Goal: Task Accomplishment & Management: Manage account settings

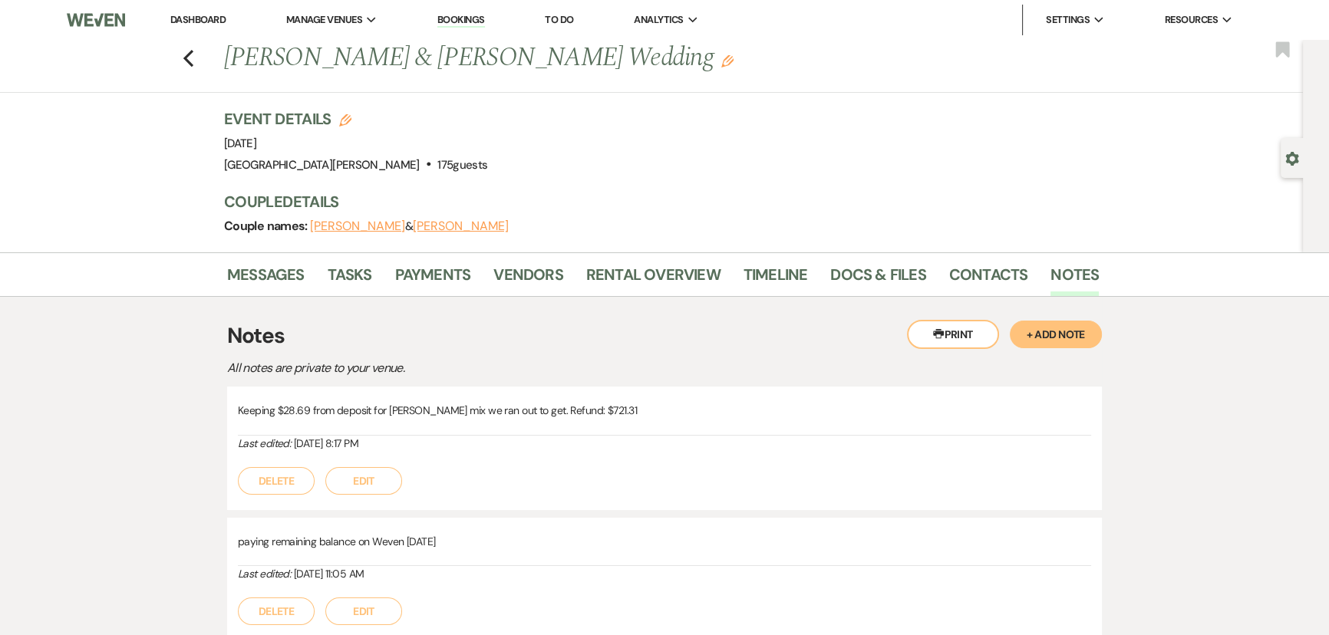
click at [217, 25] on li "Dashboard" at bounding box center [198, 20] width 71 height 31
click at [216, 18] on link "Dashboard" at bounding box center [197, 19] width 55 height 13
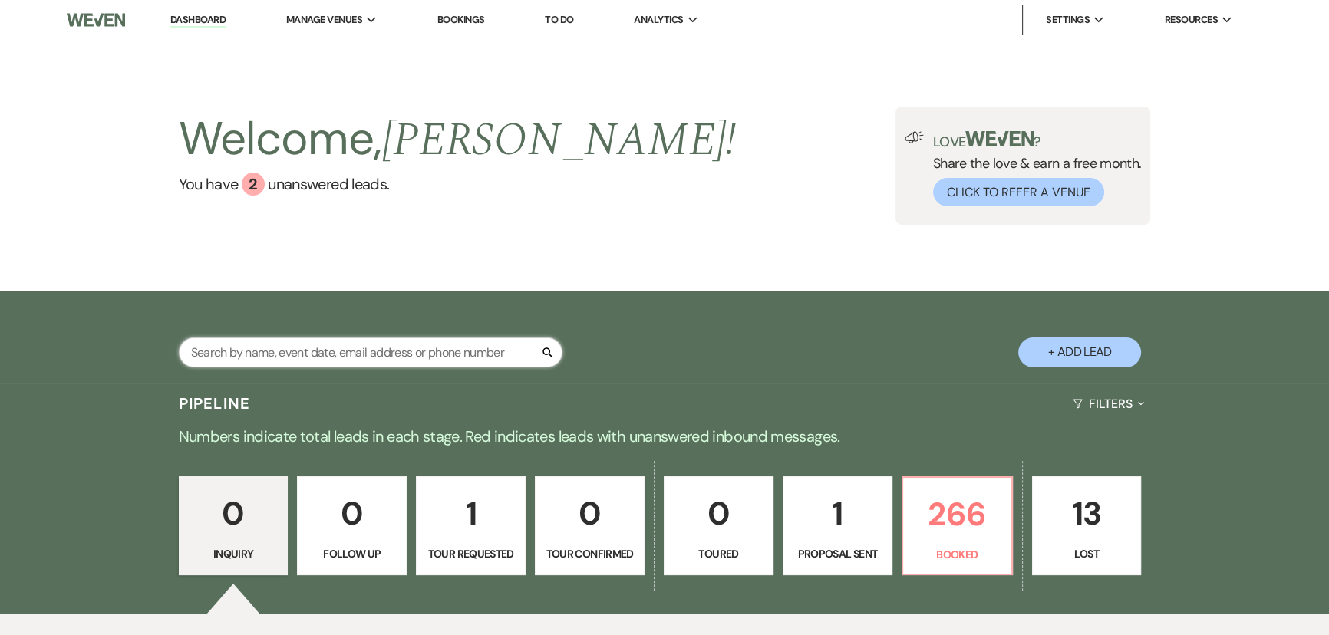
click at [427, 348] on input "text" at bounding box center [371, 353] width 384 height 30
type input "leindecker"
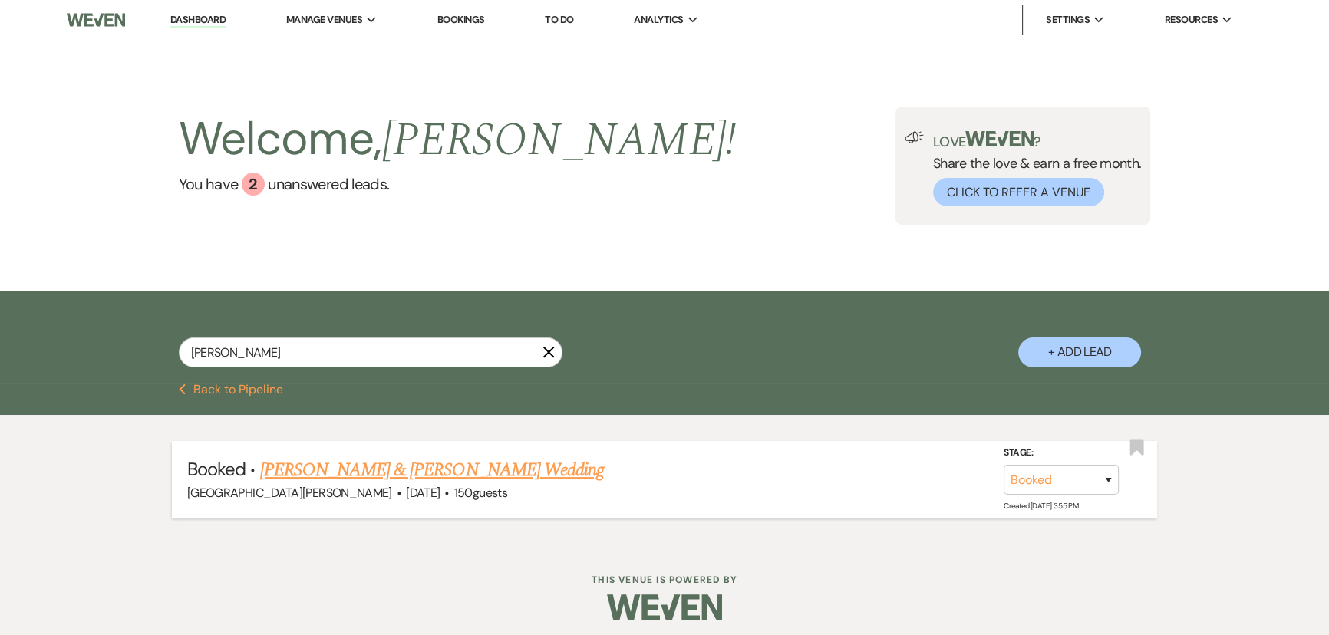
click at [411, 463] on link "Jamie Bambach & Chris Leindecker's Wedding" at bounding box center [432, 471] width 344 height 28
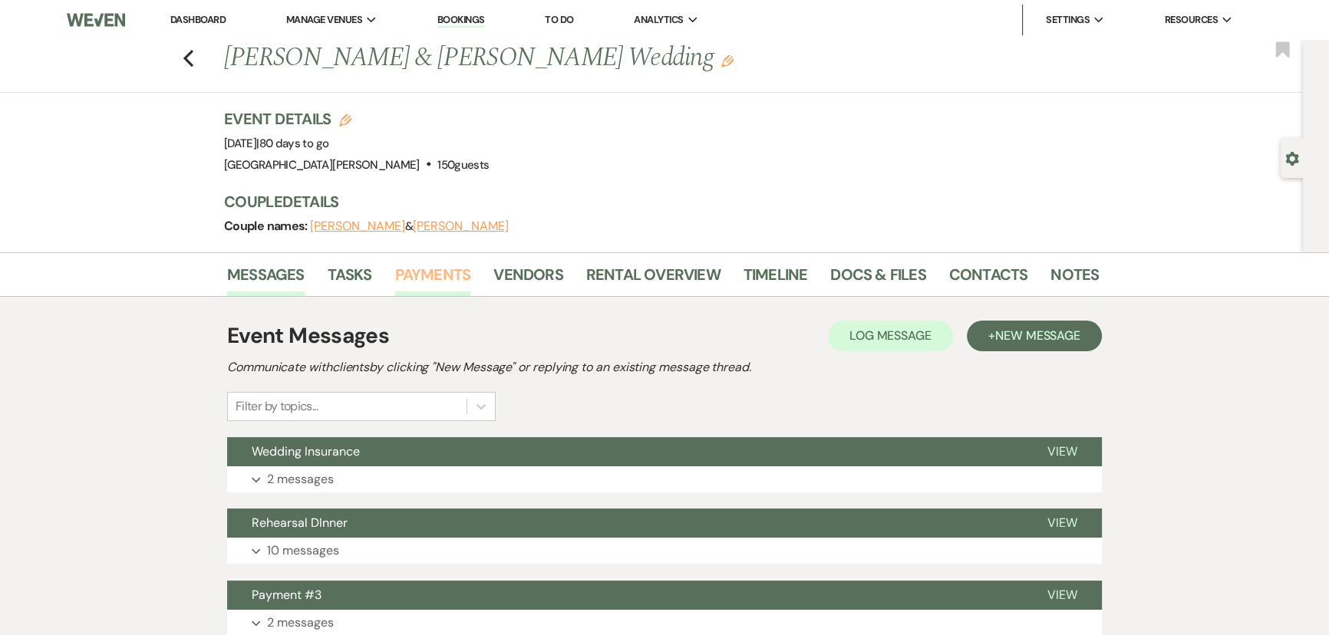
click at [449, 271] on link "Payments" at bounding box center [433, 279] width 76 height 34
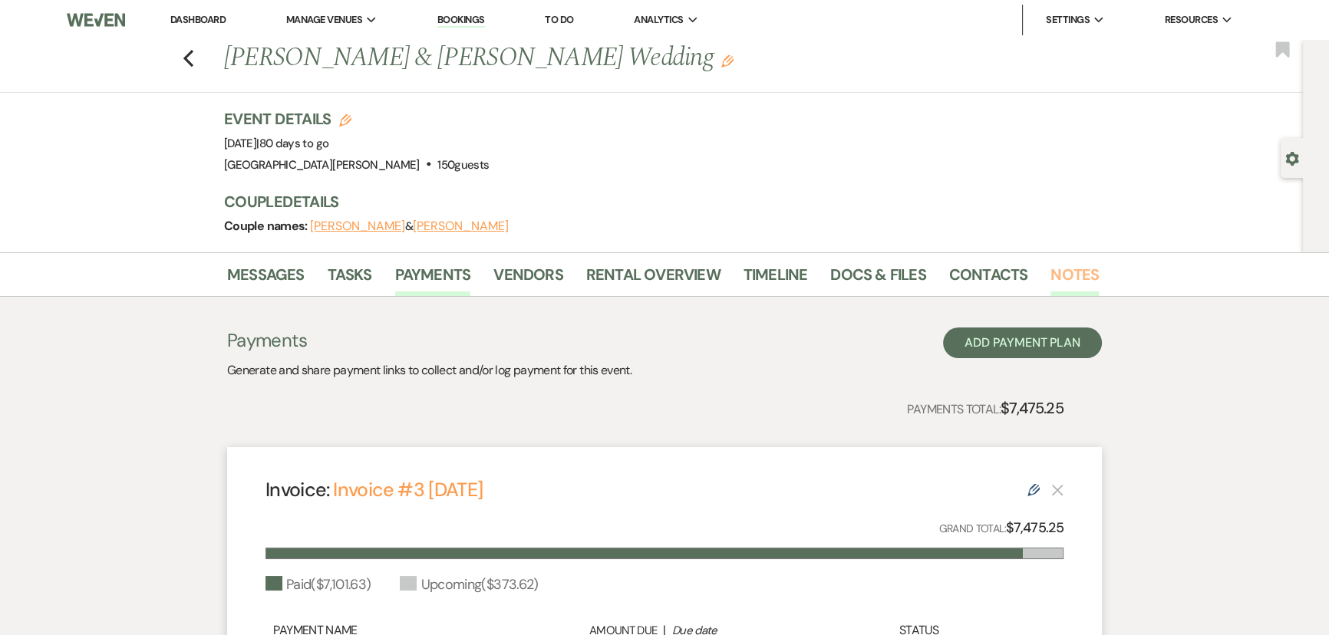
click at [1075, 265] on link "Notes" at bounding box center [1075, 279] width 48 height 34
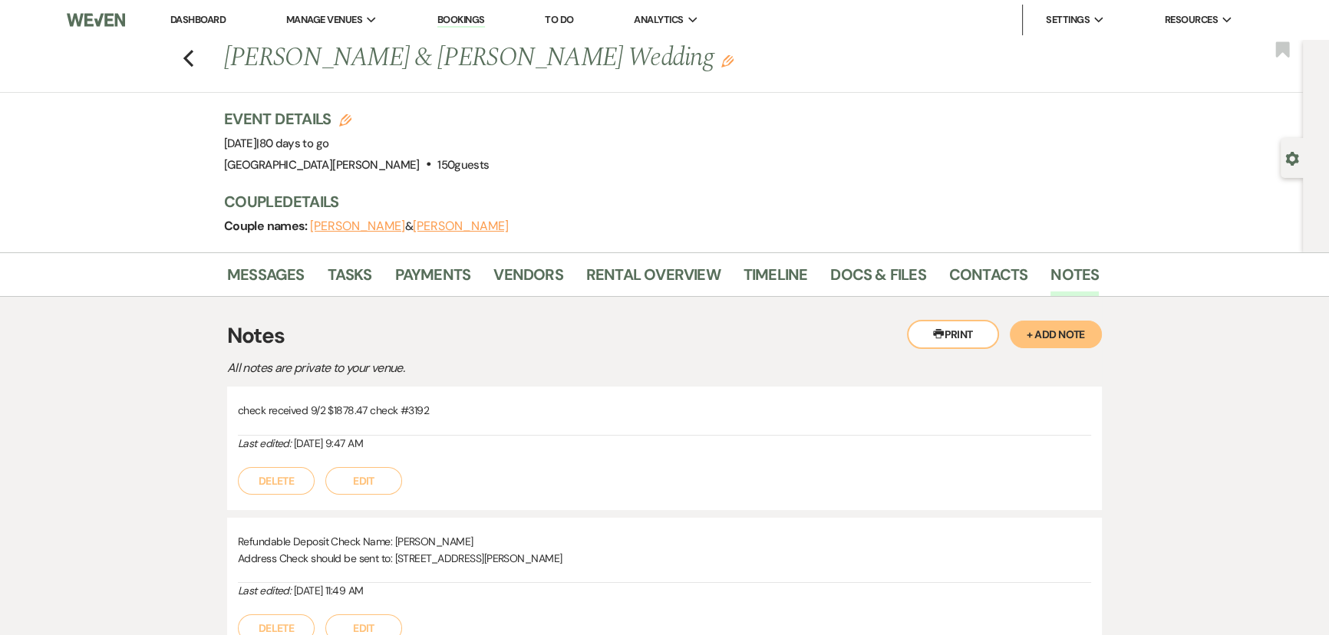
click at [1071, 323] on button "+ Add Note" at bounding box center [1056, 335] width 92 height 28
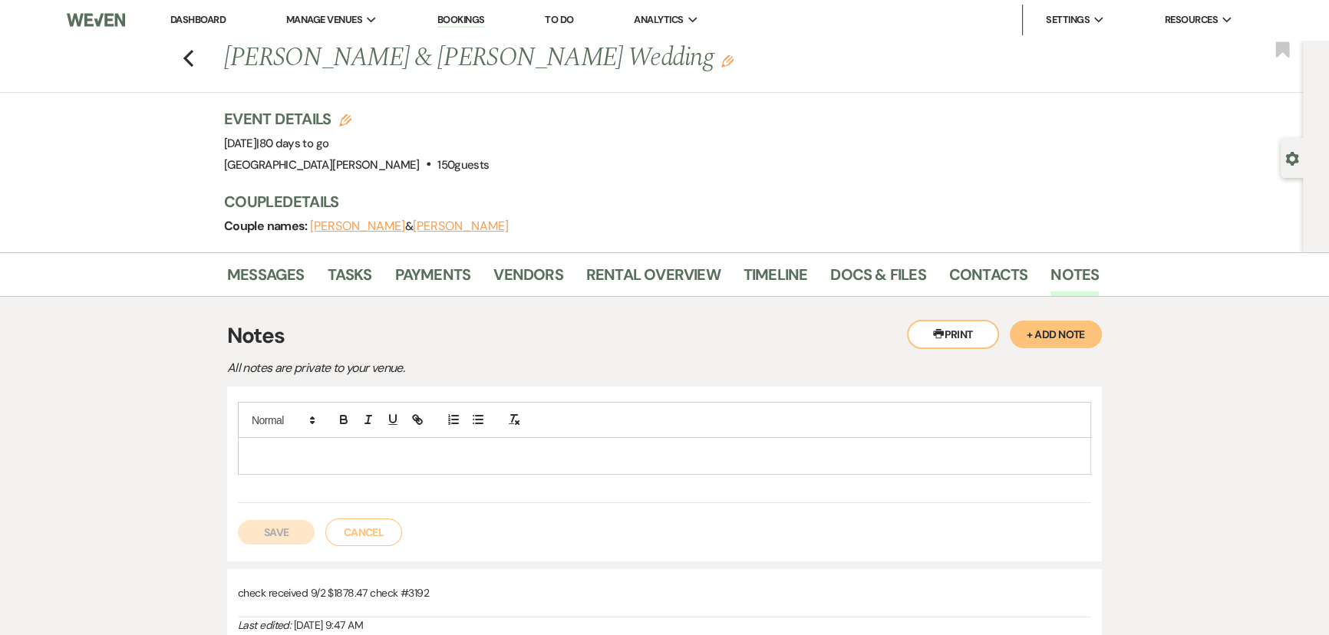
click at [668, 430] on div at bounding box center [664, 420] width 853 height 36
click at [694, 460] on p at bounding box center [664, 455] width 829 height 17
click at [282, 531] on button "Save" at bounding box center [276, 532] width 77 height 25
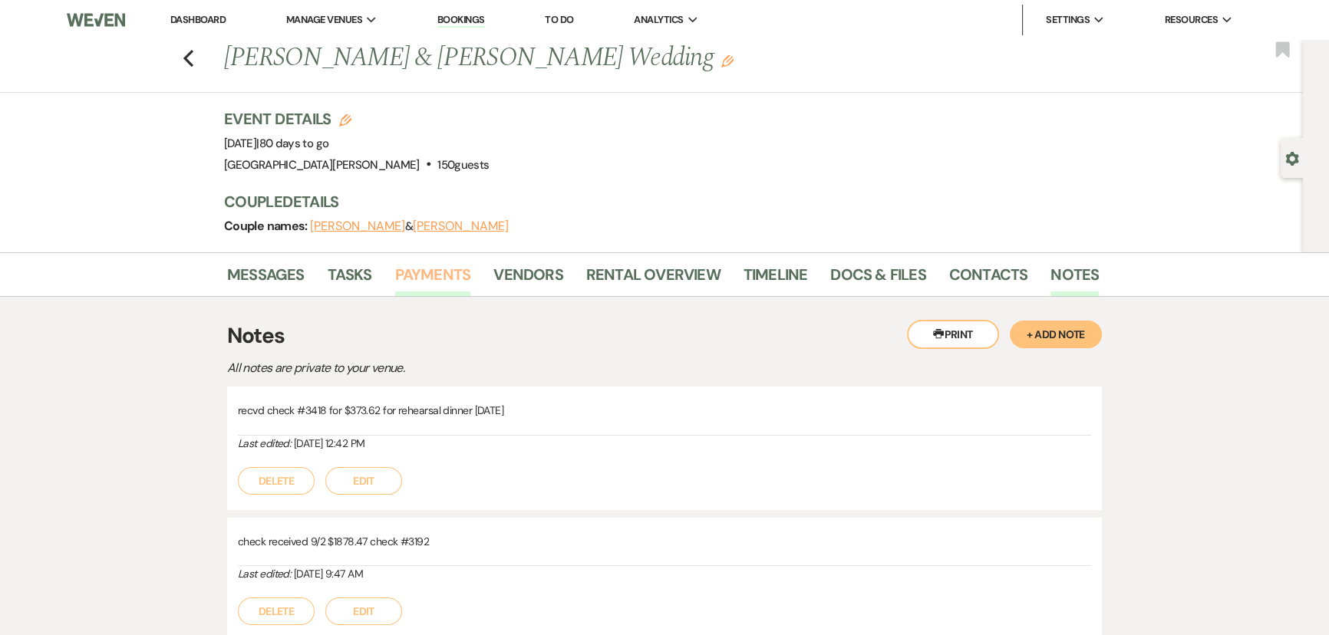
click at [417, 273] on link "Payments" at bounding box center [433, 279] width 76 height 34
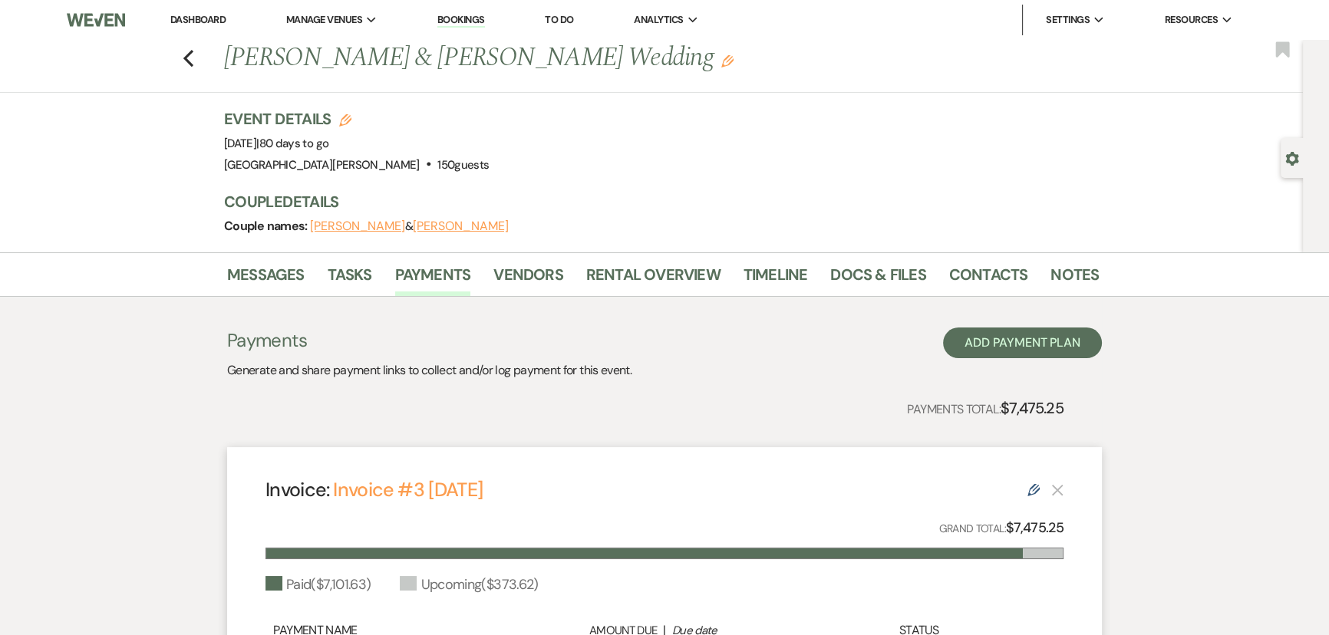
drag, startPoint x: 175, startPoint y: 18, endPoint x: 206, endPoint y: 37, distance: 35.8
click at [175, 18] on link "Dashboard" at bounding box center [197, 19] width 55 height 13
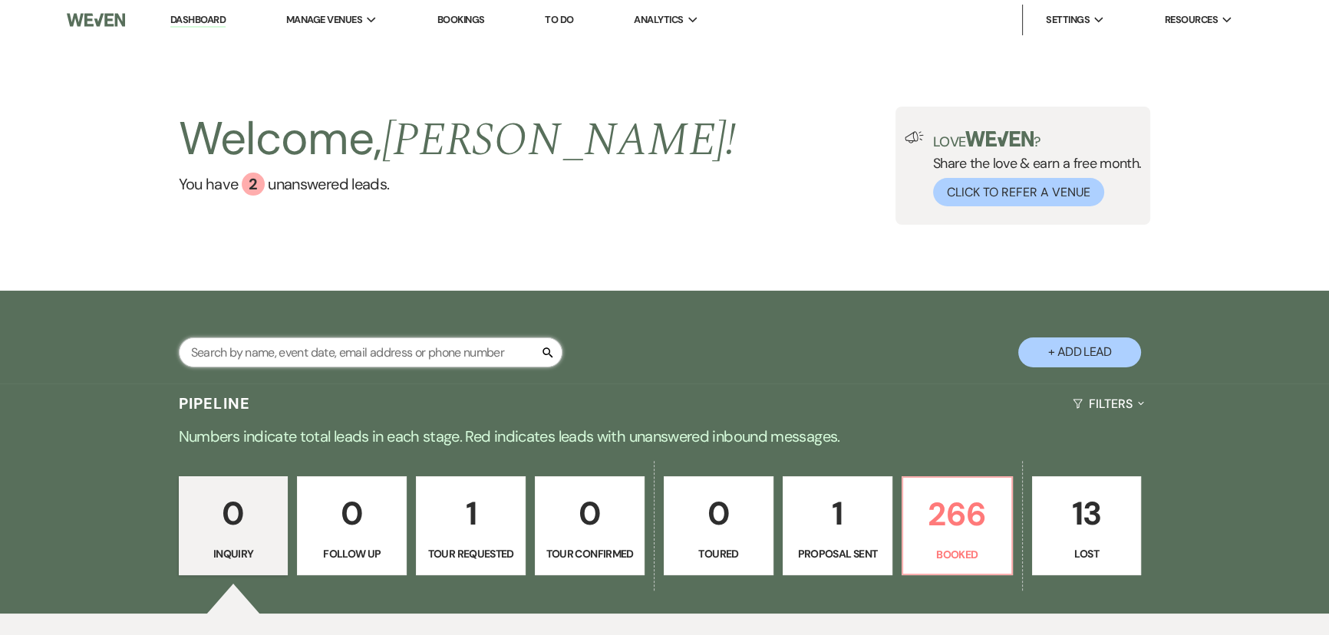
click at [475, 347] on input "text" at bounding box center [371, 353] width 384 height 30
type input "miller"
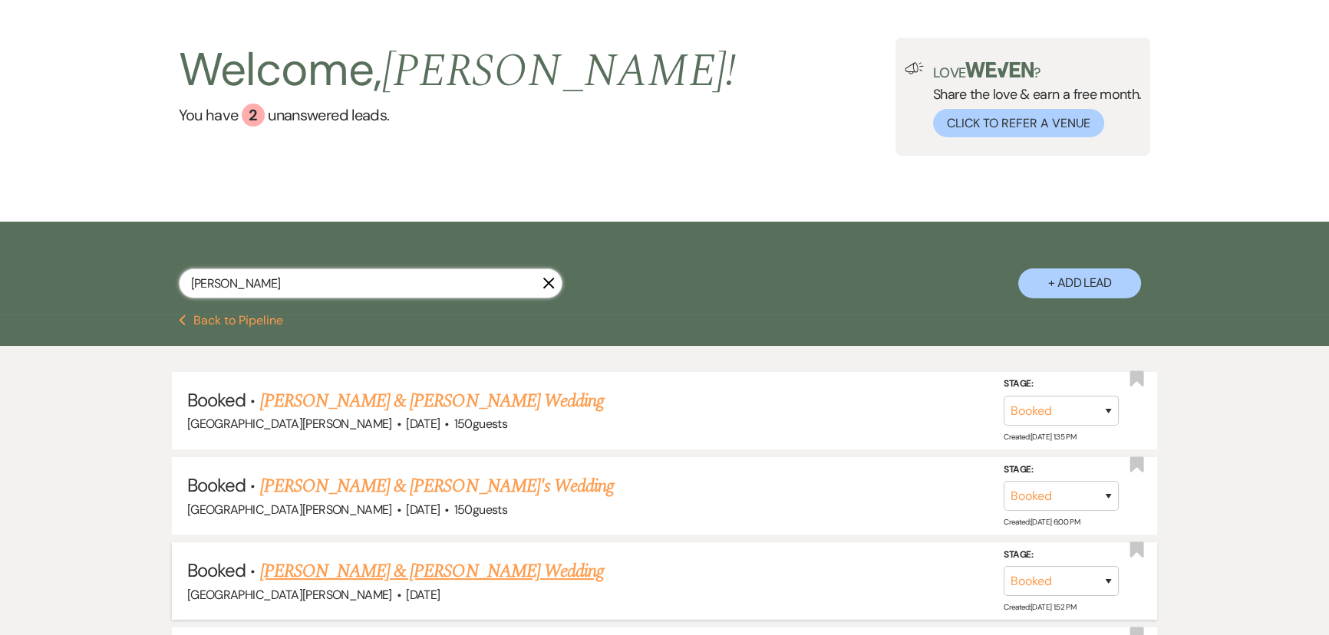
scroll to position [209, 0]
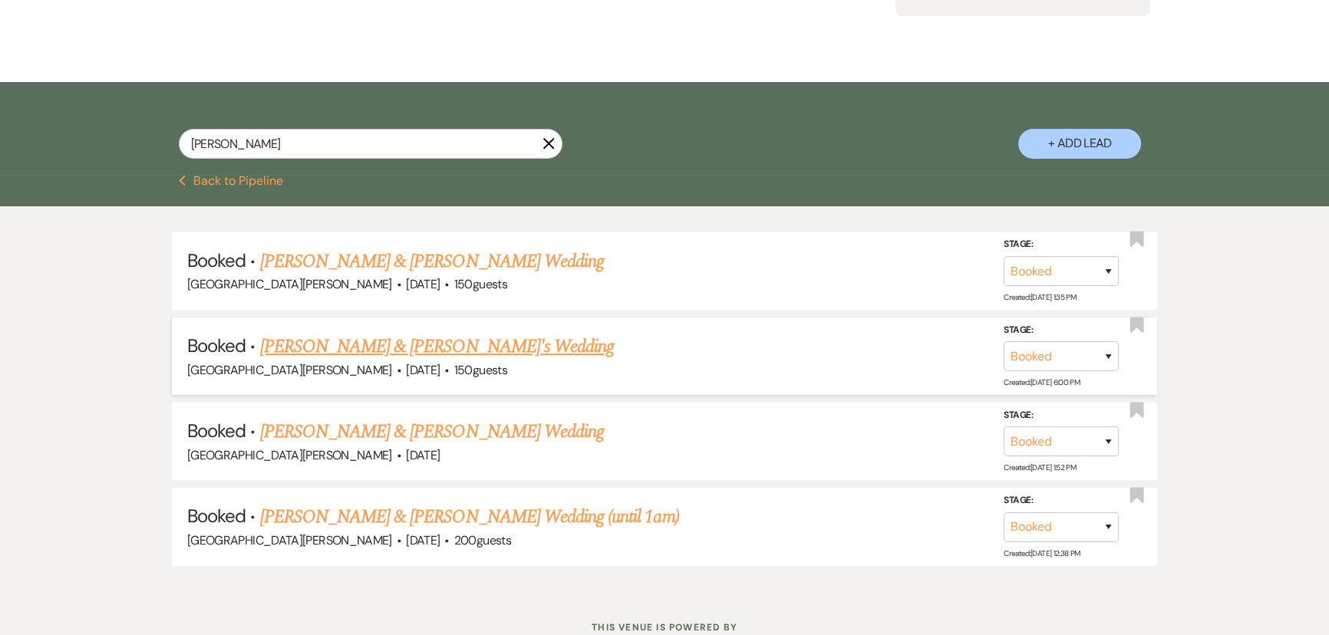
click at [392, 347] on link "Kailee Miller & Austen Pomerene's Wedding" at bounding box center [437, 347] width 355 height 28
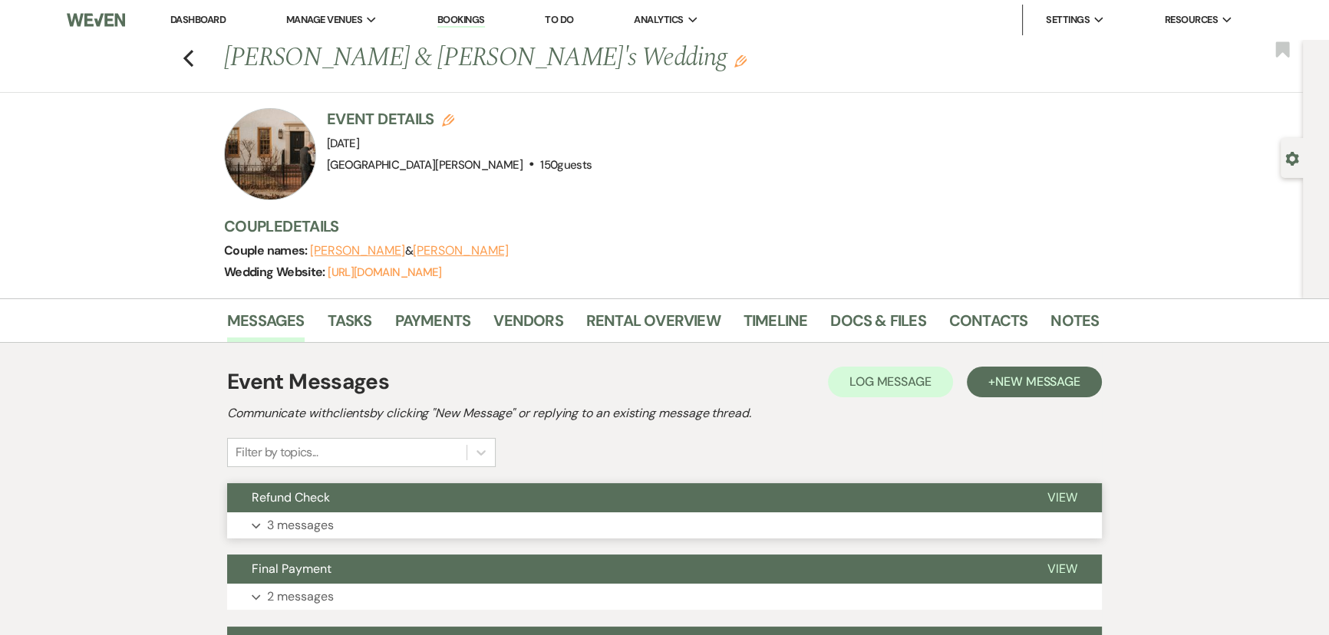
click at [322, 526] on p "3 messages" at bounding box center [300, 526] width 67 height 20
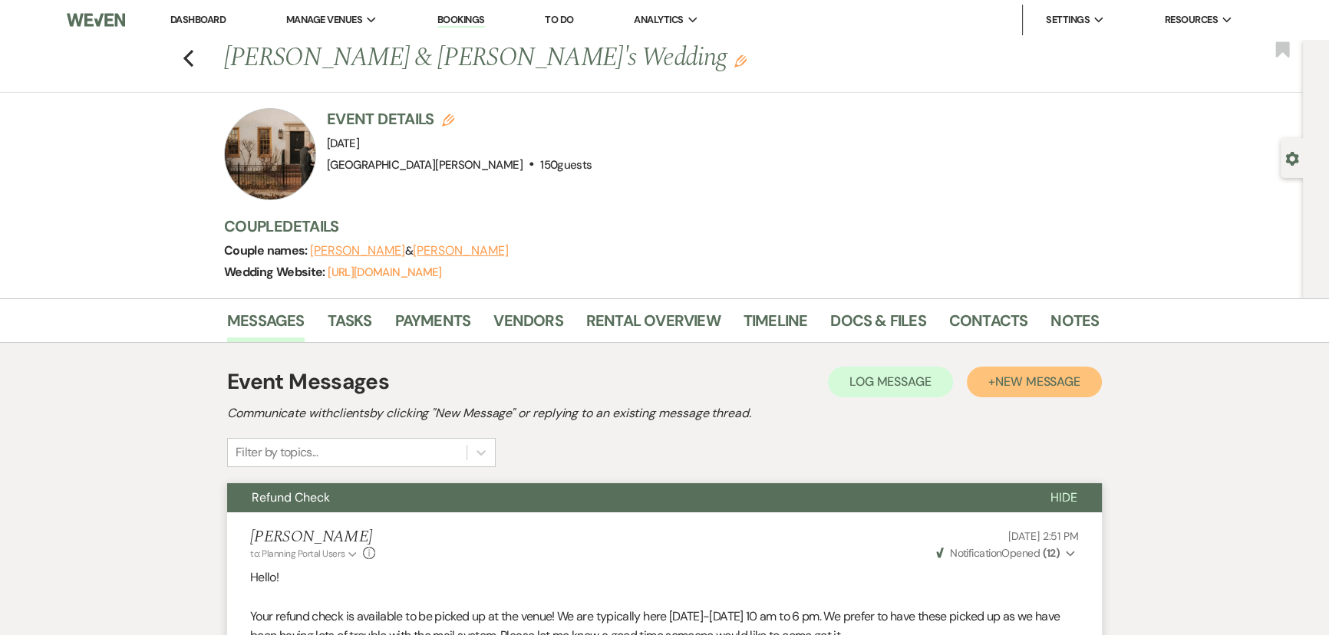
click at [1028, 376] on span "New Message" at bounding box center [1037, 382] width 85 height 16
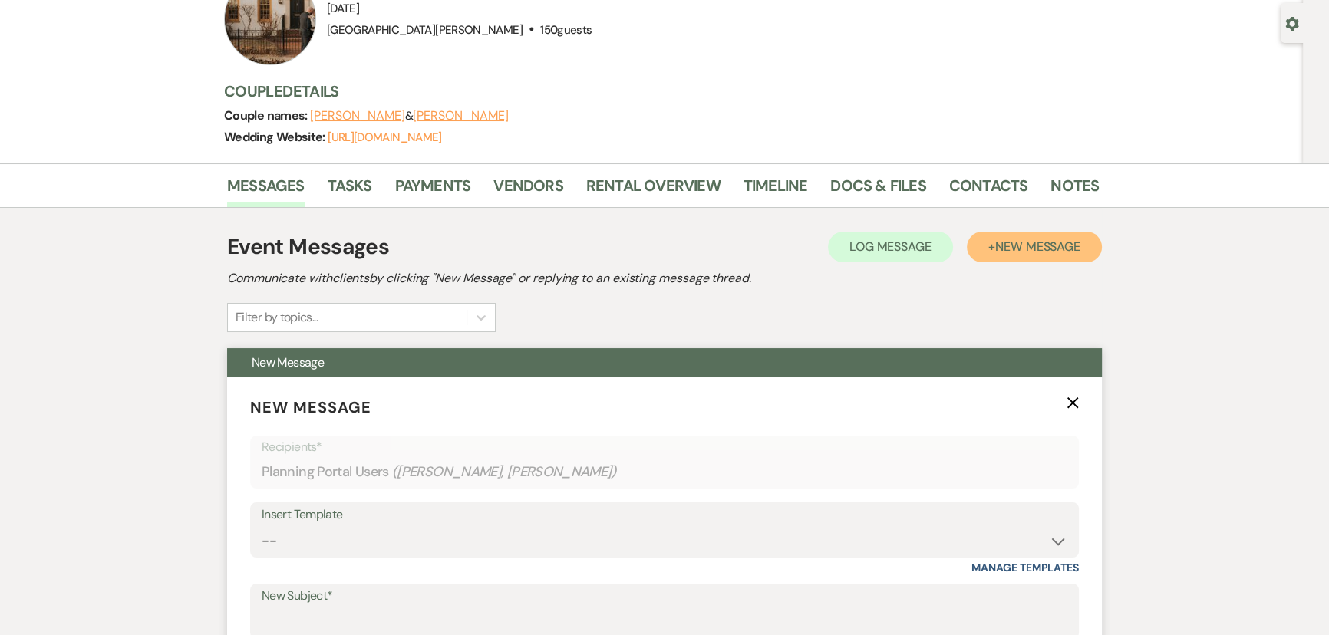
scroll to position [209, 0]
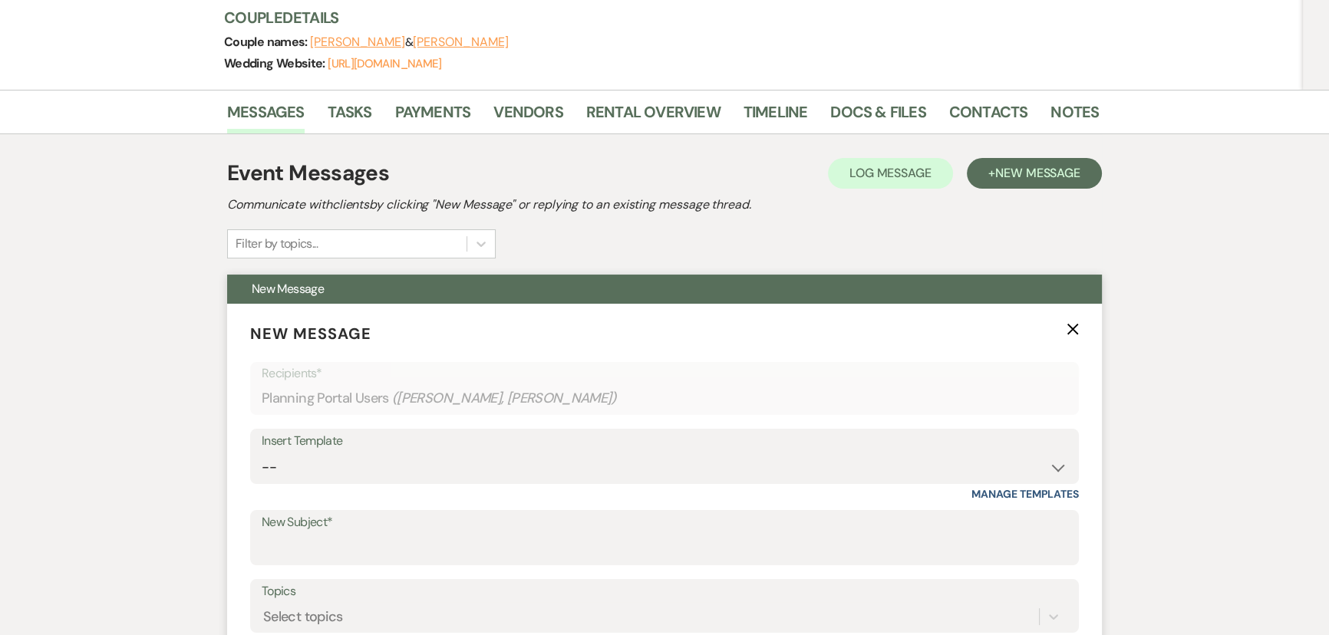
click at [1069, 330] on icon "X" at bounding box center [1073, 329] width 12 height 12
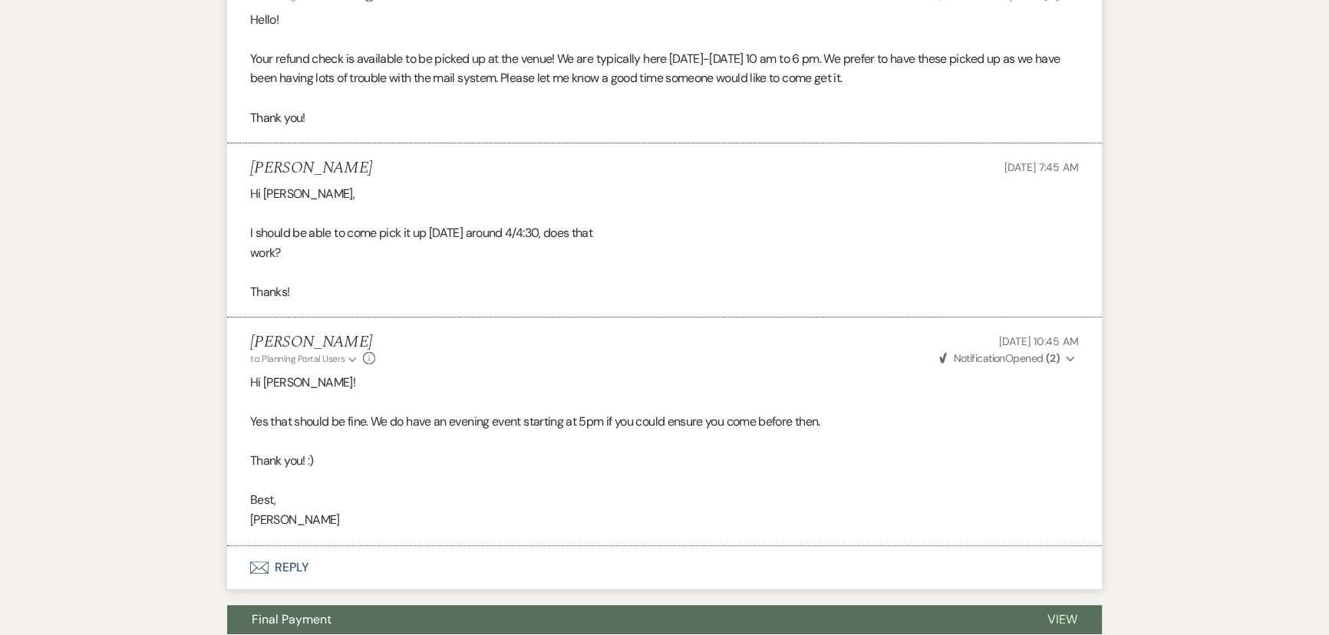
click at [272, 575] on button "Envelope Reply" at bounding box center [664, 567] width 875 height 43
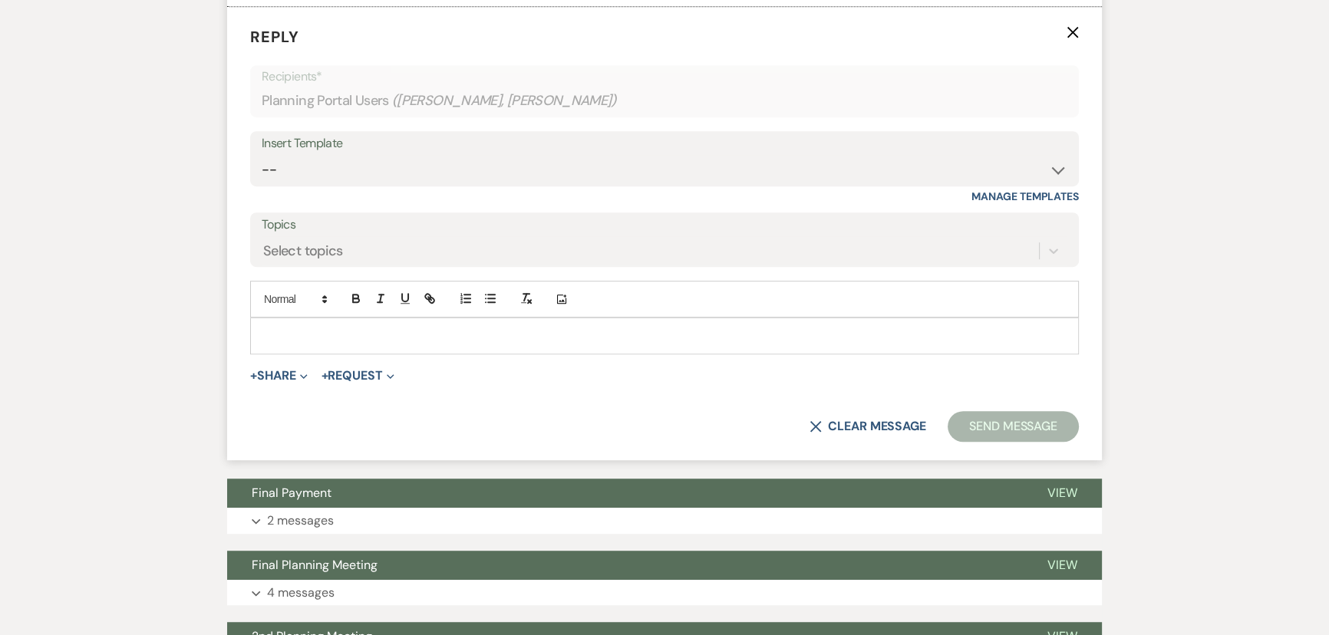
scroll to position [1262, 0]
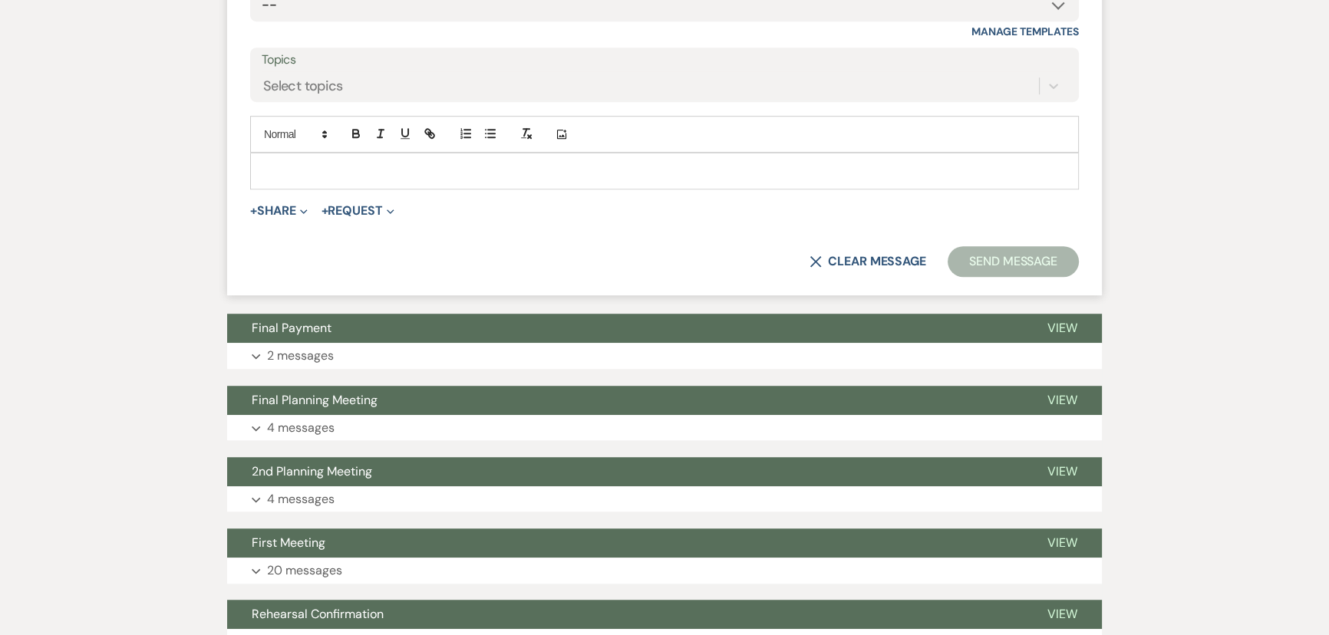
click at [438, 173] on p at bounding box center [664, 171] width 804 height 17
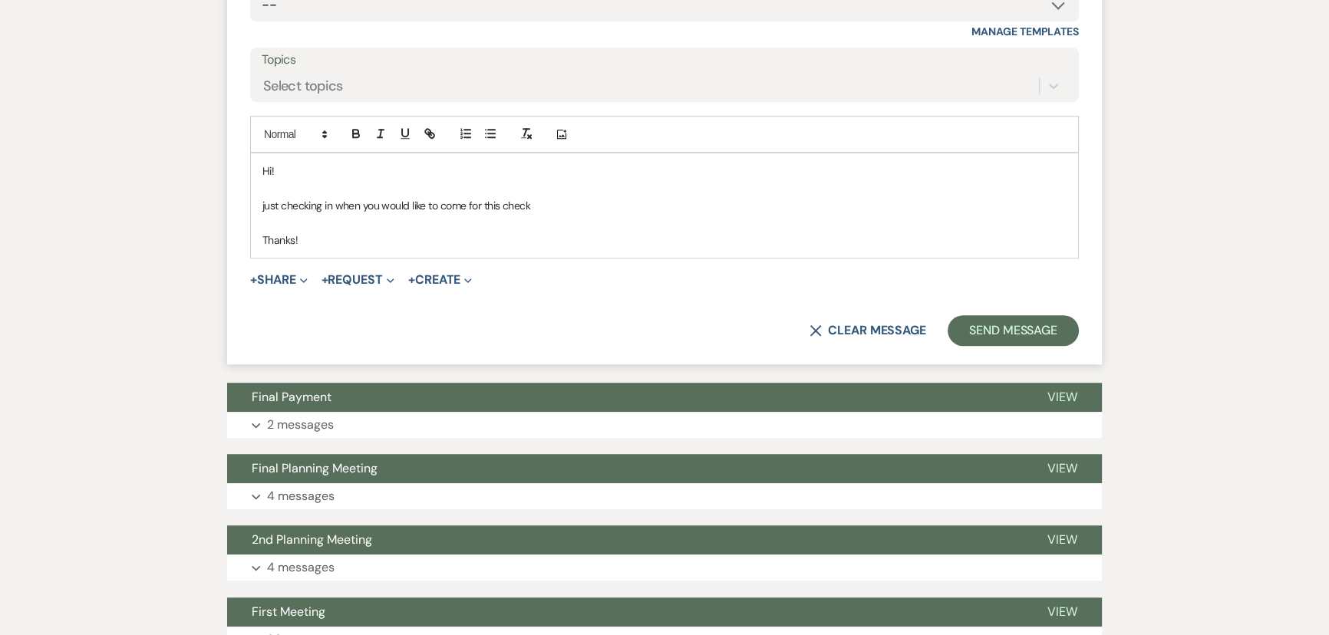
click at [266, 200] on p "just checking in when you would like to come for this check" at bounding box center [664, 205] width 804 height 17
click at [998, 340] on button "Send Message" at bounding box center [1013, 330] width 131 height 31
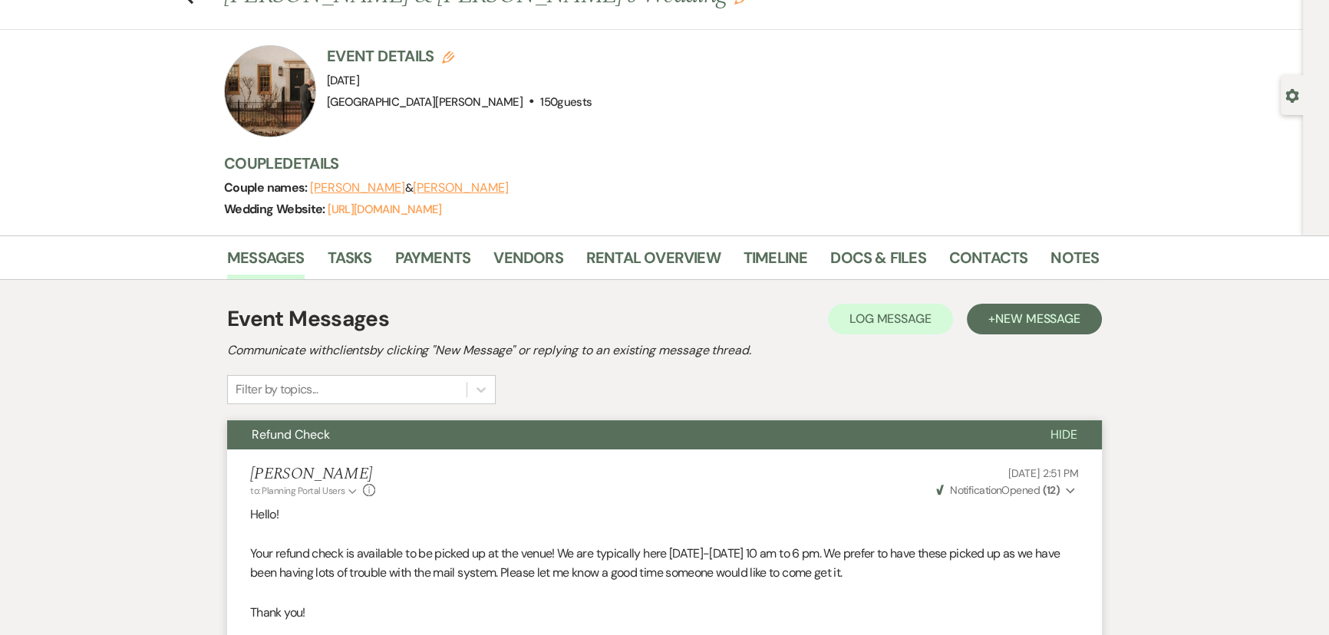
scroll to position [0, 0]
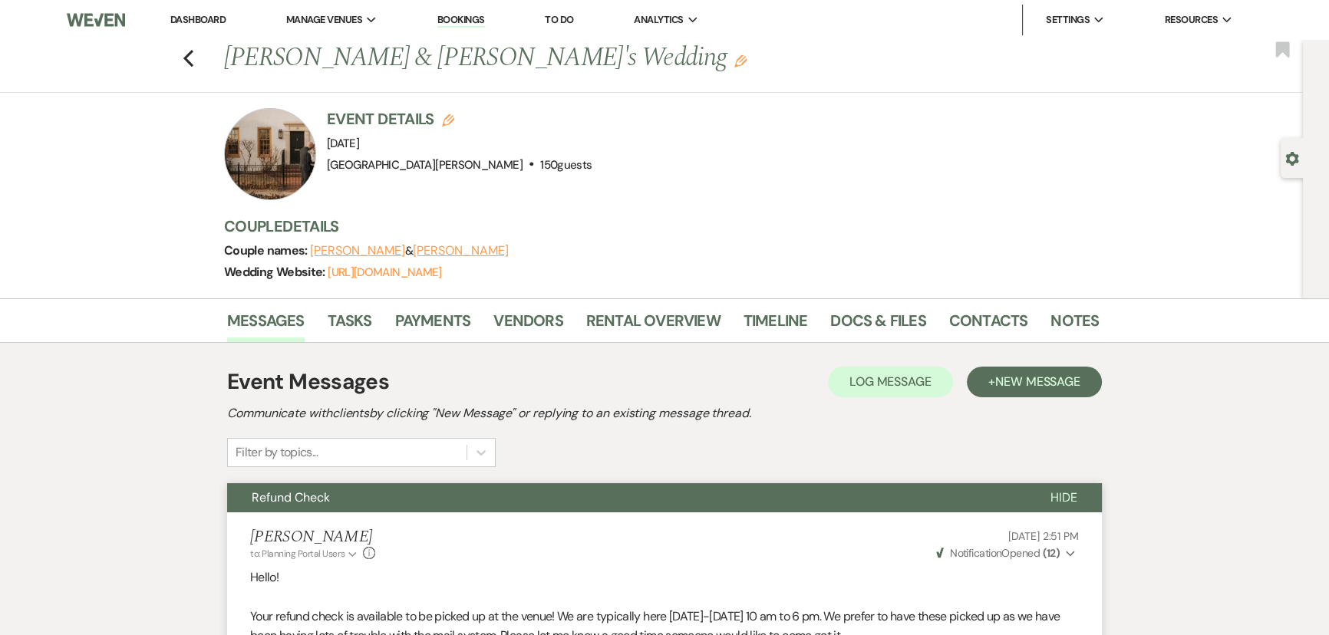
click at [187, 18] on link "Dashboard" at bounding box center [197, 19] width 55 height 13
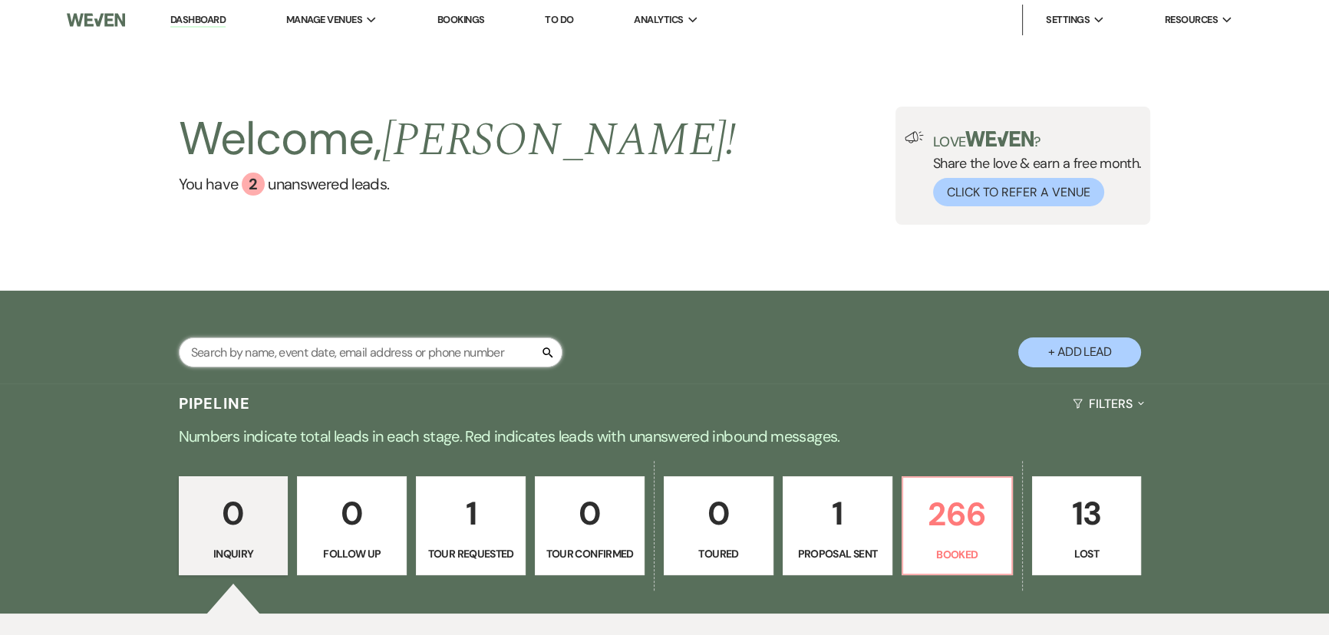
click at [414, 349] on input "text" at bounding box center [371, 353] width 384 height 30
type input "isaacs"
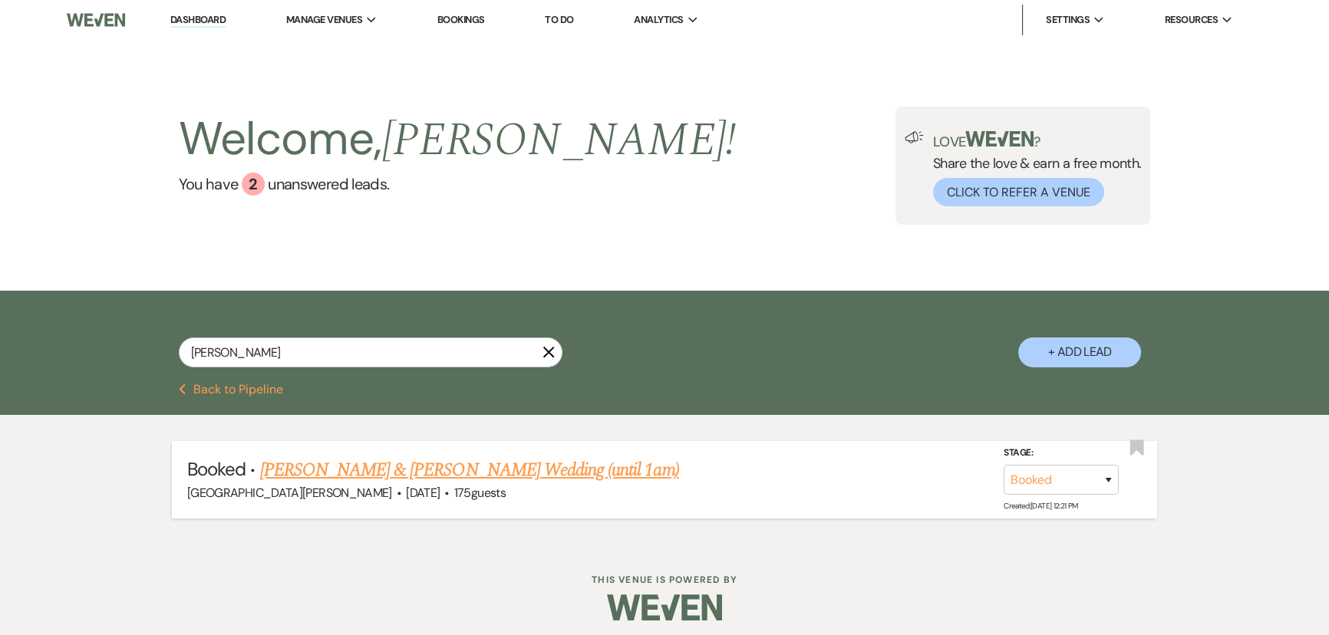
click at [407, 461] on link "Grace Isaacs & Max Urban's Wedding (until 1am)" at bounding box center [469, 471] width 419 height 28
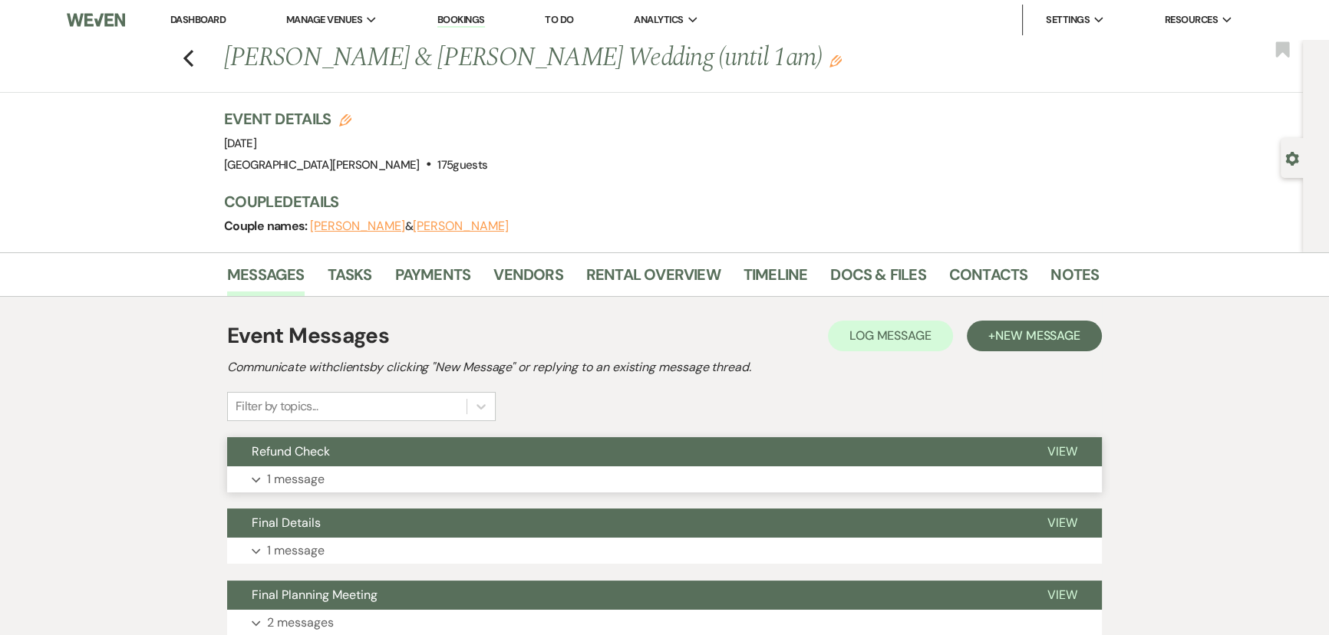
click at [322, 459] on button "Refund Check" at bounding box center [625, 451] width 796 height 29
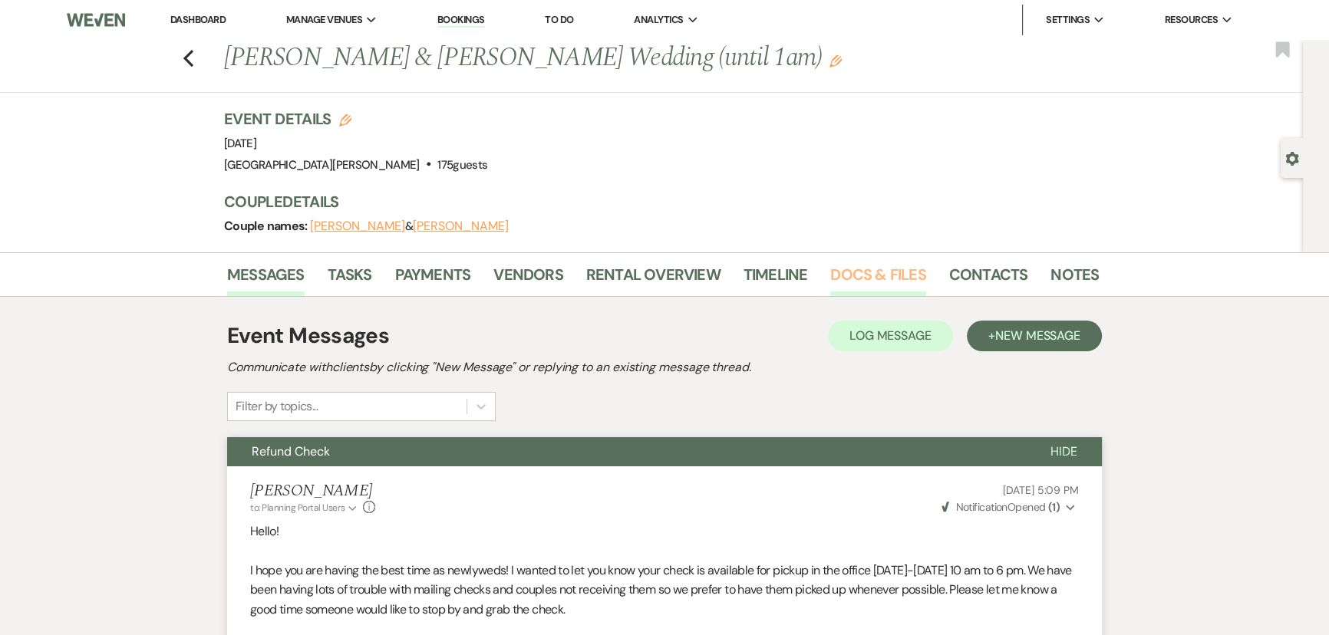
click at [851, 282] on link "Docs & Files" at bounding box center [877, 279] width 95 height 34
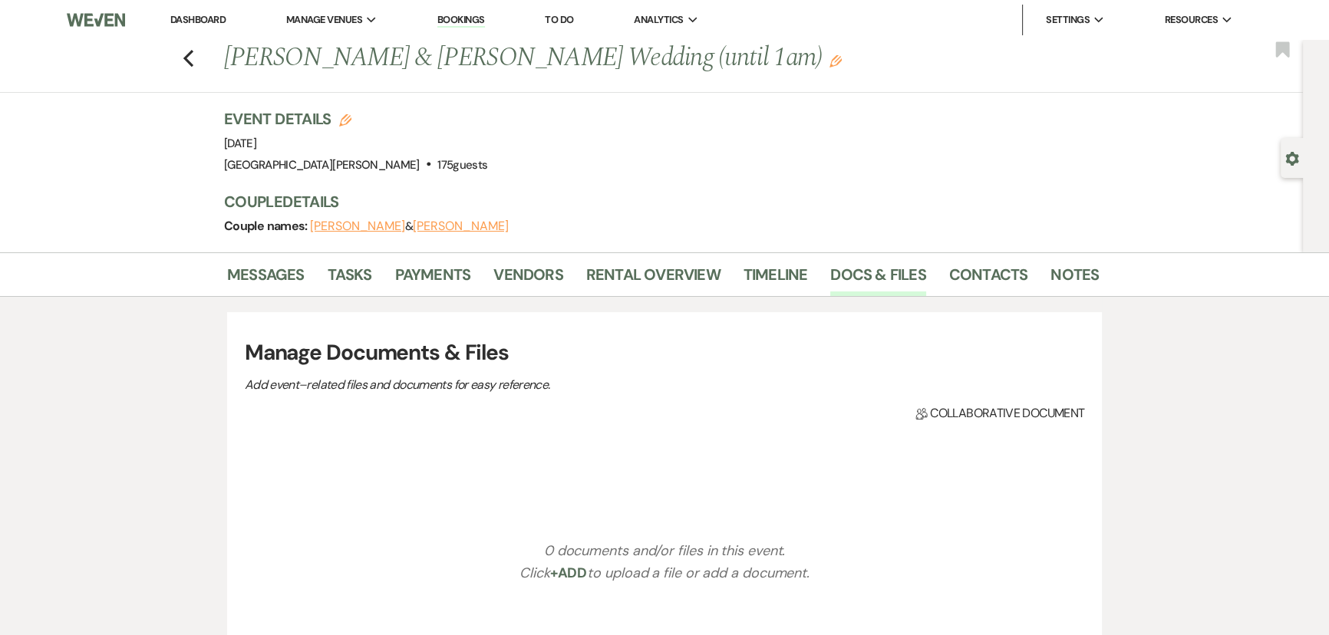
click at [1035, 278] on li "Contacts" at bounding box center [1000, 277] width 102 height 37
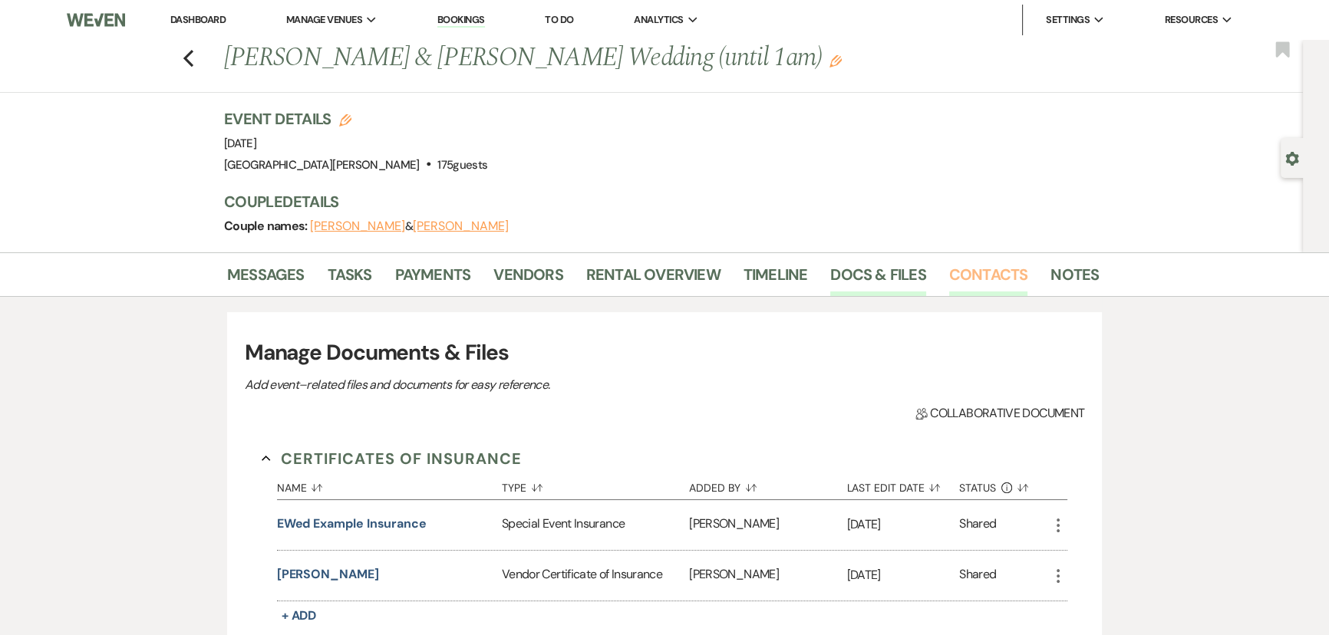
click at [988, 278] on link "Contacts" at bounding box center [988, 279] width 79 height 34
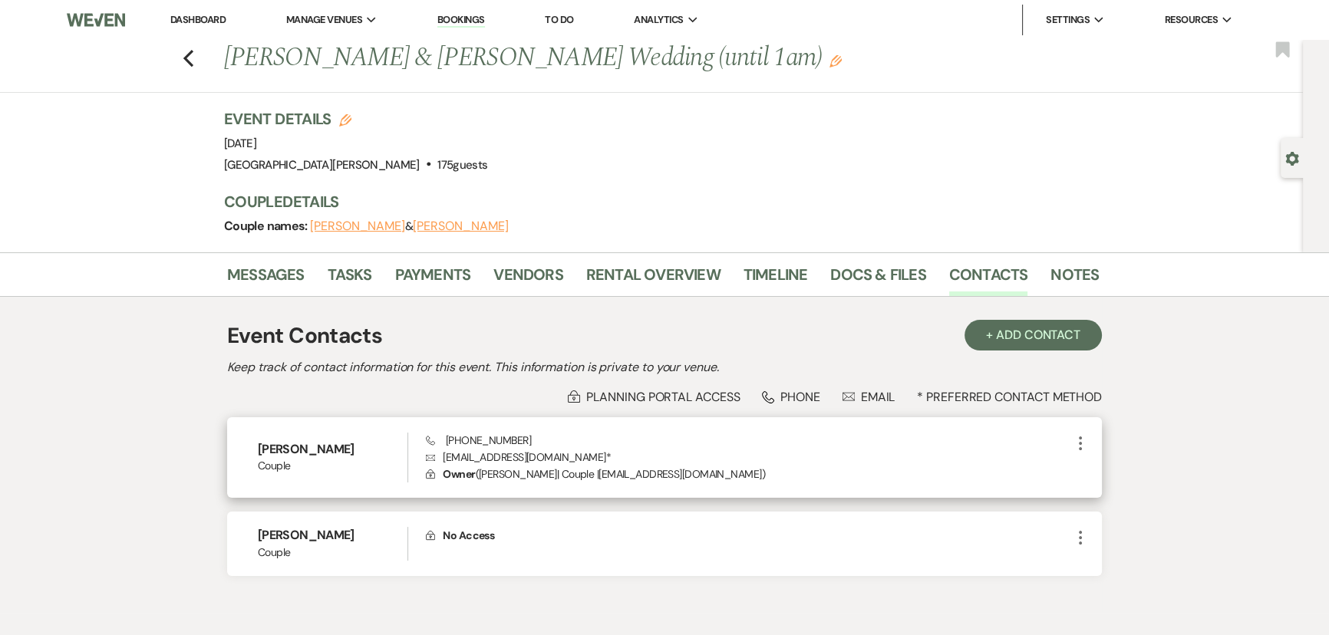
click at [526, 454] on p "Envelope isaacsgrace1@gmail.com *" at bounding box center [748, 457] width 645 height 17
copy p "isaacsgrace1@gmail.com *"
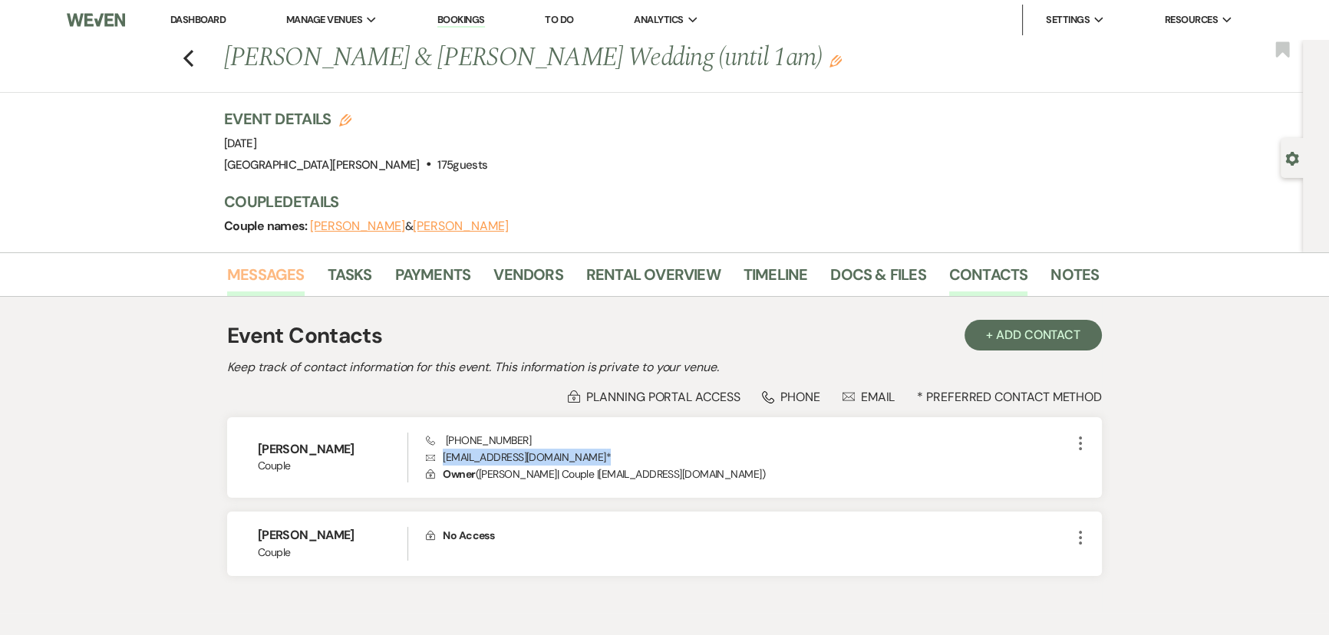
click at [292, 282] on link "Messages" at bounding box center [266, 279] width 78 height 34
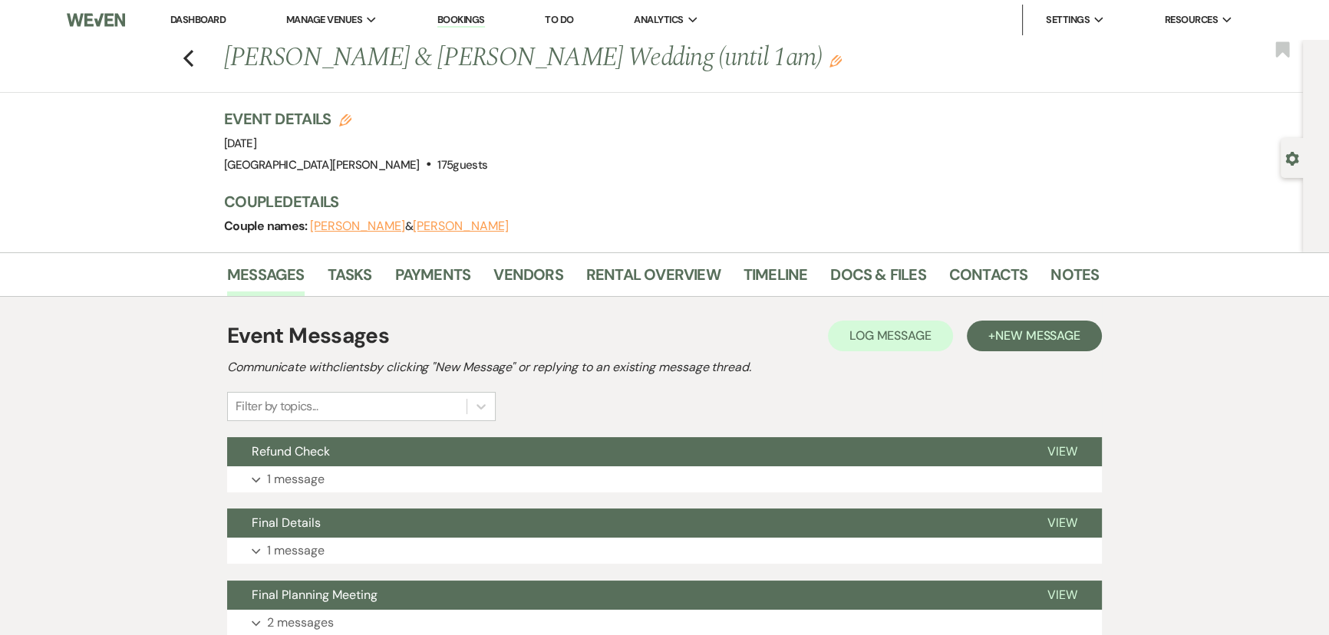
click at [361, 493] on div "Event Messages Log Log Message + New Message Communicate with clients by clicki…" at bounding box center [664, 620] width 875 height 617
click at [366, 473] on button "Expand 1 message" at bounding box center [664, 480] width 875 height 26
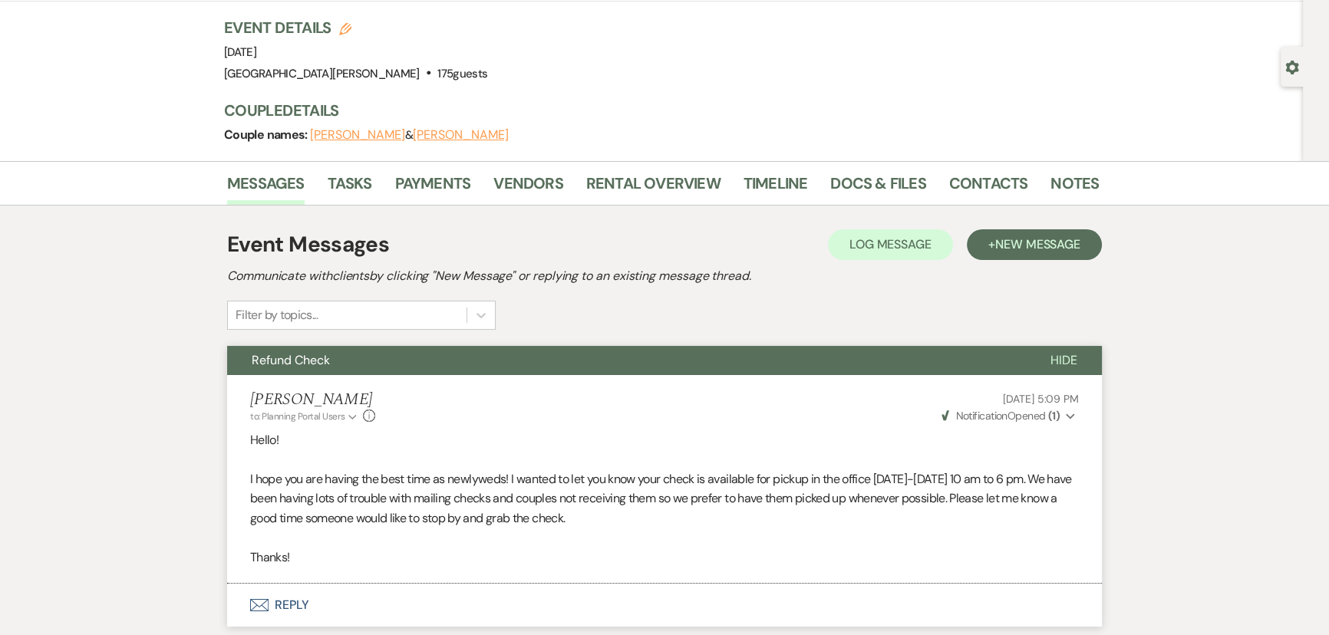
scroll to position [209, 0]
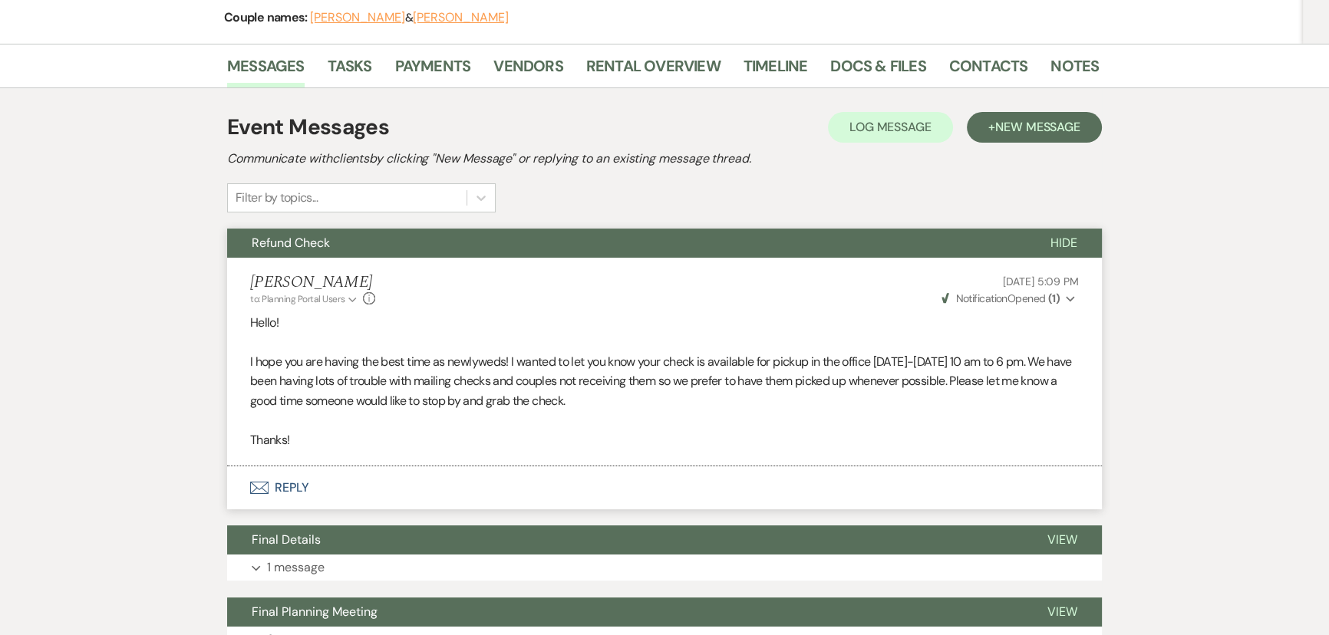
drag, startPoint x: 250, startPoint y: 322, endPoint x: 680, endPoint y: 406, distance: 437.8
click at [680, 406] on div "Hello! I hope you are having the best time as newlyweds! I wanted to let you kn…" at bounding box center [664, 381] width 829 height 137
copy div "Hello! I hope you are having the best time as newlyweds! I wanted to let you kn…"
click at [1051, 55] on link "Notes" at bounding box center [1075, 71] width 48 height 34
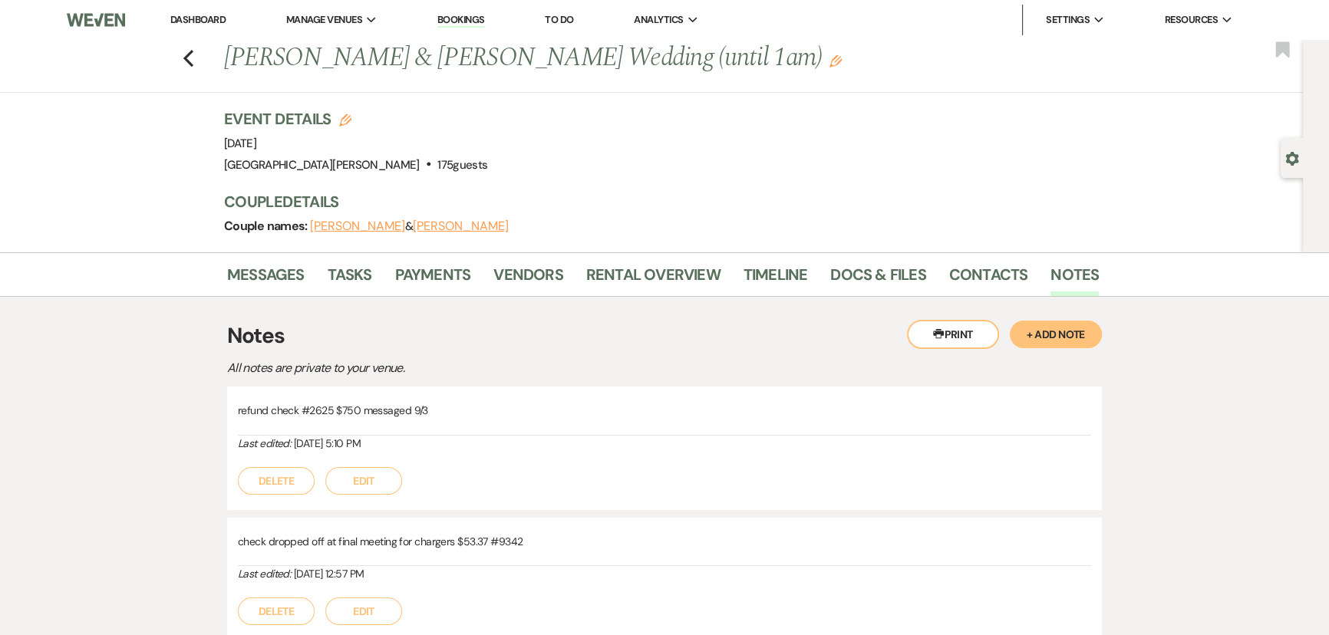
click at [1061, 321] on button "+ Add Note" at bounding box center [1056, 335] width 92 height 28
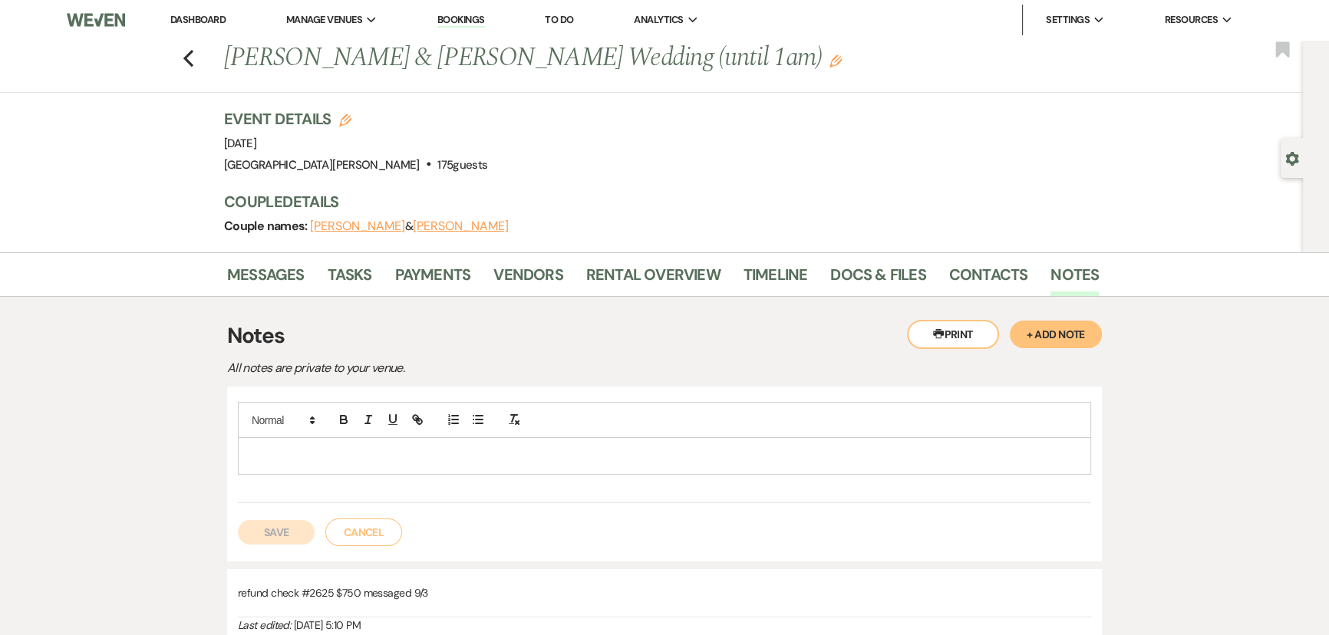
click at [599, 447] on p at bounding box center [664, 455] width 829 height 17
click at [262, 530] on button "Save" at bounding box center [276, 532] width 77 height 25
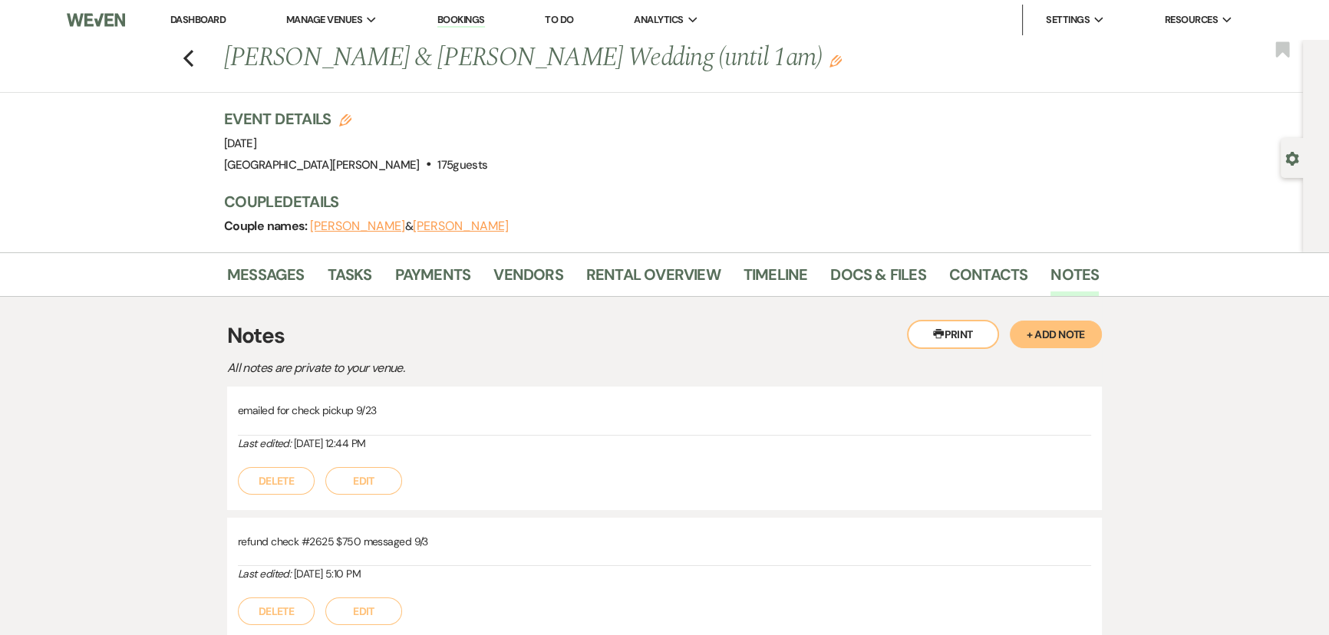
click at [207, 16] on link "Dashboard" at bounding box center [197, 19] width 55 height 13
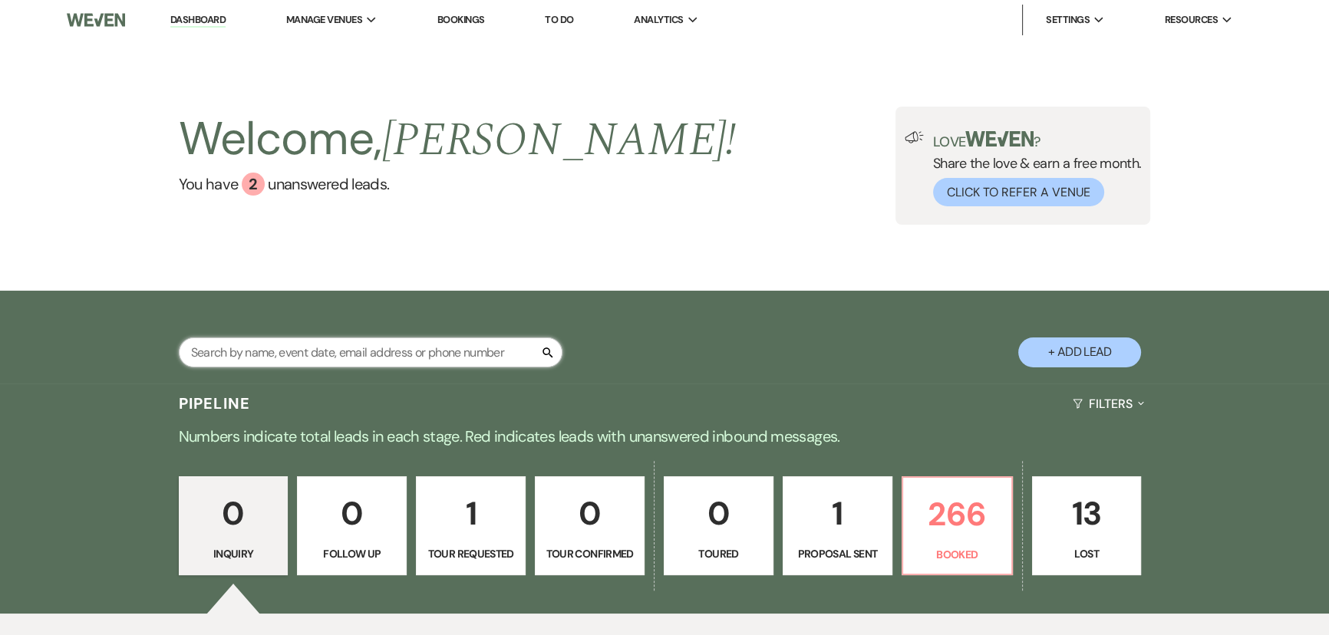
click at [450, 345] on input "text" at bounding box center [371, 353] width 384 height 30
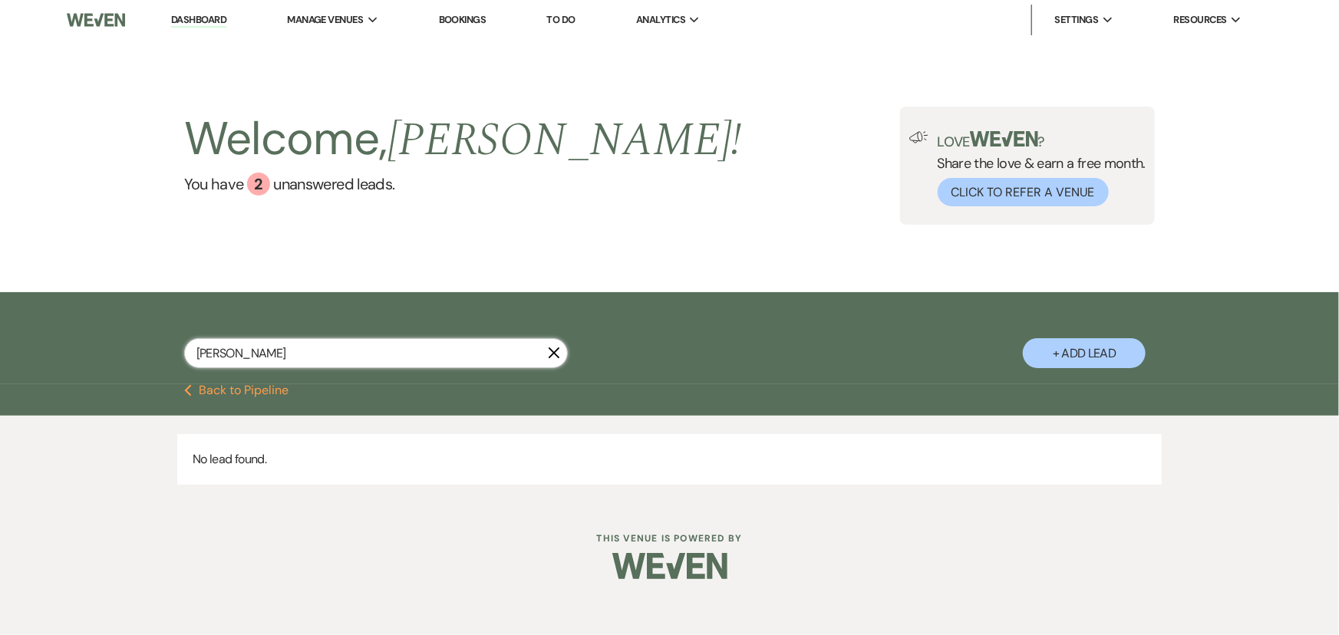
type input "patel"
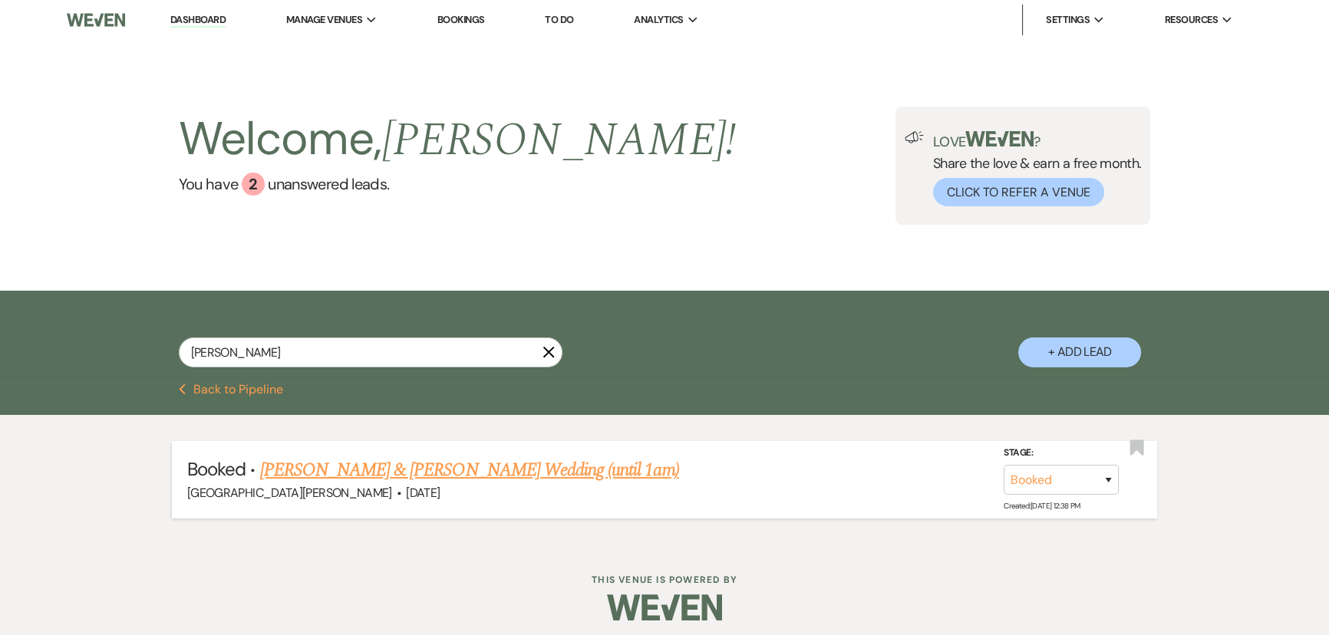
click at [428, 468] on link "Vaama Patel & Kishley Bhalla's Wedding (until 1am)" at bounding box center [469, 471] width 419 height 28
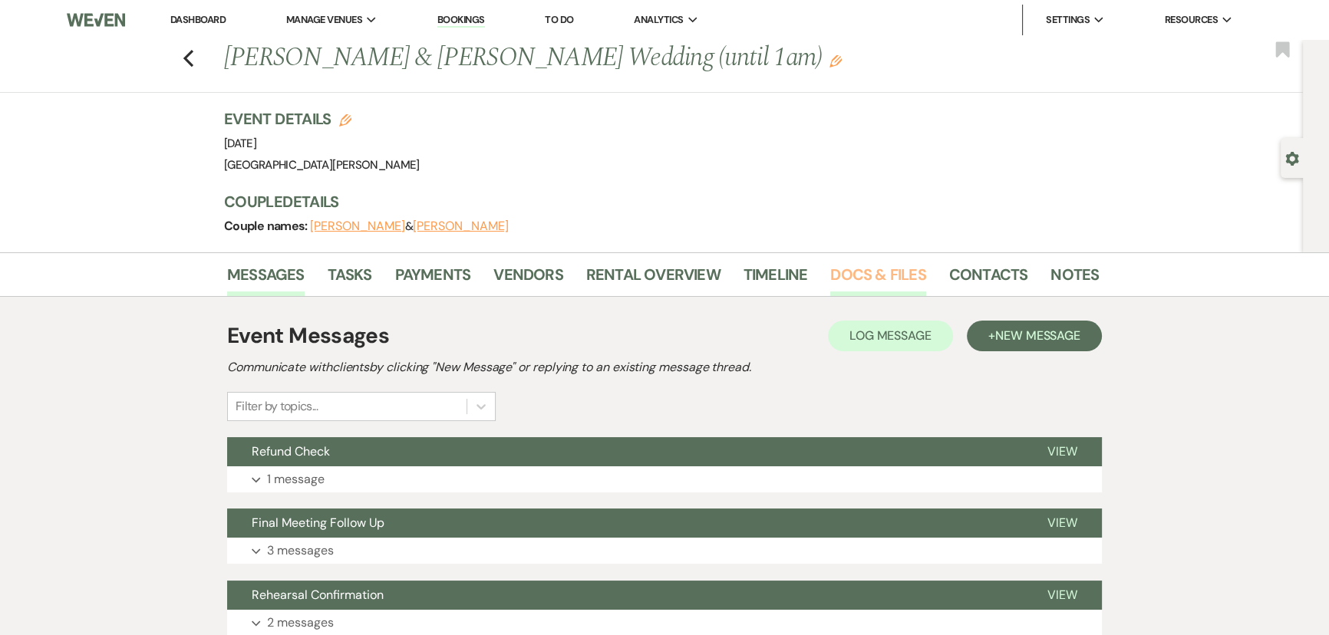
click at [867, 286] on link "Docs & Files" at bounding box center [877, 279] width 95 height 34
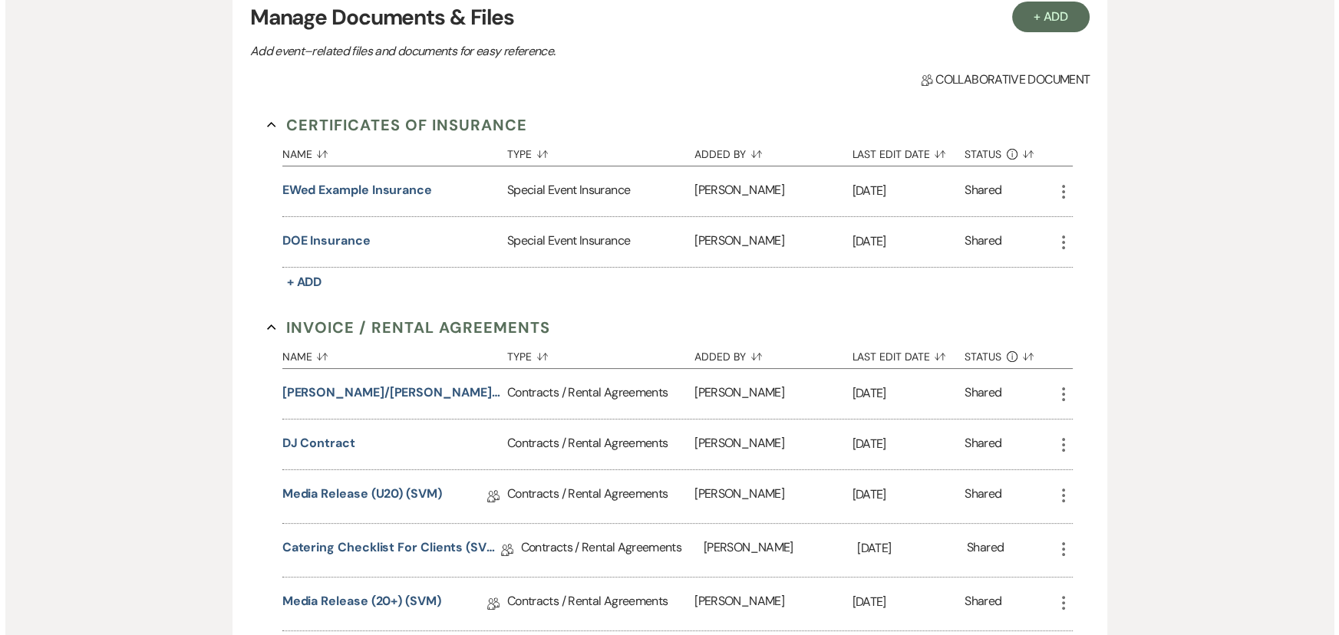
scroll to position [348, 0]
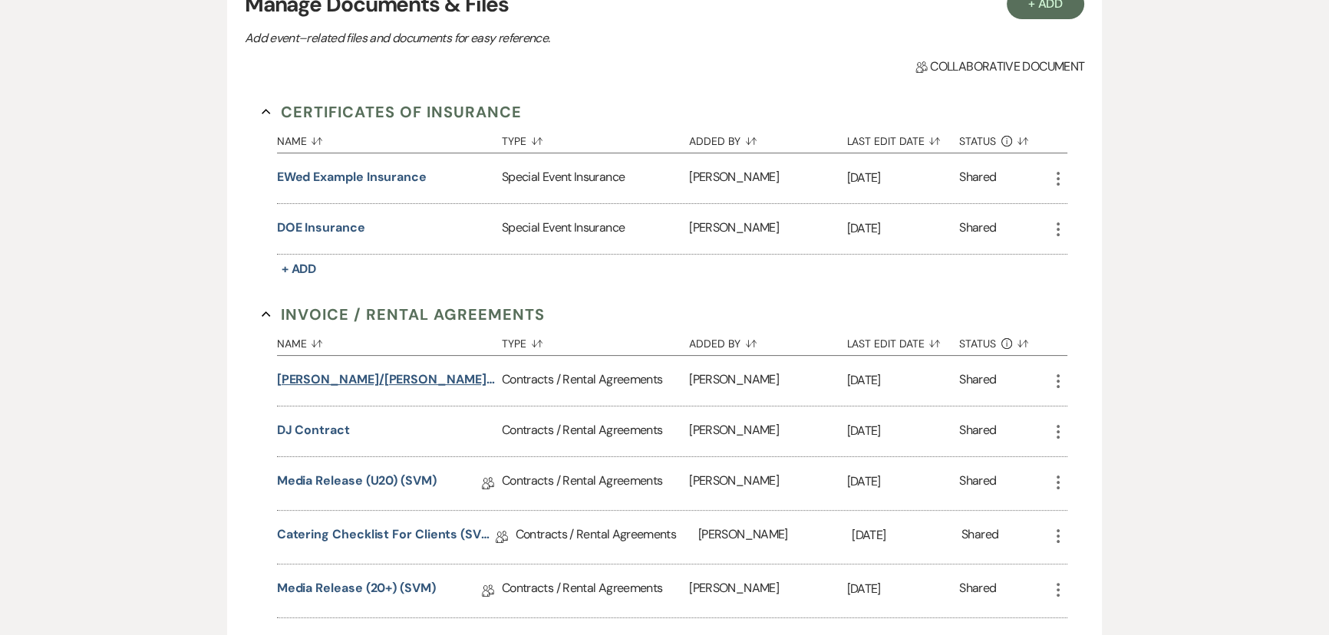
click at [408, 380] on button "Patel/Bhalla Wedding (1am end)" at bounding box center [386, 380] width 219 height 18
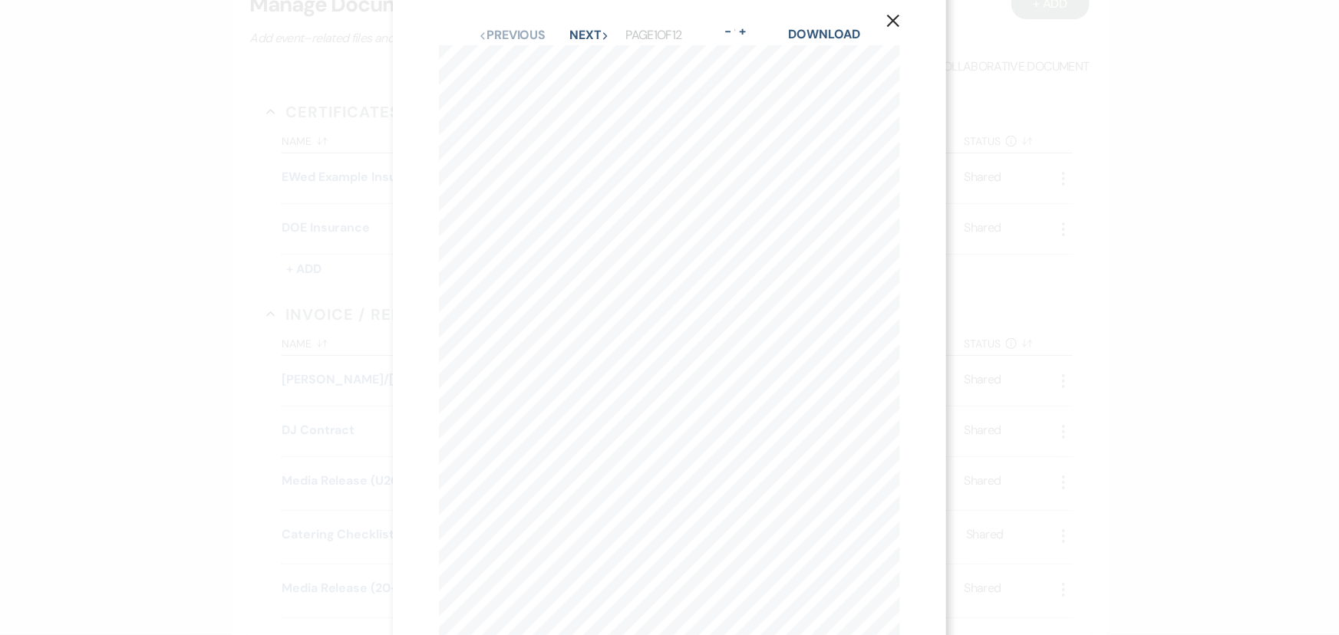
scroll to position [0, 0]
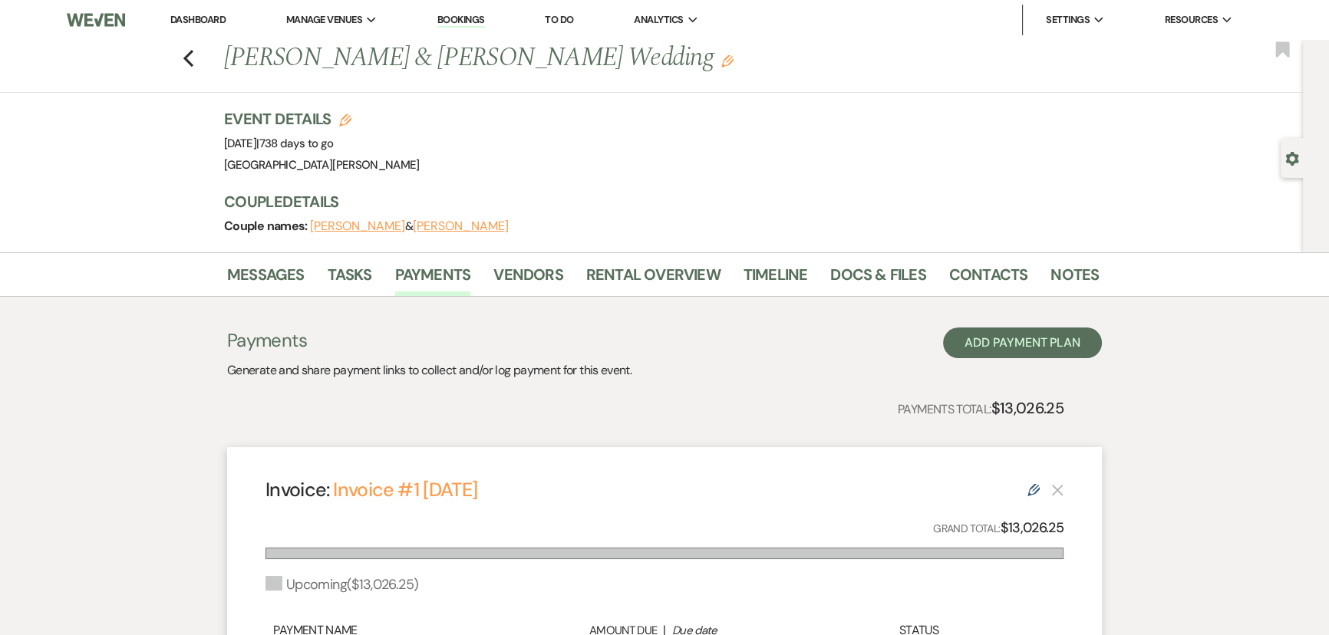
click at [1037, 267] on li "Contacts" at bounding box center [1000, 277] width 102 height 37
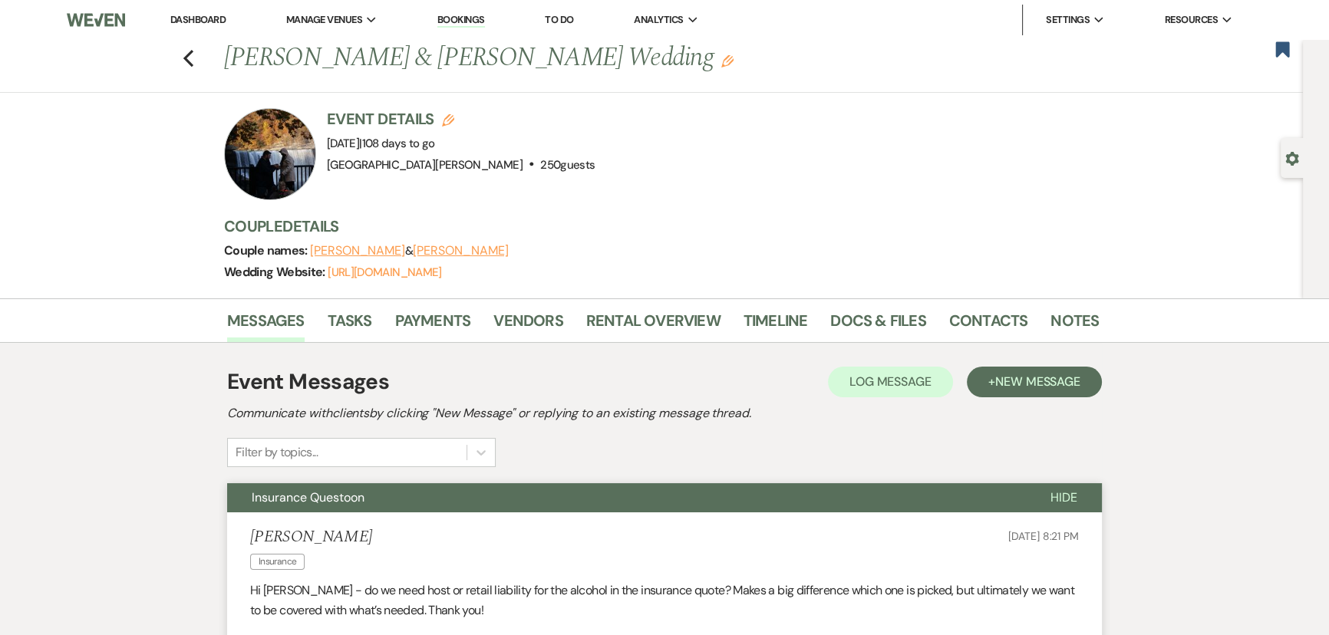
click at [193, 15] on link "Dashboard" at bounding box center [197, 19] width 55 height 13
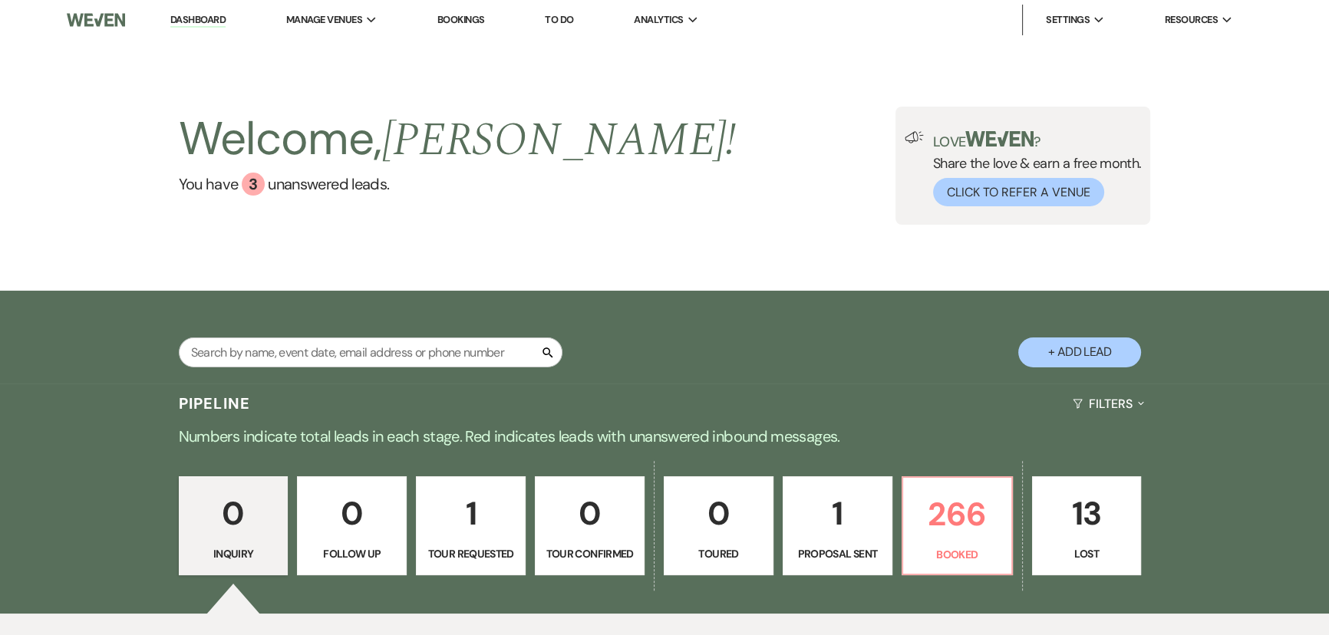
click at [417, 337] on div "Search + Add Lead" at bounding box center [664, 339] width 1105 height 81
click at [420, 348] on input "text" at bounding box center [371, 353] width 384 height 30
type input "morgan"
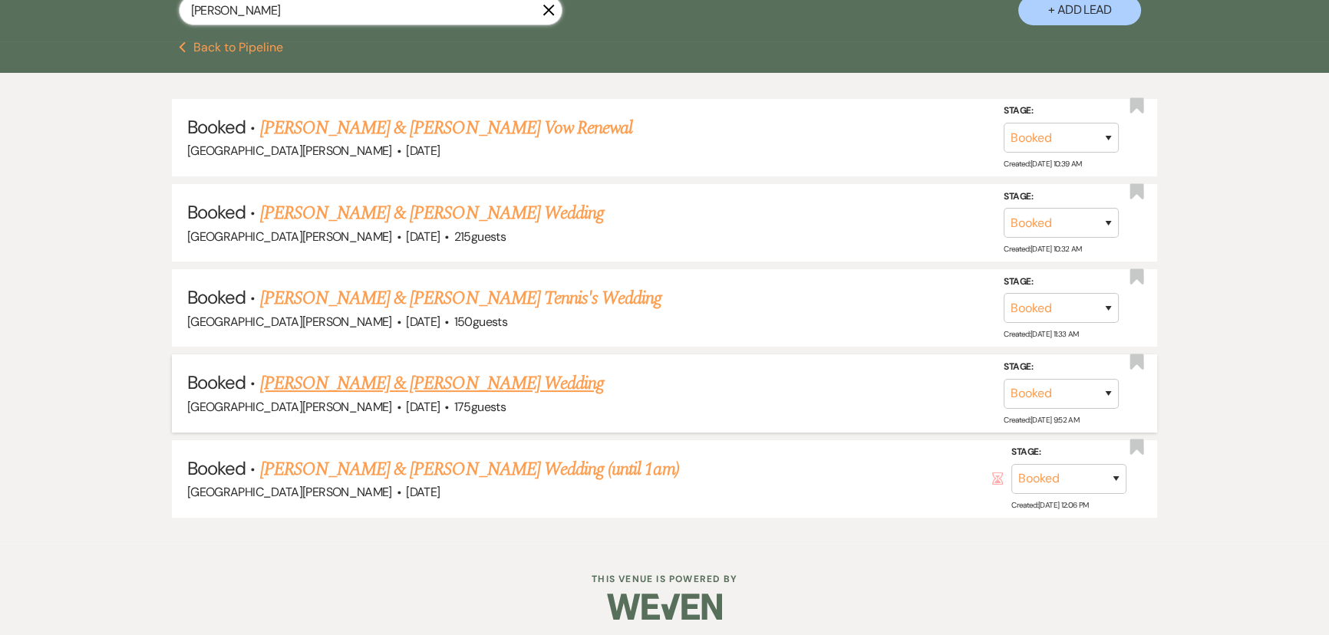
scroll to position [345, 0]
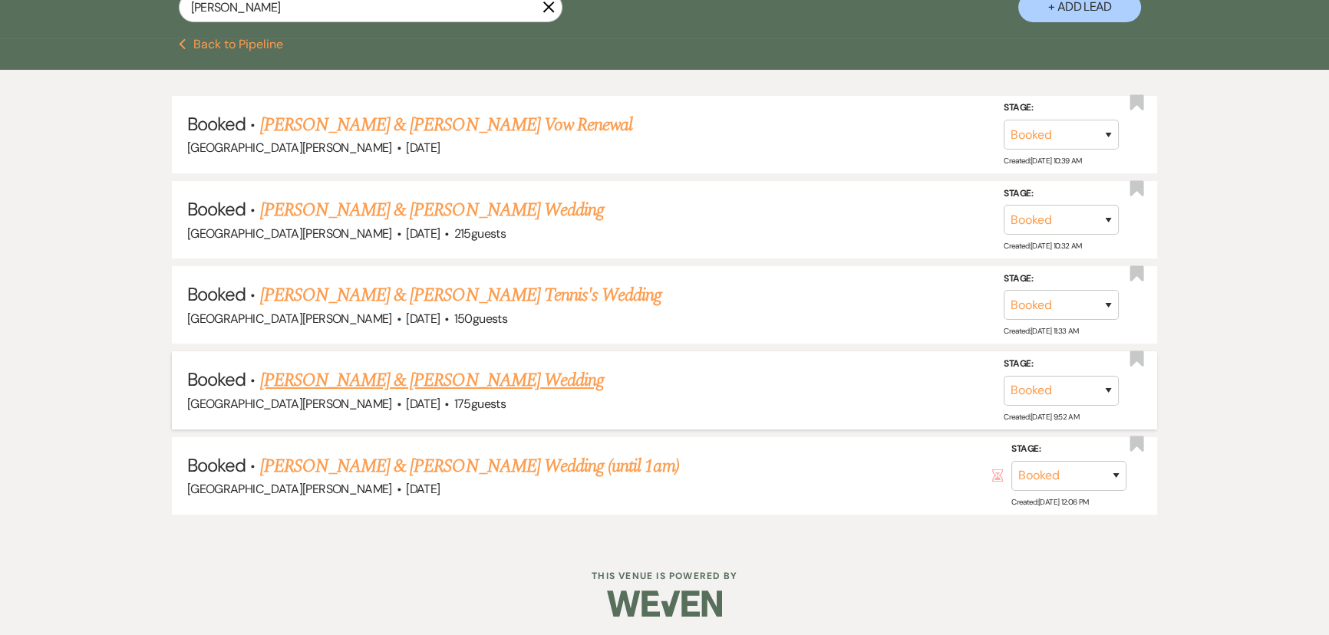
click at [431, 374] on link "Hannah Morgan & Nathanial Heckathorn's Wedding" at bounding box center [432, 381] width 344 height 28
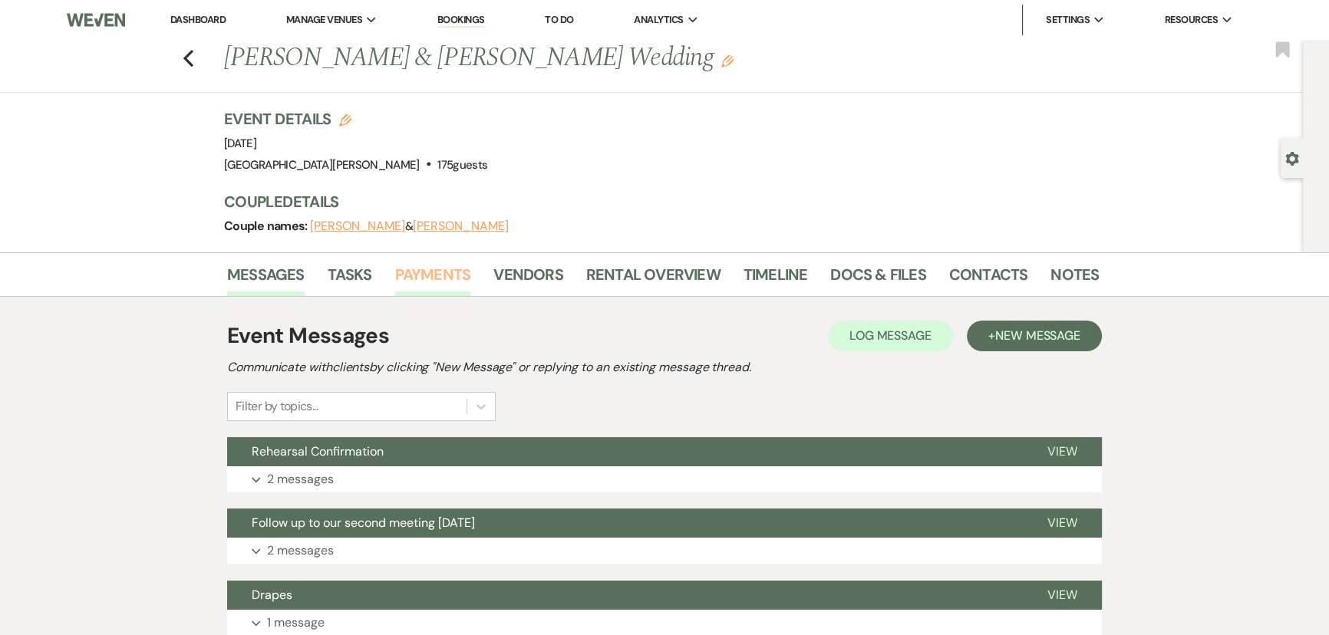
click at [439, 281] on link "Payments" at bounding box center [433, 279] width 76 height 34
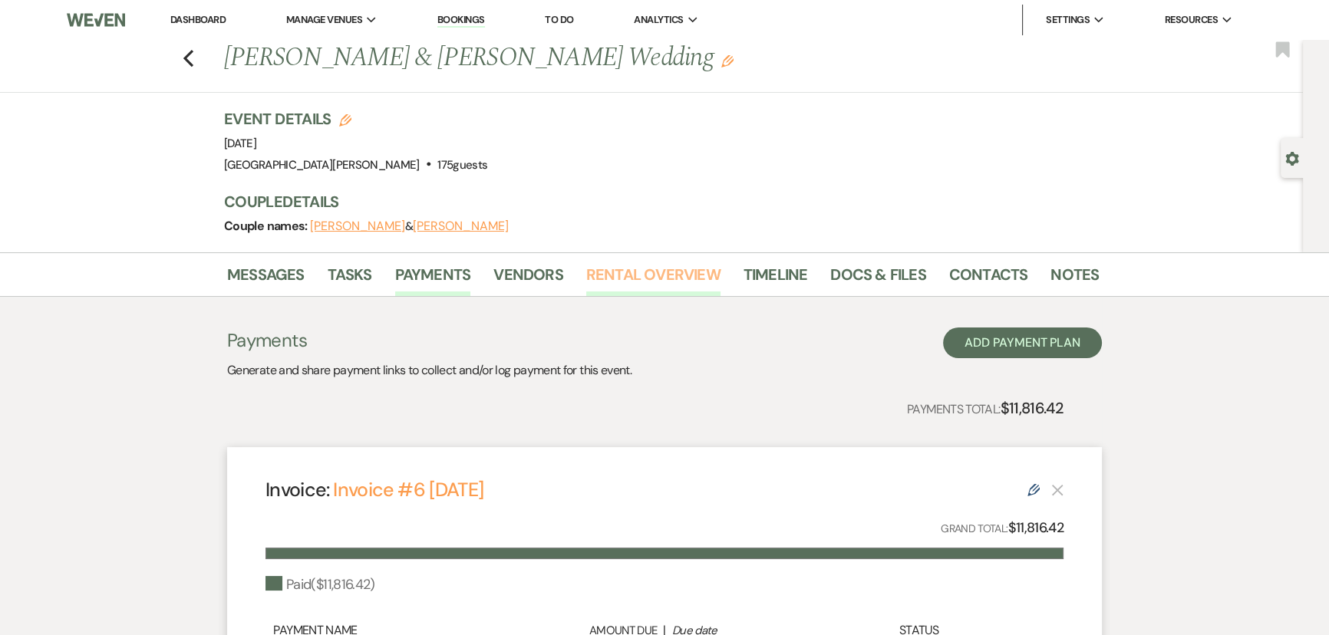
click at [613, 276] on link "Rental Overview" at bounding box center [653, 279] width 134 height 34
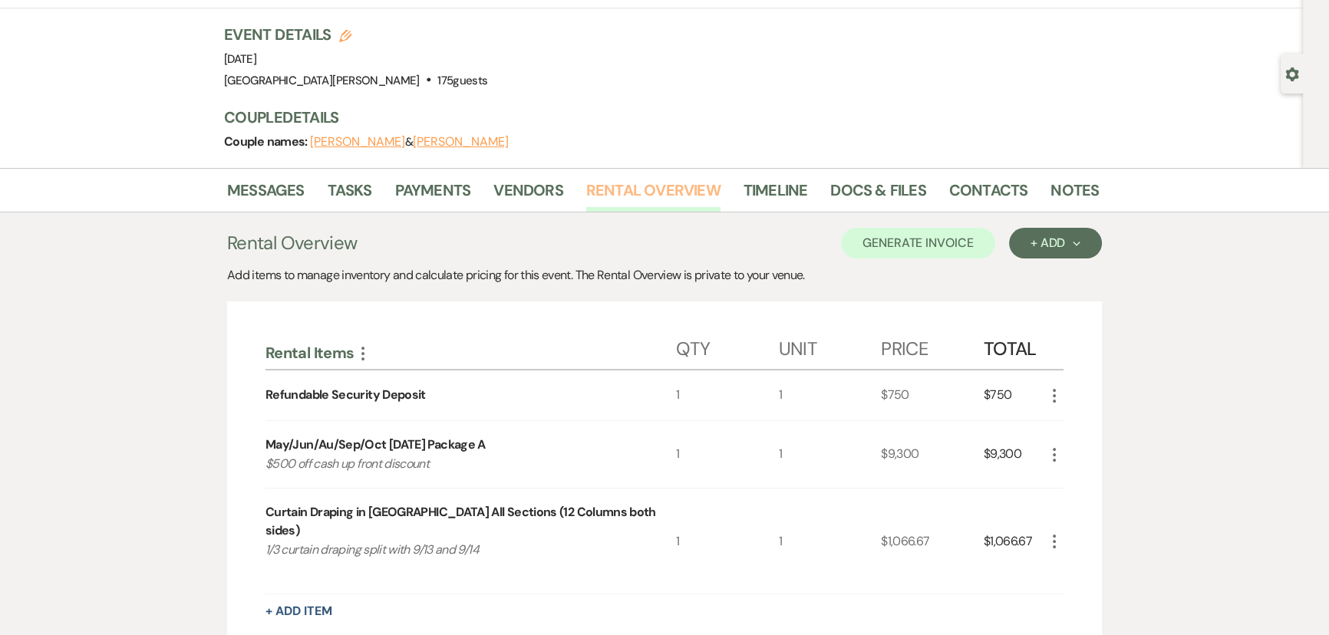
scroll to position [209, 0]
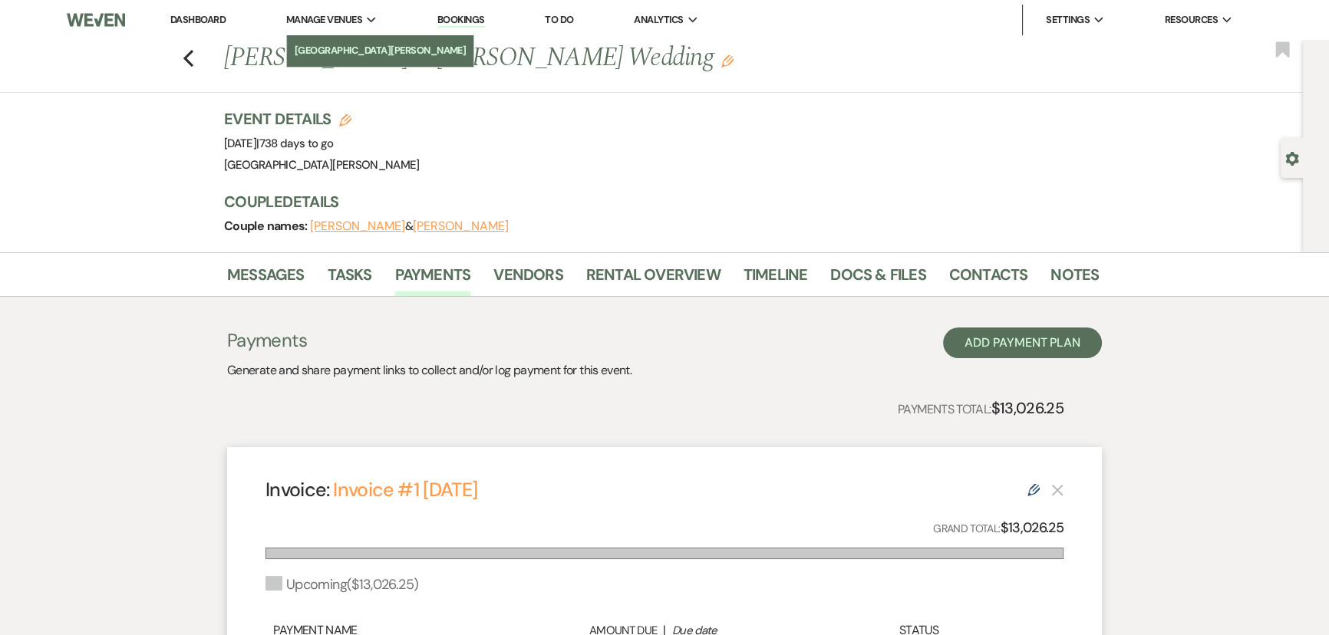
click at [350, 45] on li "[GEOGRAPHIC_DATA][PERSON_NAME]" at bounding box center [381, 50] width 172 height 15
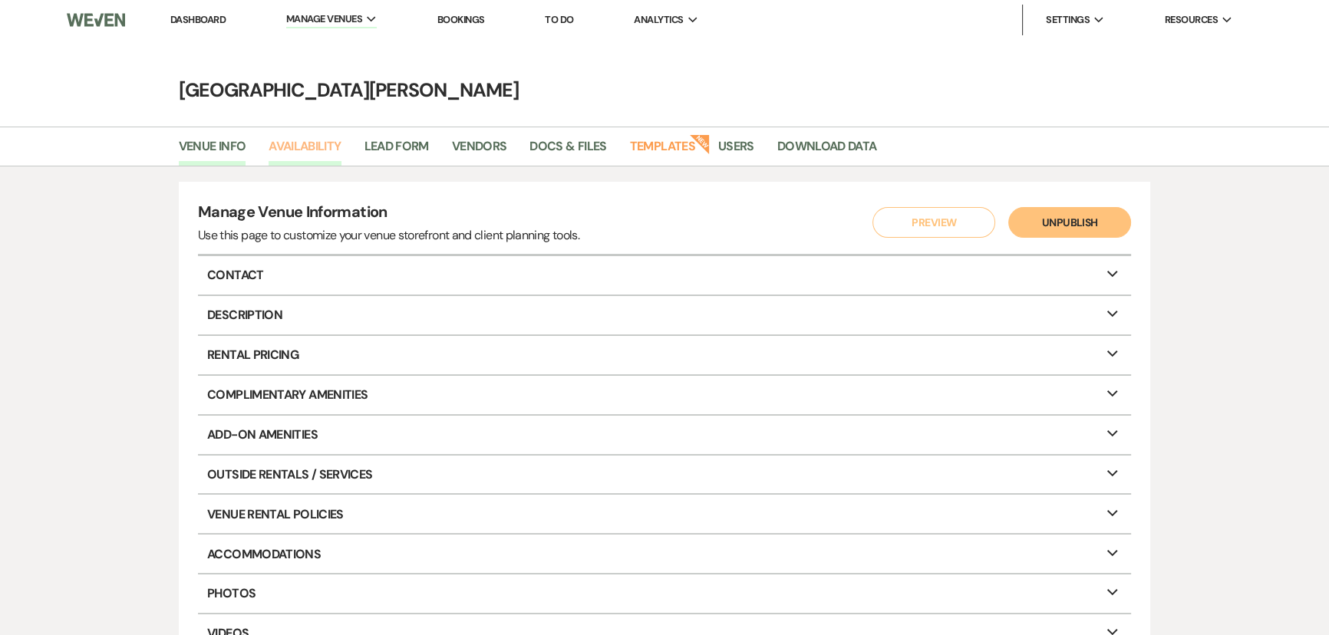
click at [315, 161] on link "Availability" at bounding box center [305, 151] width 72 height 29
select select "3"
select select "2026"
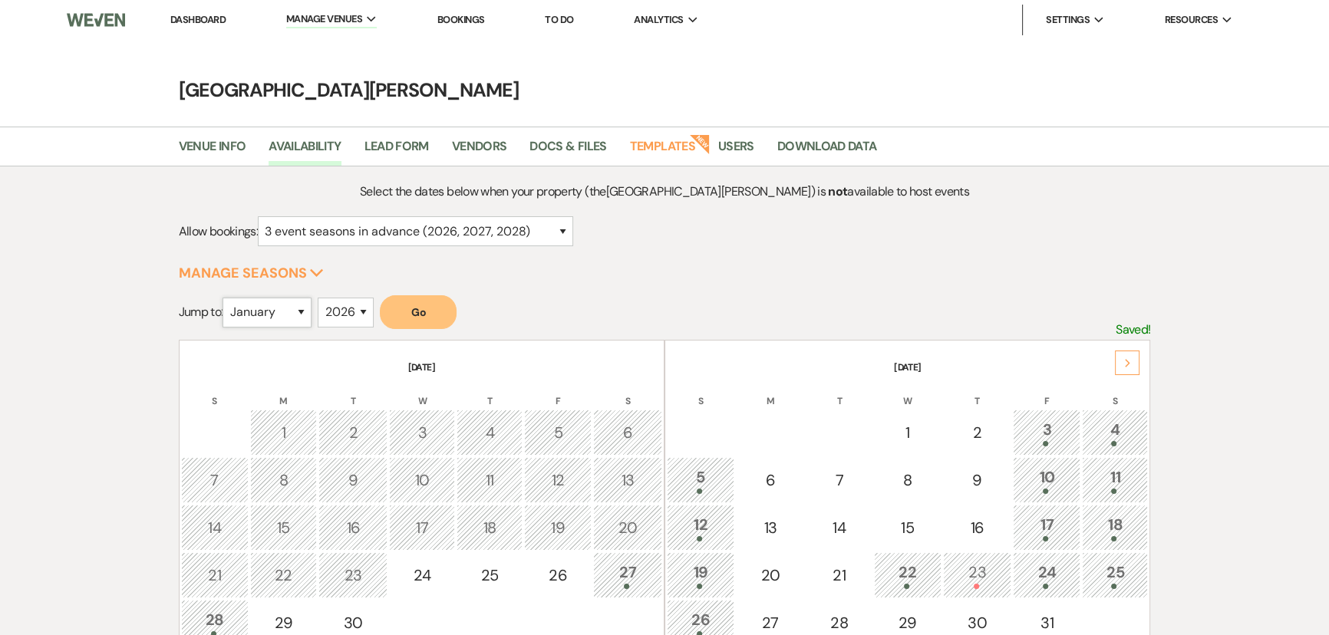
click at [277, 311] on select "January February March April May June July August September October November De…" at bounding box center [267, 313] width 89 height 30
drag, startPoint x: 282, startPoint y: 338, endPoint x: 282, endPoint y: 360, distance: 21.5
click at [282, 358] on div "Jump to: January February March April May June July August September October No…" at bounding box center [665, 495] width 972 height 401
click at [261, 314] on select "January February March April May June July August September October November De…" at bounding box center [267, 313] width 89 height 30
click at [226, 298] on select "January February March April May June July August September October November De…" at bounding box center [267, 313] width 89 height 30
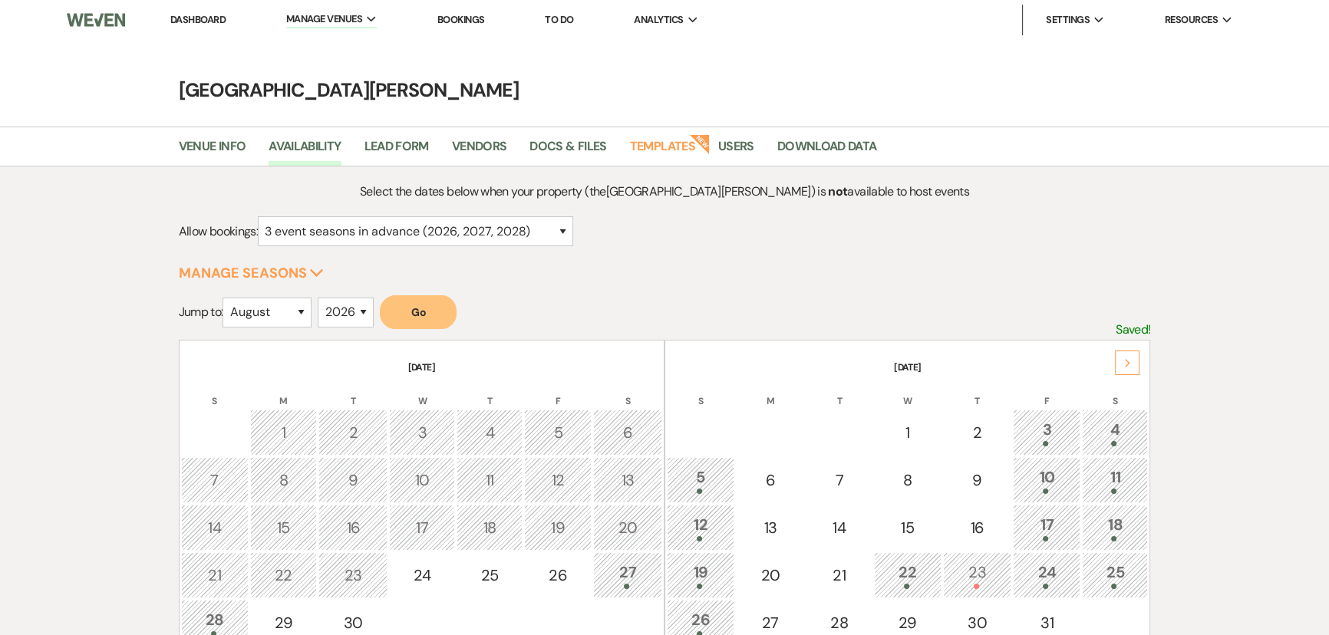
click at [444, 312] on button "Go" at bounding box center [418, 312] width 77 height 34
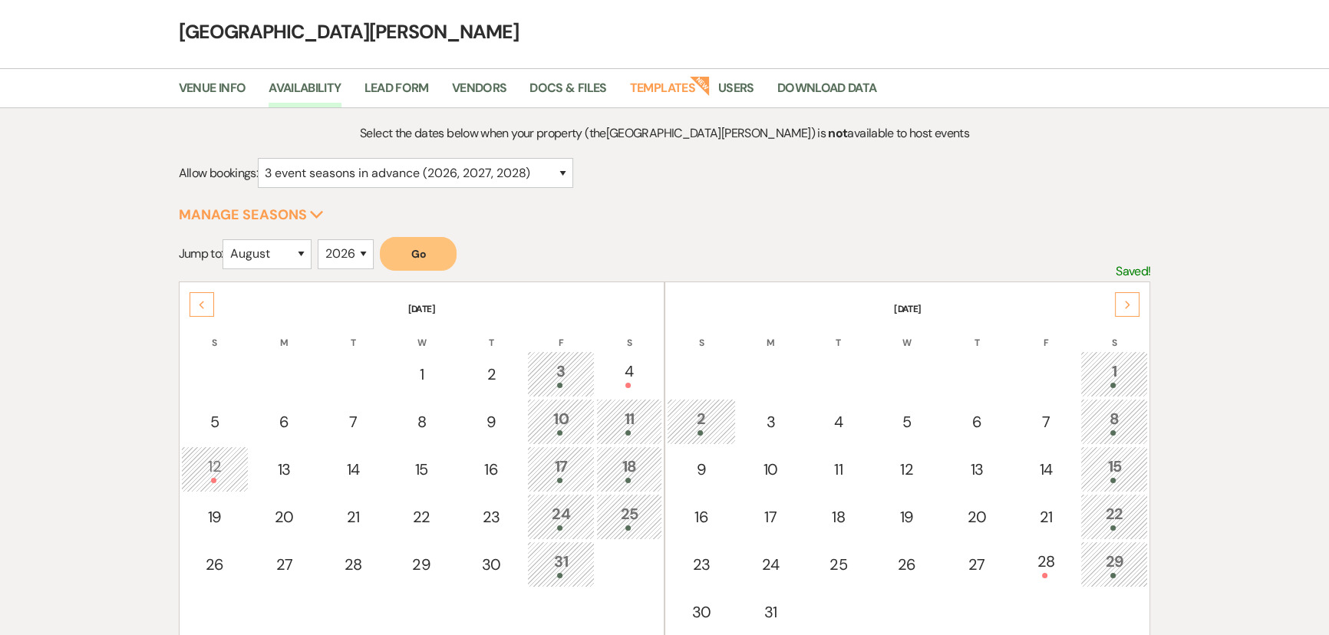
scroll to position [139, 0]
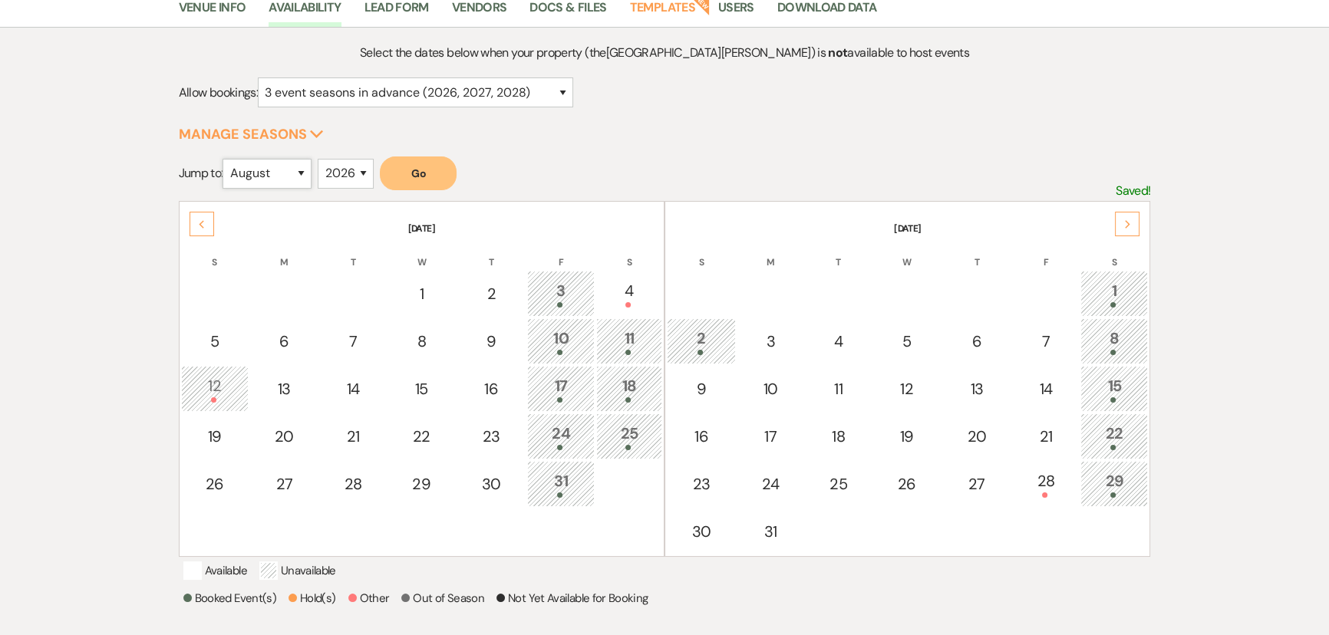
click at [277, 176] on select "January February March April May June July August September October November De…" at bounding box center [267, 174] width 89 height 30
click at [226, 159] on select "January February March April May June July August September October November De…" at bounding box center [267, 174] width 89 height 30
click at [417, 183] on button "Go" at bounding box center [418, 174] width 77 height 34
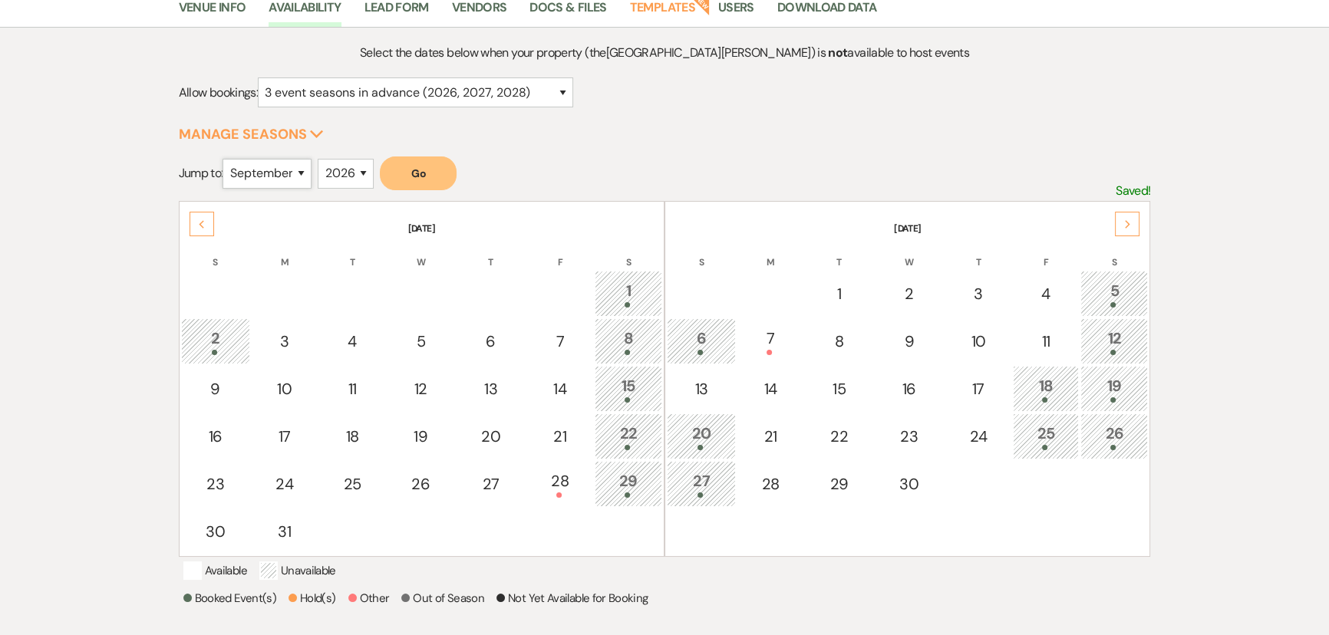
click at [264, 171] on select "January February March April May June July August September October November De…" at bounding box center [267, 174] width 89 height 30
click at [226, 159] on select "January February March April May June July August September October November De…" at bounding box center [267, 174] width 89 height 30
click at [416, 181] on button "Go" at bounding box center [418, 174] width 77 height 34
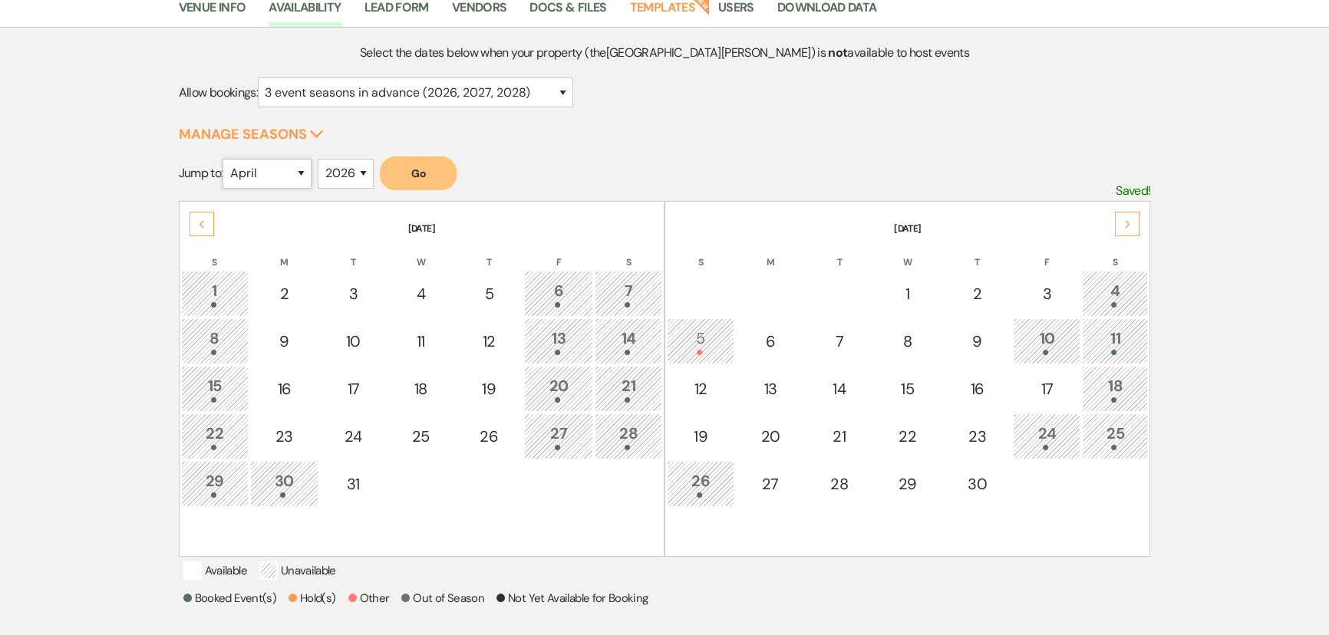
click at [240, 161] on select "January February March April May June July August September October November De…" at bounding box center [267, 174] width 89 height 30
click at [226, 159] on select "January February March April May June July August September October November De…" at bounding box center [267, 174] width 89 height 30
click at [447, 176] on button "Go" at bounding box center [418, 174] width 77 height 34
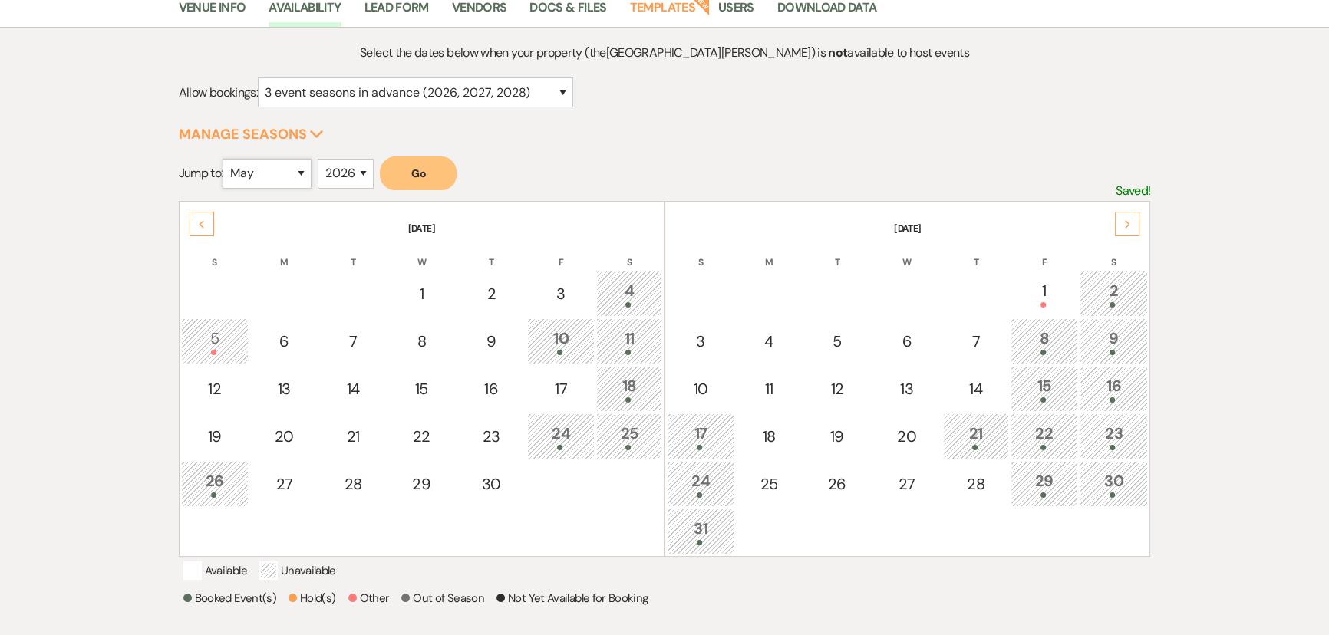
click at [275, 182] on select "January February March April May June July August September October November De…" at bounding box center [267, 174] width 89 height 30
click at [226, 159] on select "January February March April May June July August September October November De…" at bounding box center [267, 174] width 89 height 30
click at [438, 168] on button "Go" at bounding box center [418, 174] width 77 height 34
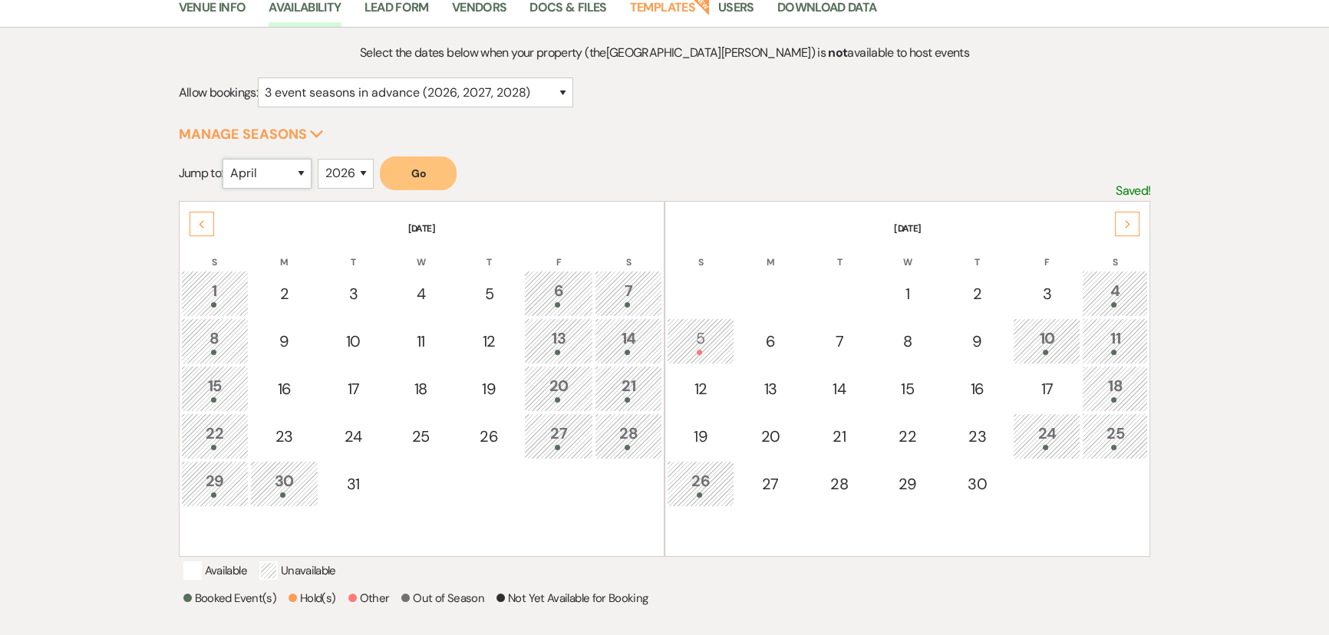
click at [262, 170] on select "January February March April May June July August September October November De…" at bounding box center [267, 174] width 89 height 30
click at [226, 159] on select "January February March April May June July August September October November De…" at bounding box center [267, 174] width 89 height 30
click at [441, 182] on button "Go" at bounding box center [418, 174] width 77 height 34
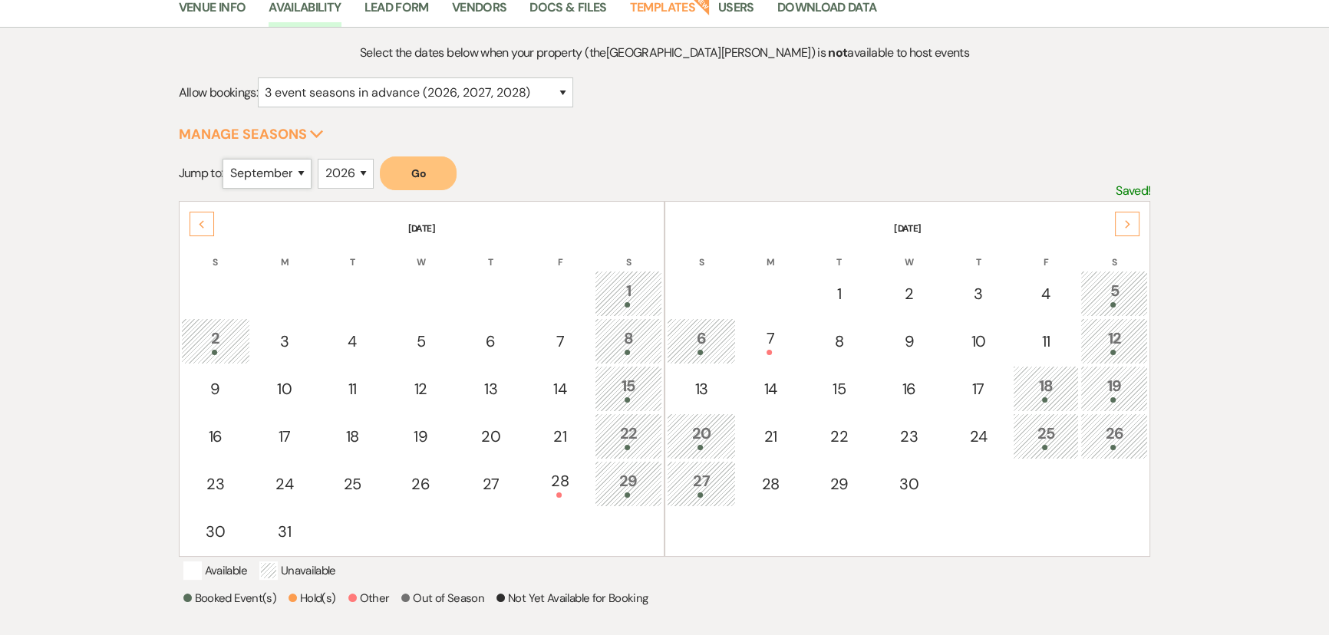
click at [280, 170] on select "January February March April May June July August September October November De…" at bounding box center [267, 174] width 89 height 30
click at [226, 159] on select "January February March April May June July August September October November De…" at bounding box center [267, 174] width 89 height 30
click at [424, 166] on button "Go" at bounding box center [418, 174] width 77 height 34
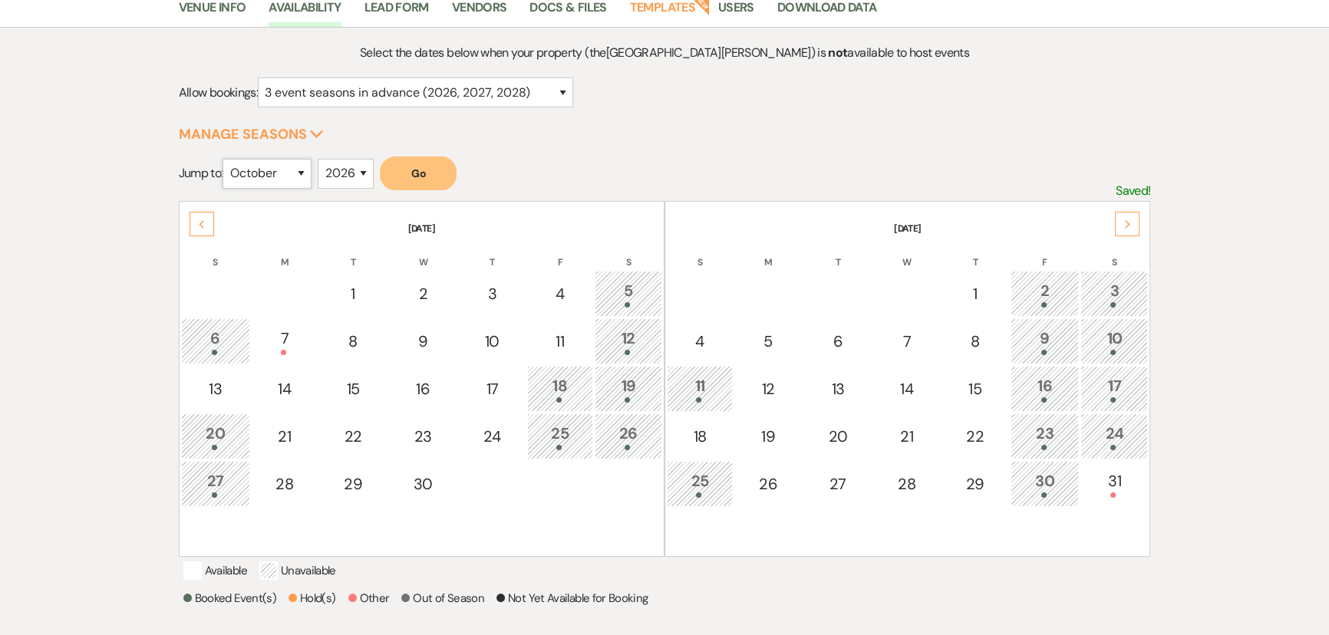
click at [282, 175] on select "January February March April May June July August September October November De…" at bounding box center [267, 174] width 89 height 30
click at [226, 159] on select "January February March April May June July August September October November De…" at bounding box center [267, 174] width 89 height 30
click at [284, 181] on select "January February March April May June July August September October November De…" at bounding box center [267, 174] width 89 height 30
select select "5"
click at [226, 159] on select "January February March April May June July August September October November De…" at bounding box center [267, 174] width 89 height 30
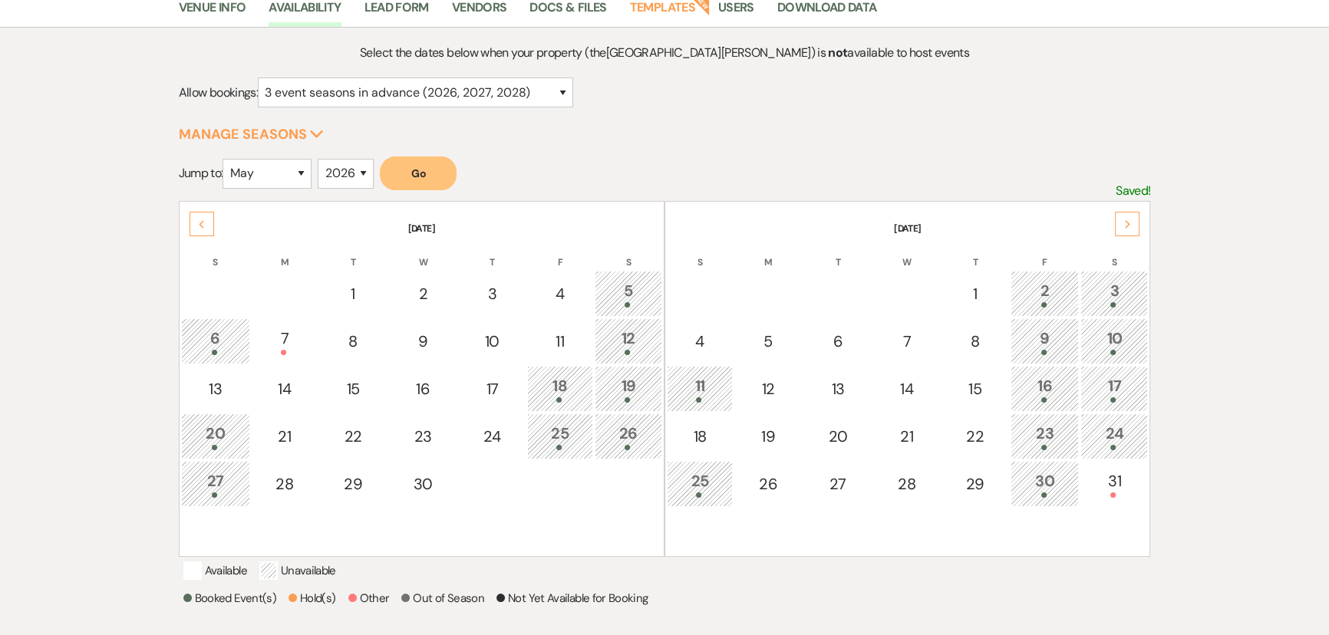
click at [434, 161] on button "Go" at bounding box center [418, 174] width 77 height 34
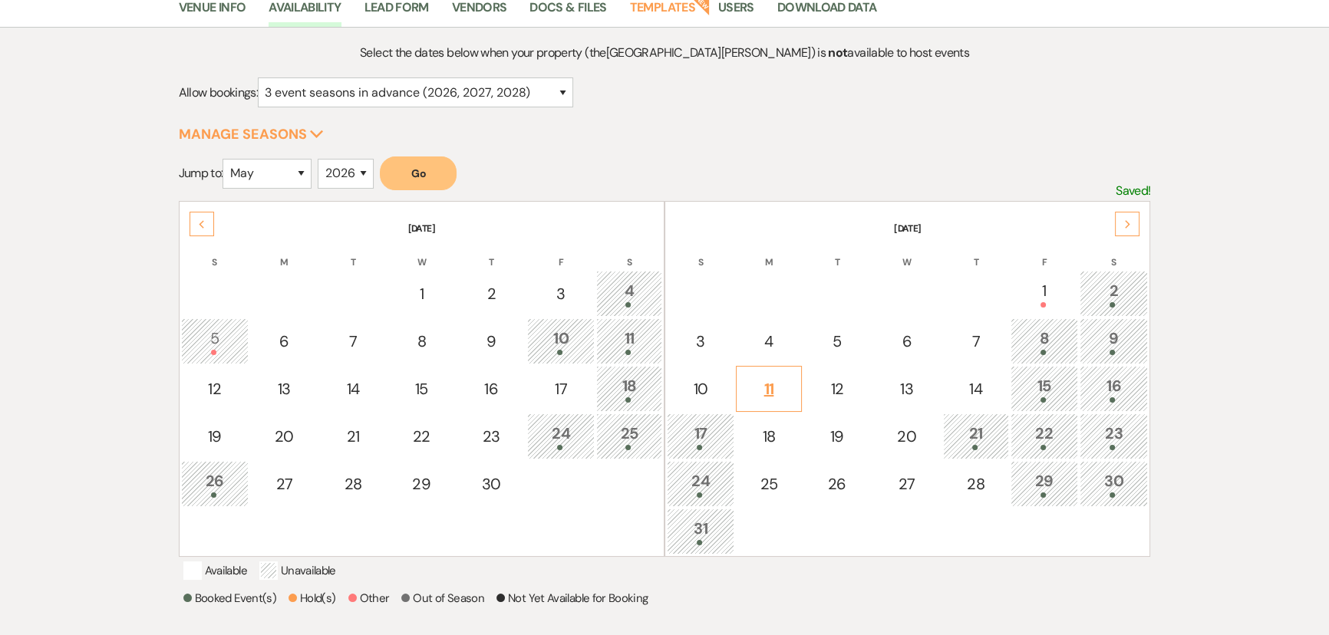
scroll to position [0, 0]
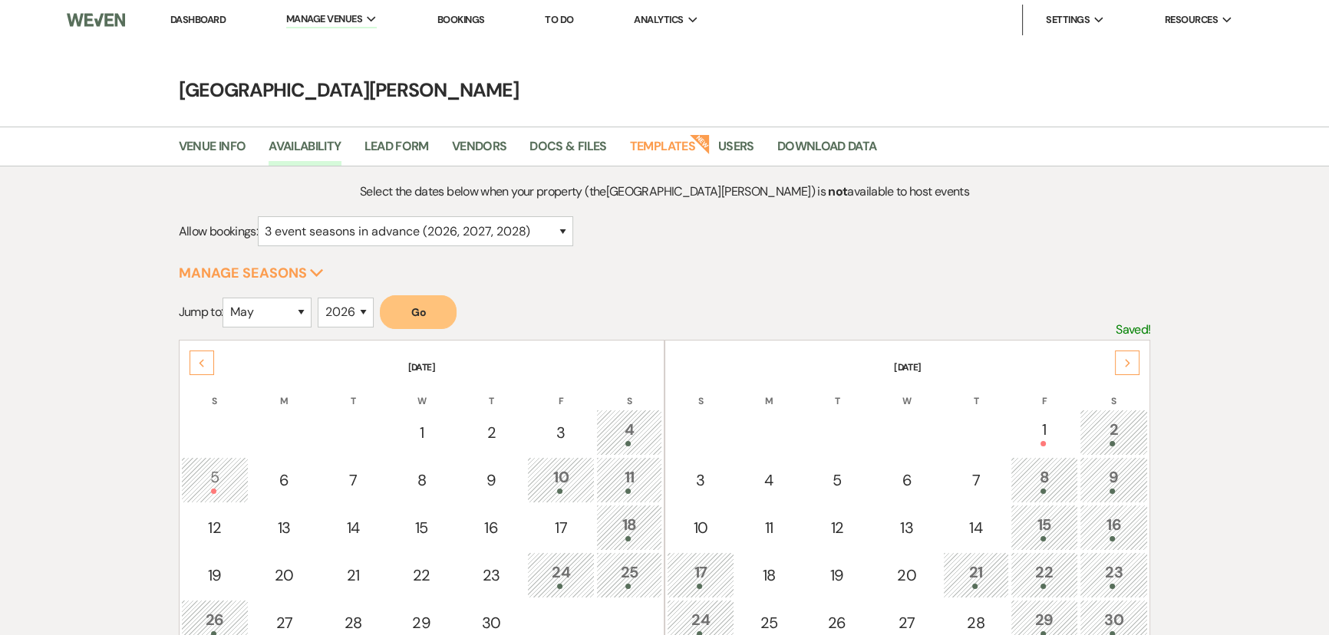
click at [209, 18] on link "Dashboard" at bounding box center [197, 19] width 55 height 13
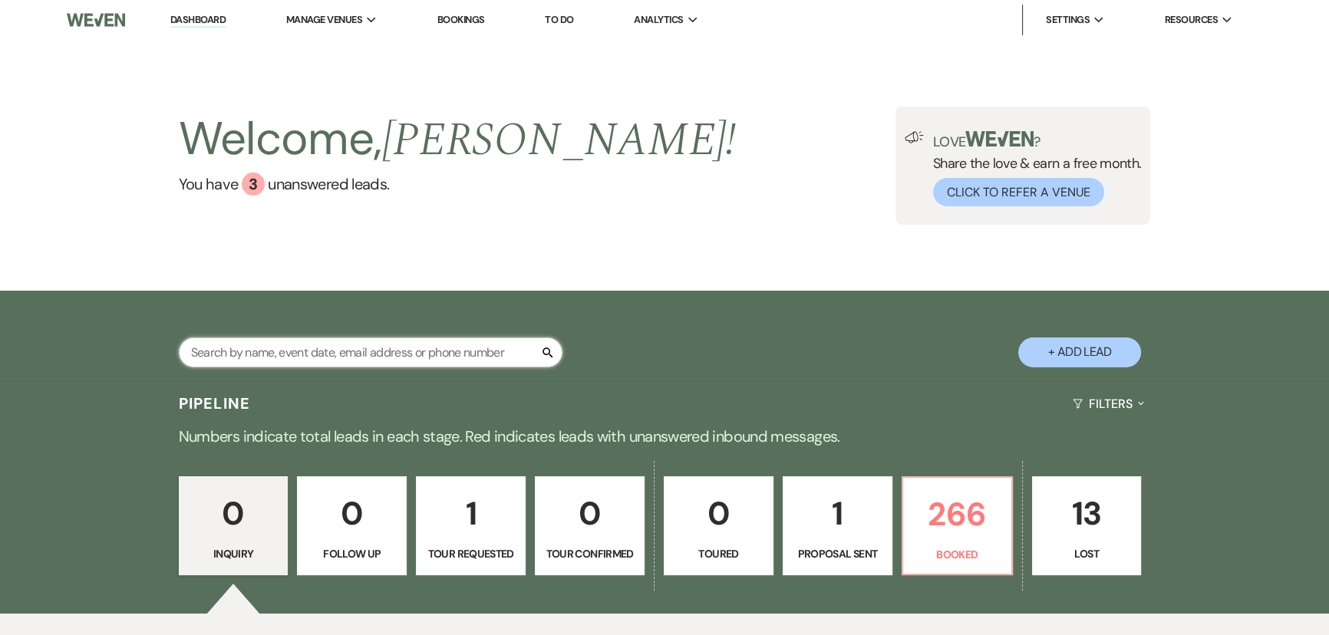
click at [476, 358] on input "text" at bounding box center [371, 353] width 384 height 30
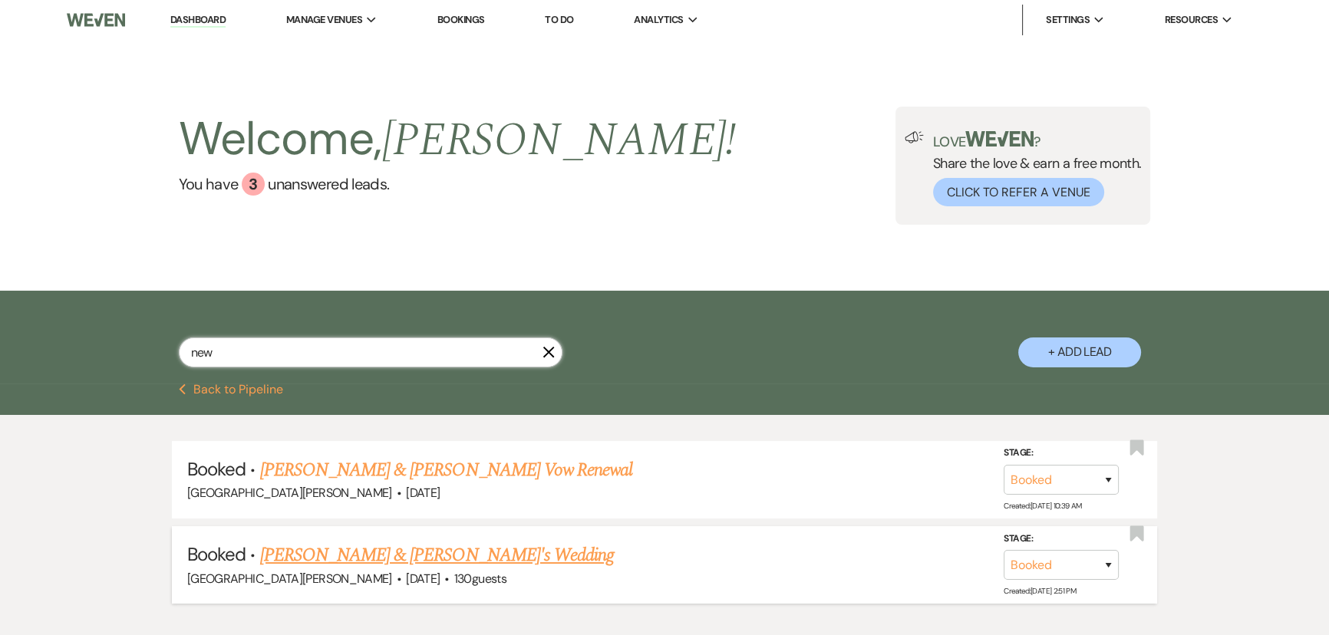
type input "new"
click at [424, 558] on link "Anna Newton & Jackson Lark's Wedding" at bounding box center [437, 556] width 355 height 28
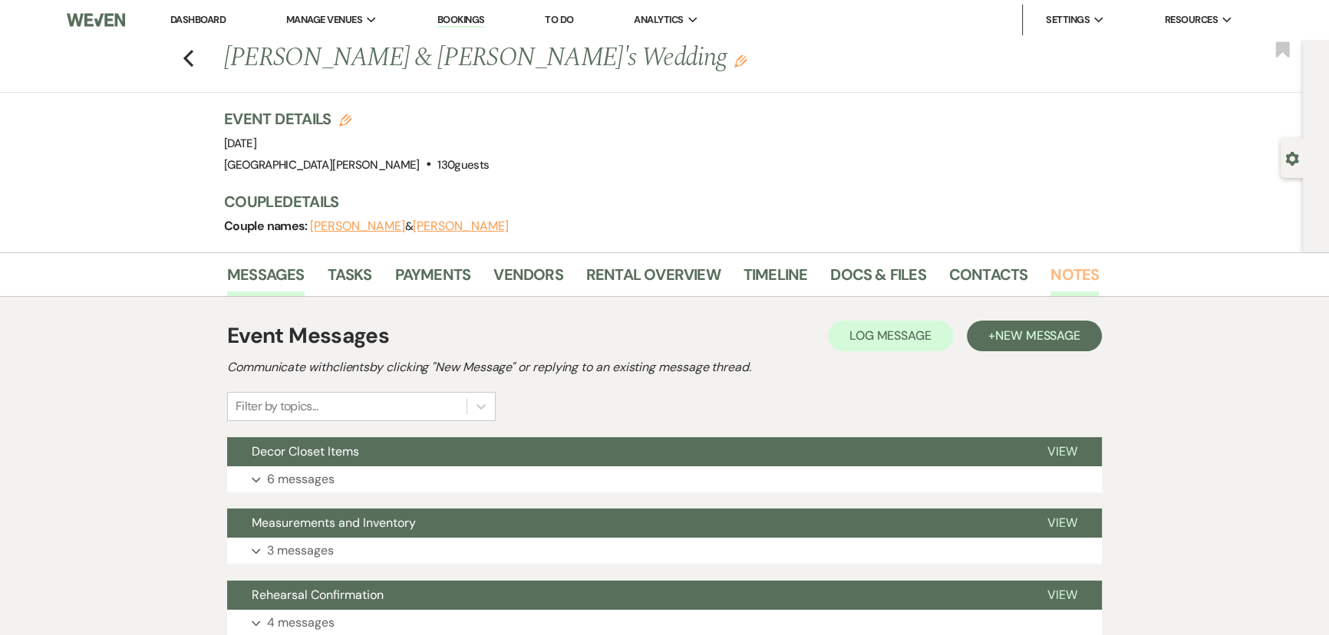
click at [1072, 269] on link "Notes" at bounding box center [1075, 279] width 48 height 34
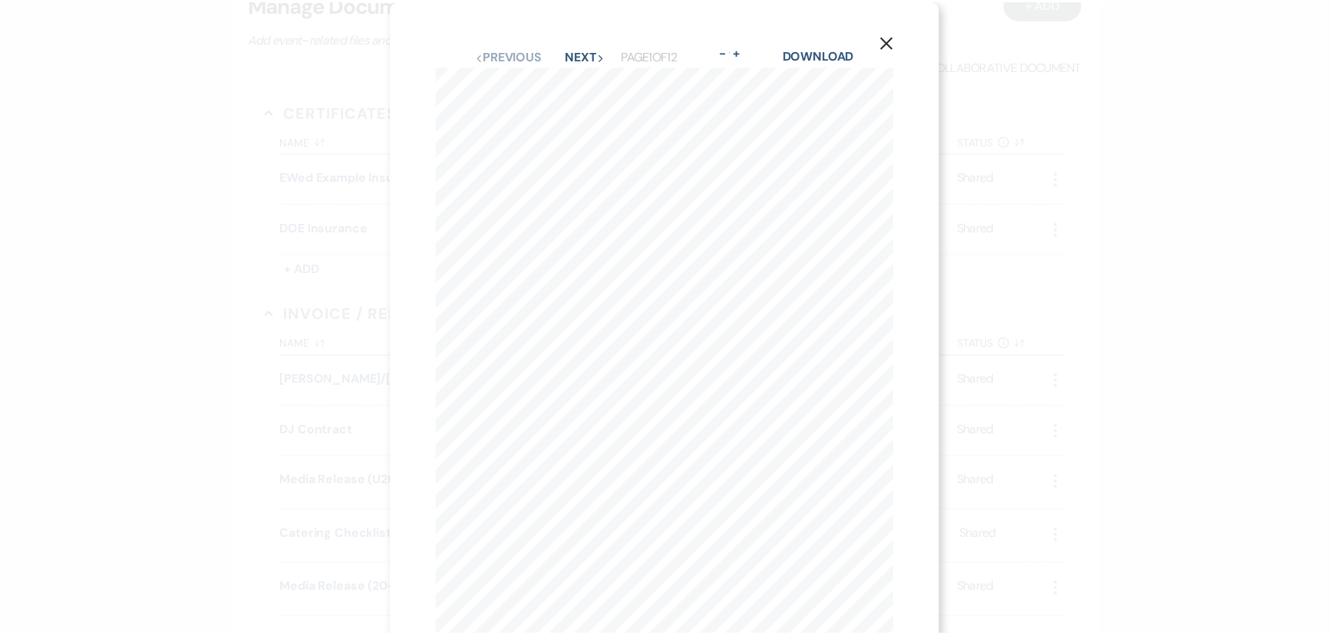
scroll to position [348, 0]
click at [200, 259] on div "X Previous Previous Next Next Page 1 of 12 - Zoom + Download" at bounding box center [669, 317] width 1339 height 635
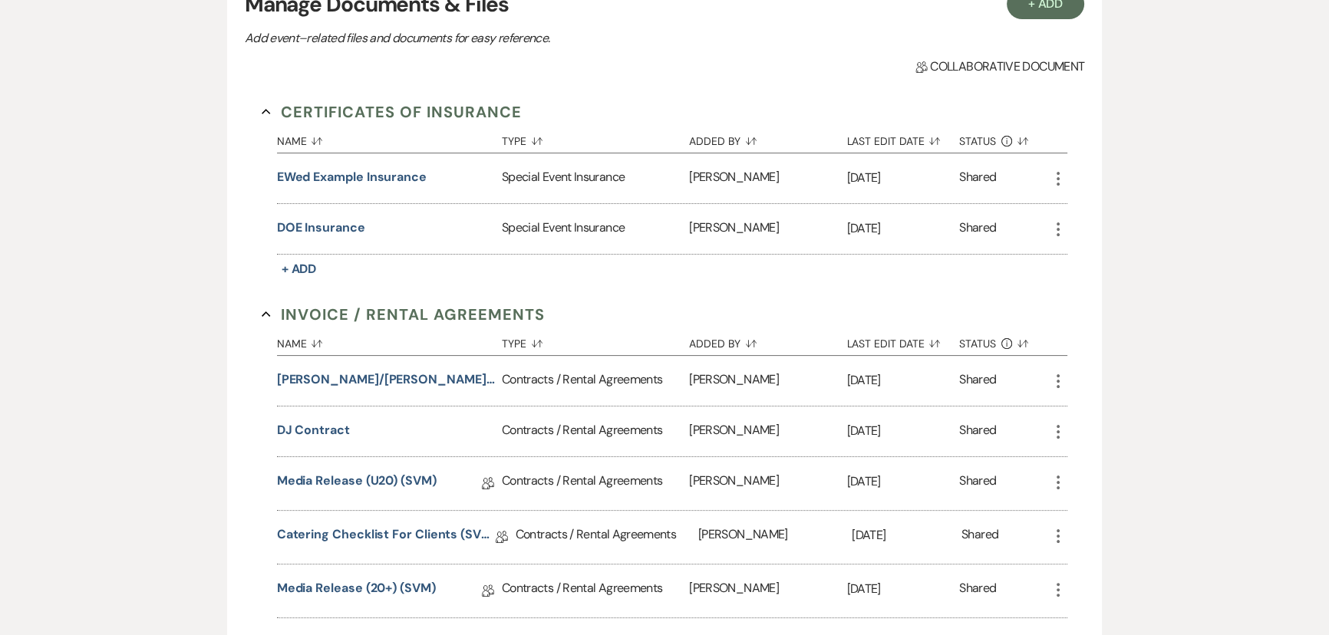
scroll to position [0, 0]
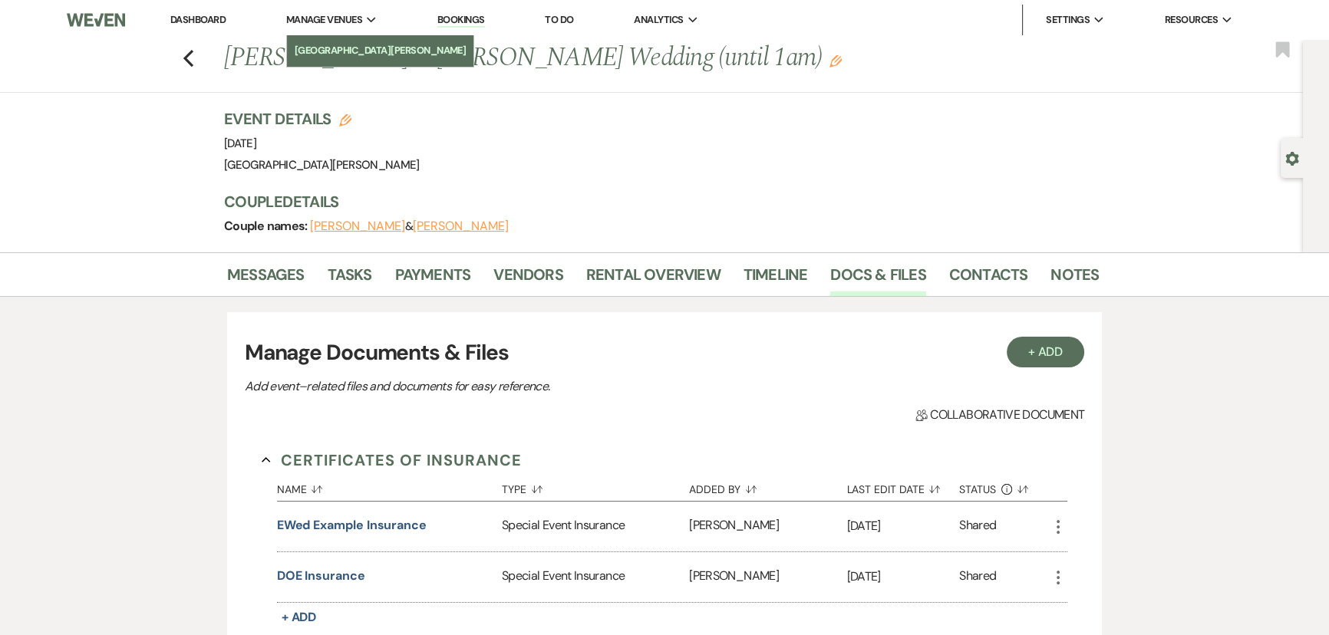
click at [348, 40] on link "[GEOGRAPHIC_DATA][PERSON_NAME]" at bounding box center [380, 50] width 187 height 31
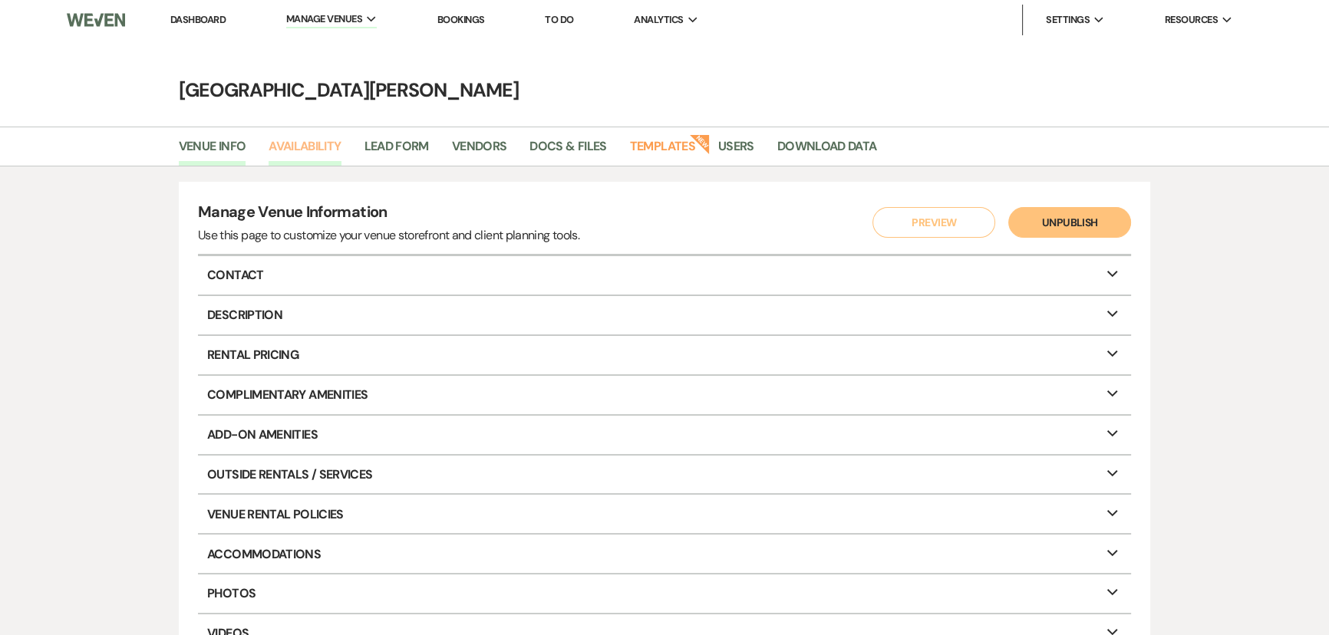
click at [306, 143] on link "Availability" at bounding box center [305, 151] width 72 height 29
select select "3"
select select "2026"
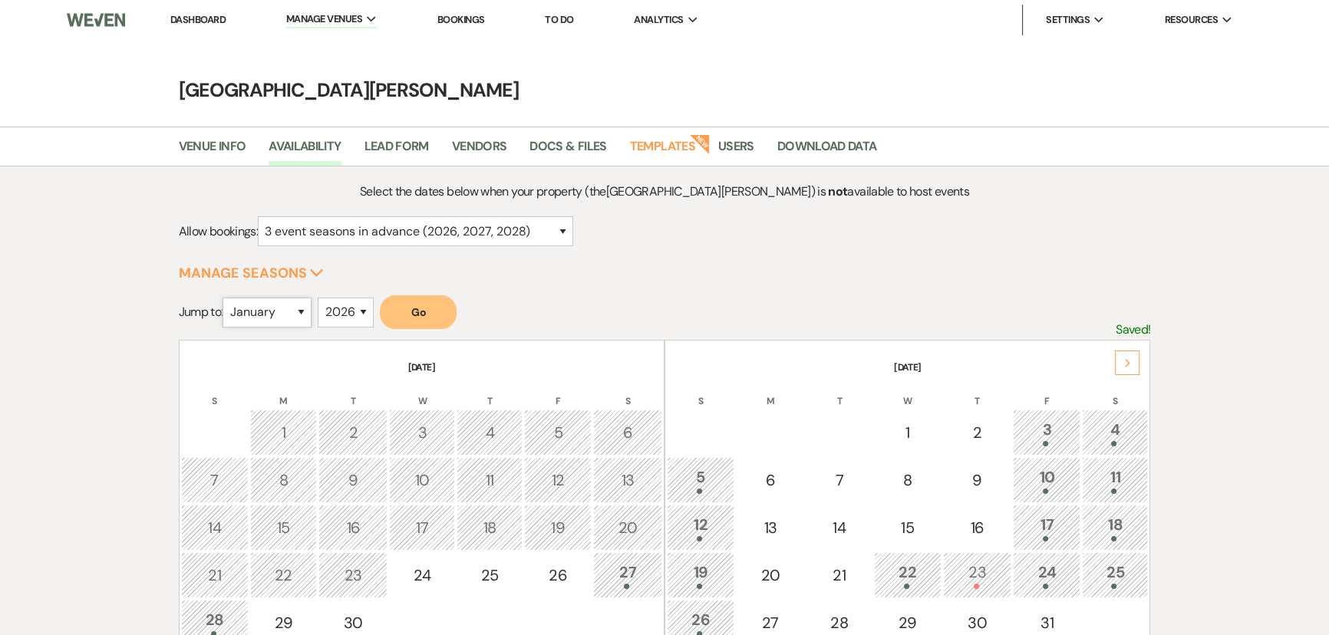
click at [249, 317] on select "January February March April May June July August September October November De…" at bounding box center [267, 313] width 89 height 30
click at [226, 298] on select "January February March April May June July August September October November De…" at bounding box center [267, 313] width 89 height 30
click at [425, 316] on button "Go" at bounding box center [418, 312] width 77 height 34
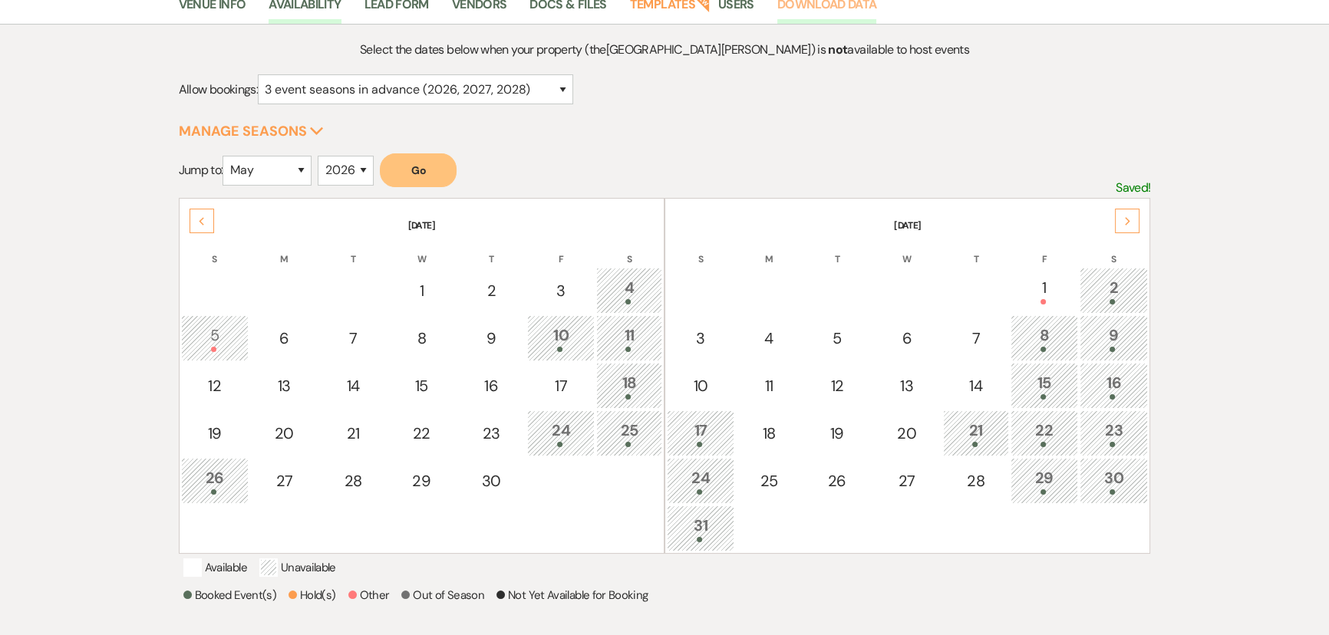
scroll to position [139, 0]
click at [285, 170] on select "January February March April May June July August September October November De…" at bounding box center [267, 174] width 89 height 30
select select "6"
click at [226, 159] on select "January February March April May June July August September October November De…" at bounding box center [267, 174] width 89 height 30
click at [431, 173] on button "Go" at bounding box center [418, 174] width 77 height 34
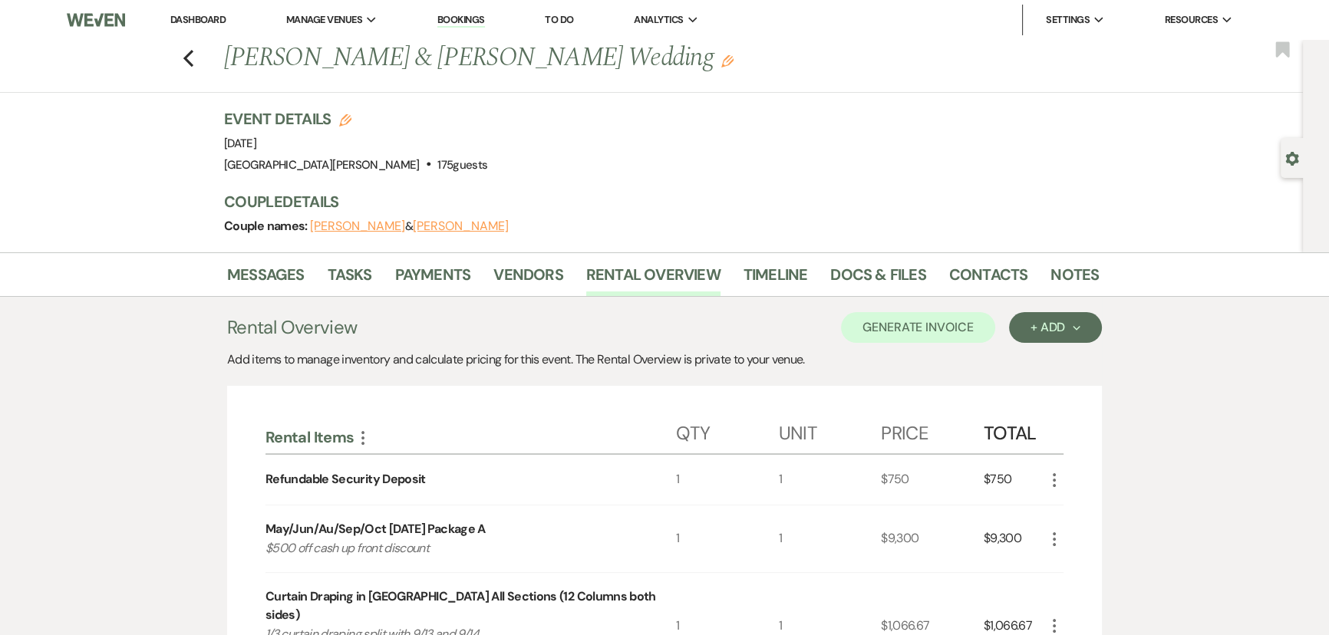
drag, startPoint x: 186, startPoint y: 15, endPoint x: 208, endPoint y: 23, distance: 22.8
click at [186, 15] on link "Dashboard" at bounding box center [197, 19] width 55 height 13
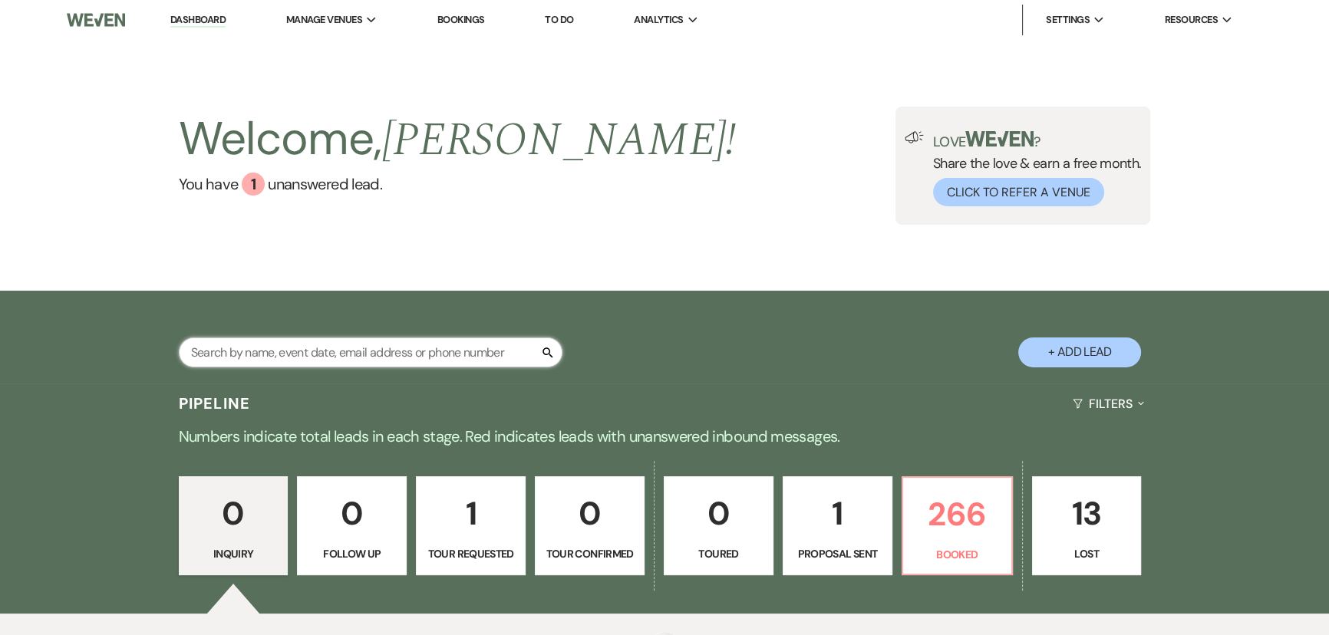
click at [451, 349] on input "text" at bounding box center [371, 353] width 384 height 30
type input "[PERSON_NAME]"
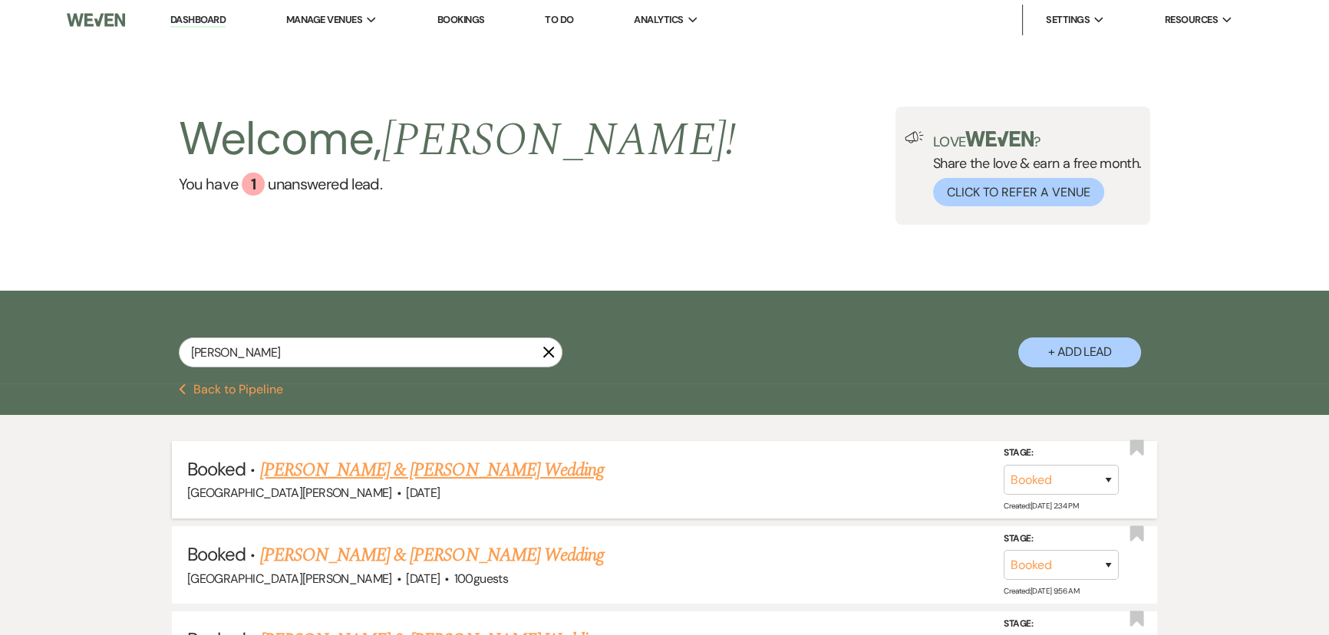
click at [384, 460] on link "[PERSON_NAME] & [PERSON_NAME] Wedding" at bounding box center [432, 471] width 344 height 28
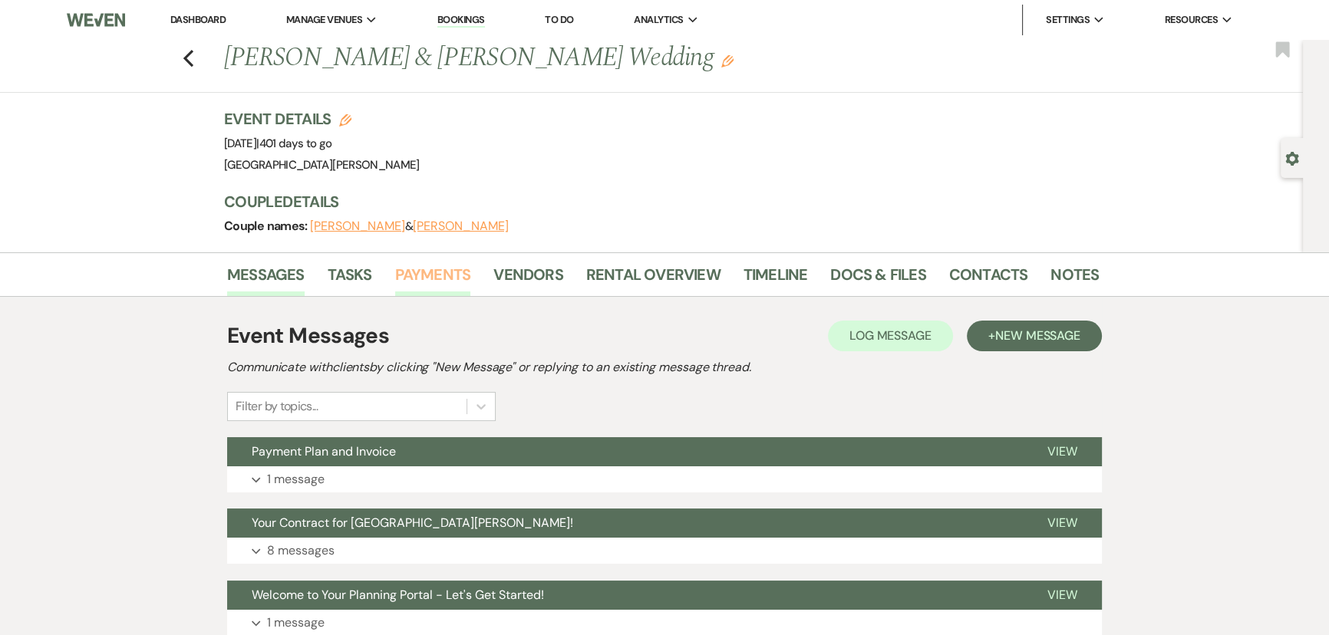
click at [418, 279] on link "Payments" at bounding box center [433, 279] width 76 height 34
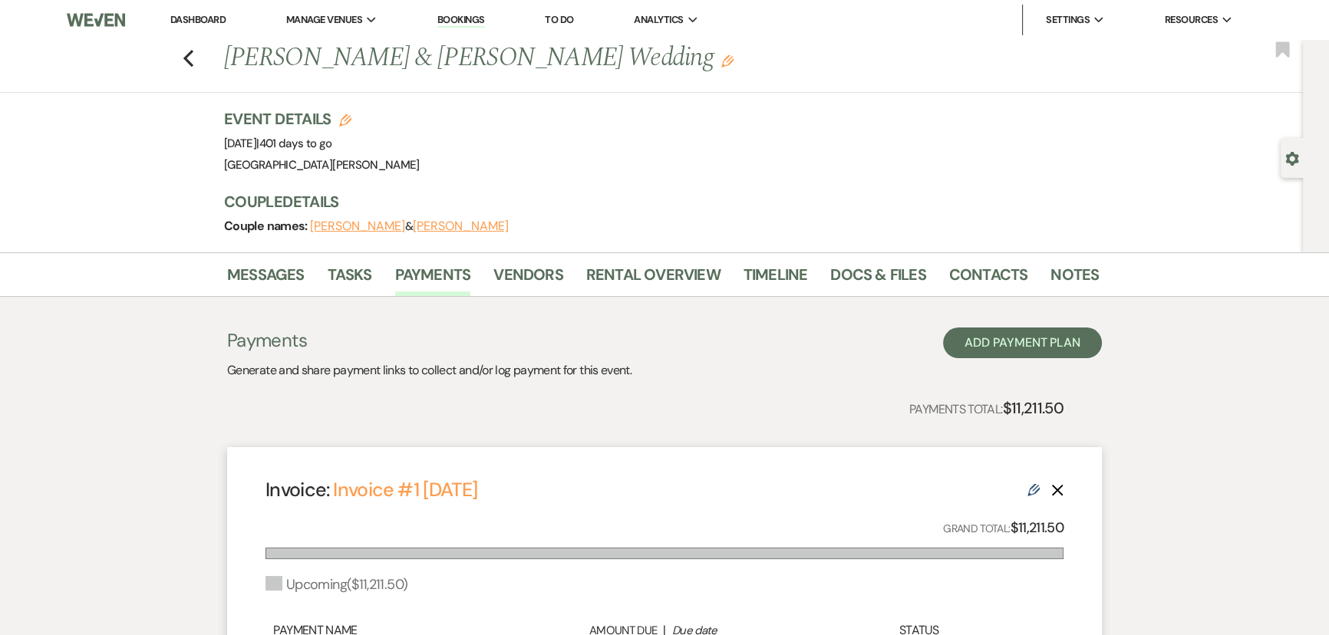
click at [205, 12] on li "Dashboard" at bounding box center [198, 20] width 71 height 31
click at [205, 15] on link "Dashboard" at bounding box center [197, 19] width 55 height 13
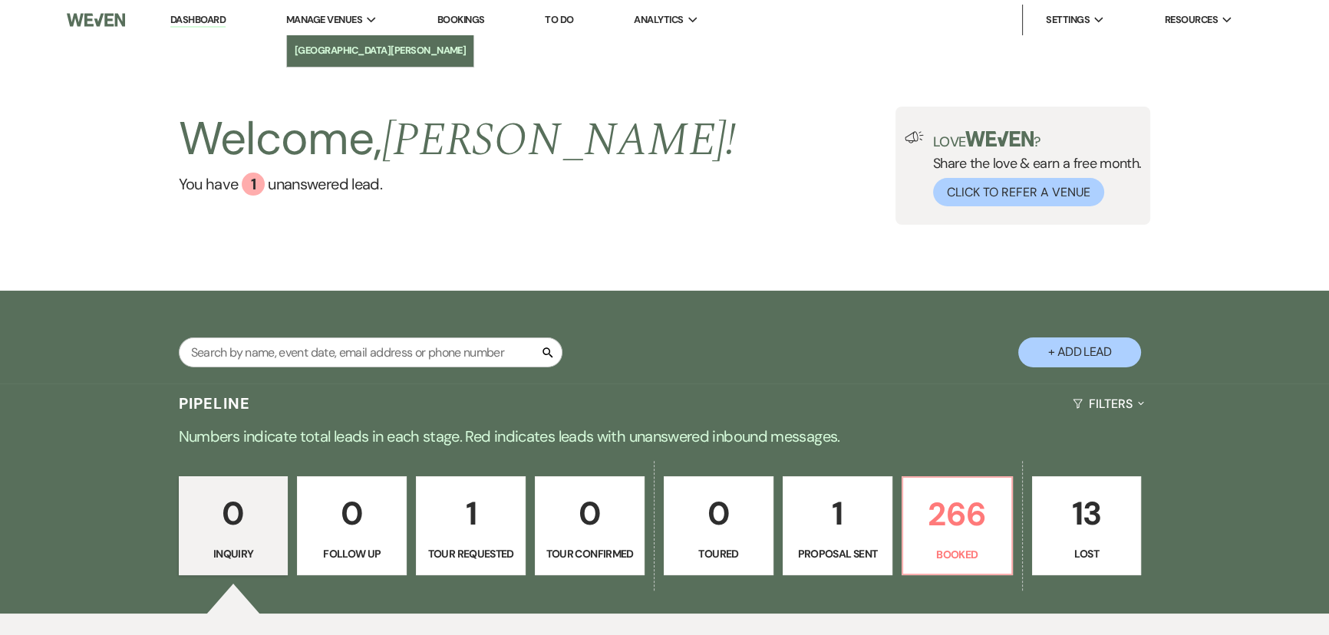
click at [344, 45] on li "[GEOGRAPHIC_DATA][PERSON_NAME]" at bounding box center [381, 50] width 172 height 15
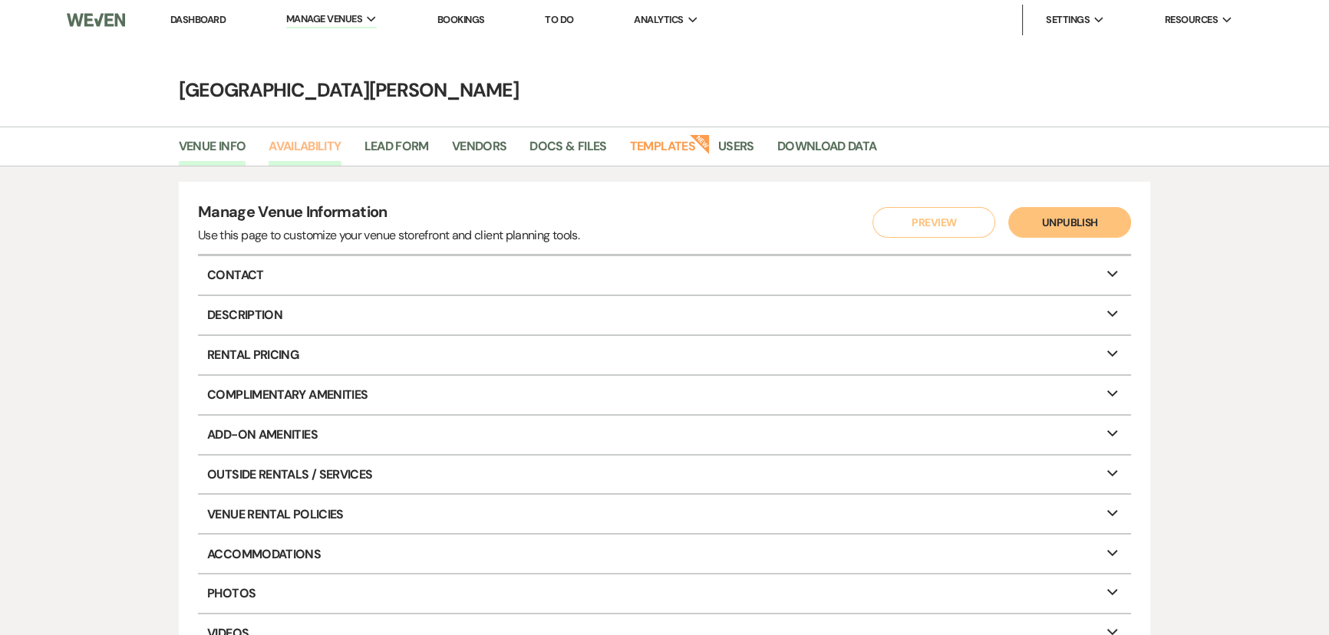
click at [312, 148] on link "Availability" at bounding box center [305, 151] width 72 height 29
select select "3"
select select "2026"
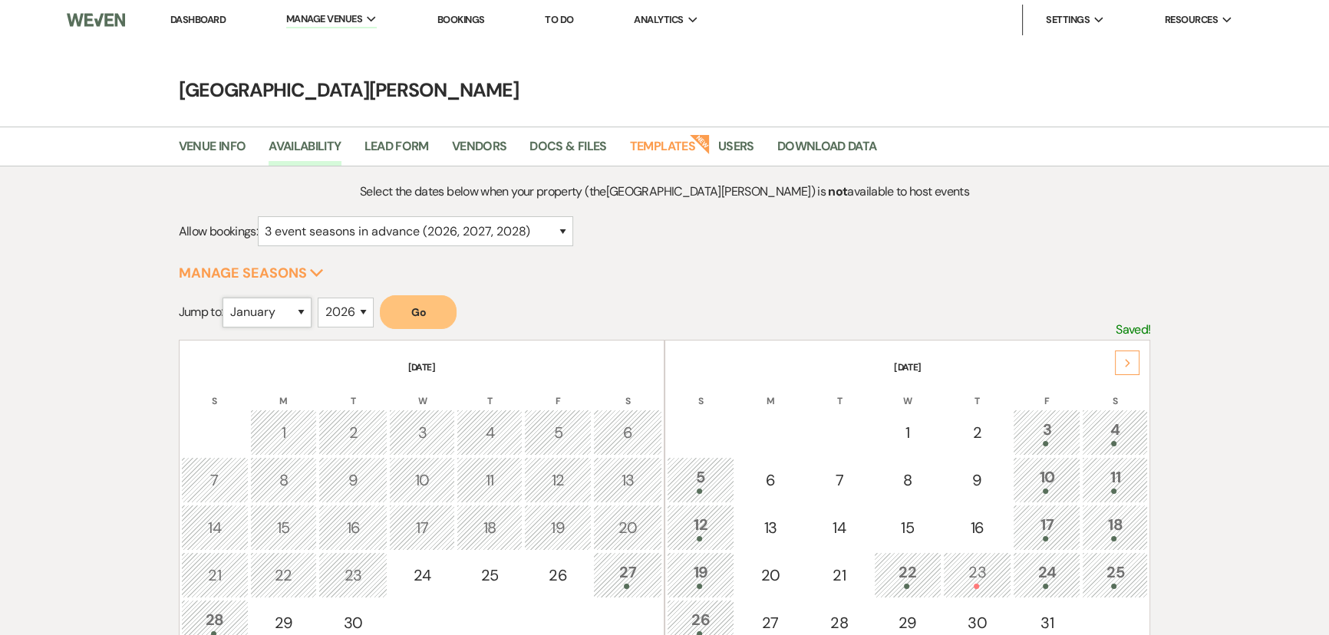
click at [275, 315] on select "January February March April May June July August September October November De…" at bounding box center [267, 313] width 89 height 30
select select "10"
click at [226, 298] on select "January February March April May June July August September October November De…" at bounding box center [267, 313] width 89 height 30
click at [406, 322] on button "Go" at bounding box center [418, 312] width 77 height 34
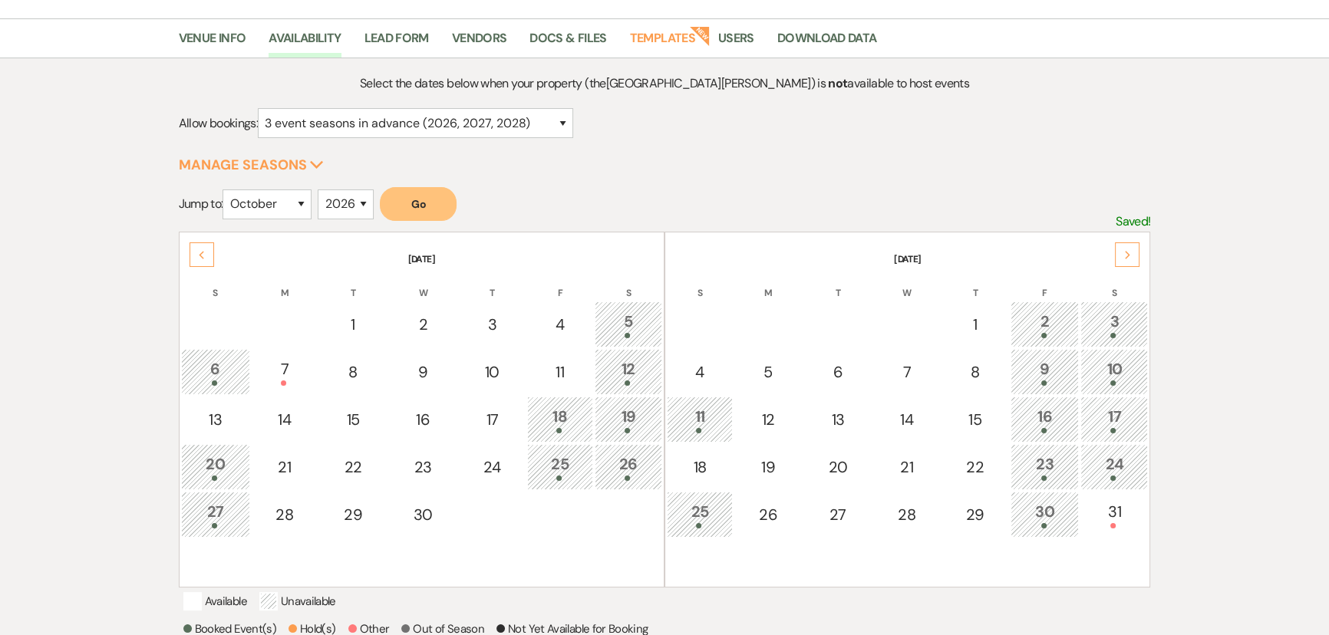
scroll to position [209, 0]
